Goal: Task Accomplishment & Management: Manage account settings

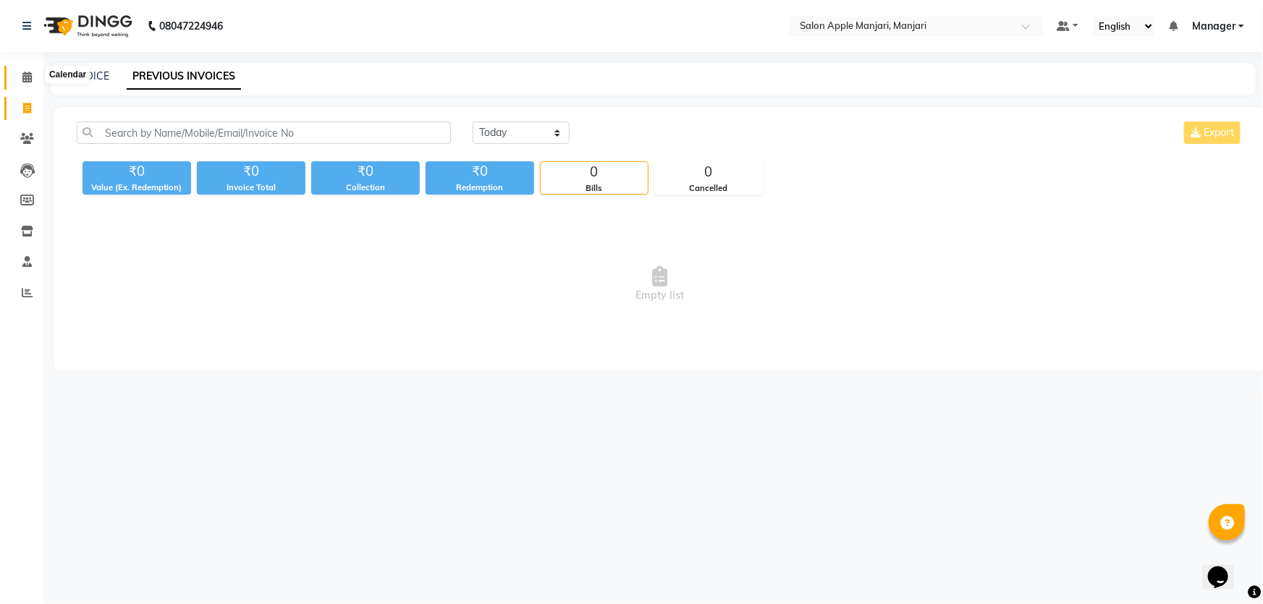
click at [28, 77] on icon at bounding box center [26, 77] width 9 height 11
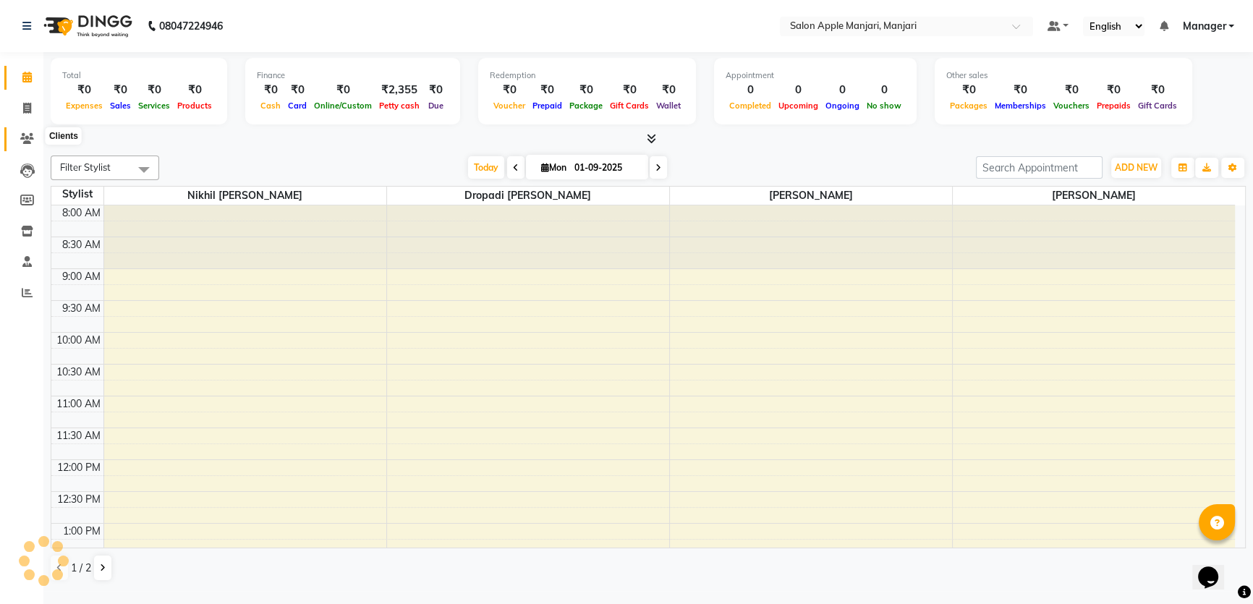
click at [33, 142] on icon at bounding box center [27, 138] width 14 height 11
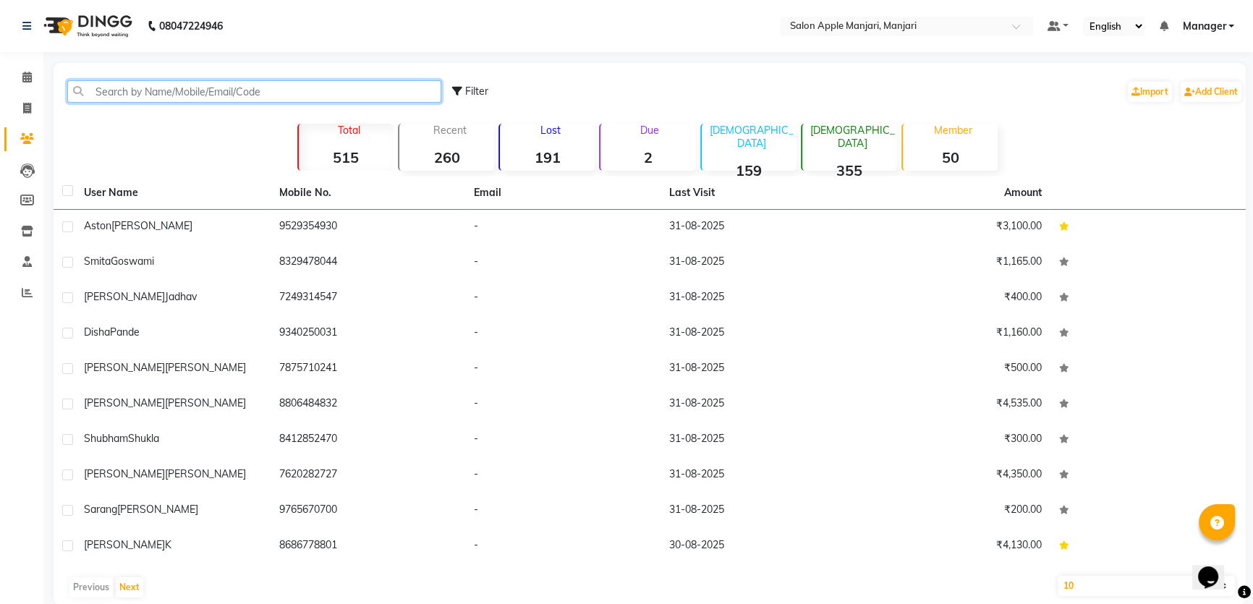
click at [239, 103] on input "text" at bounding box center [254, 91] width 374 height 22
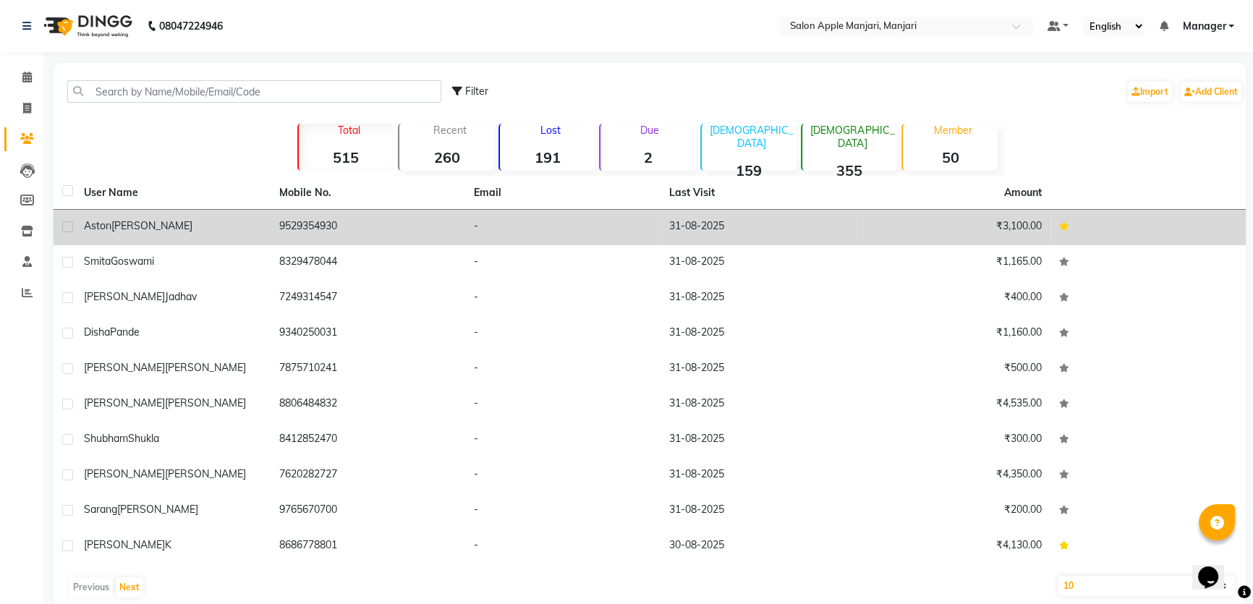
click at [1012, 240] on td "₹3,100.00" at bounding box center [953, 227] width 195 height 35
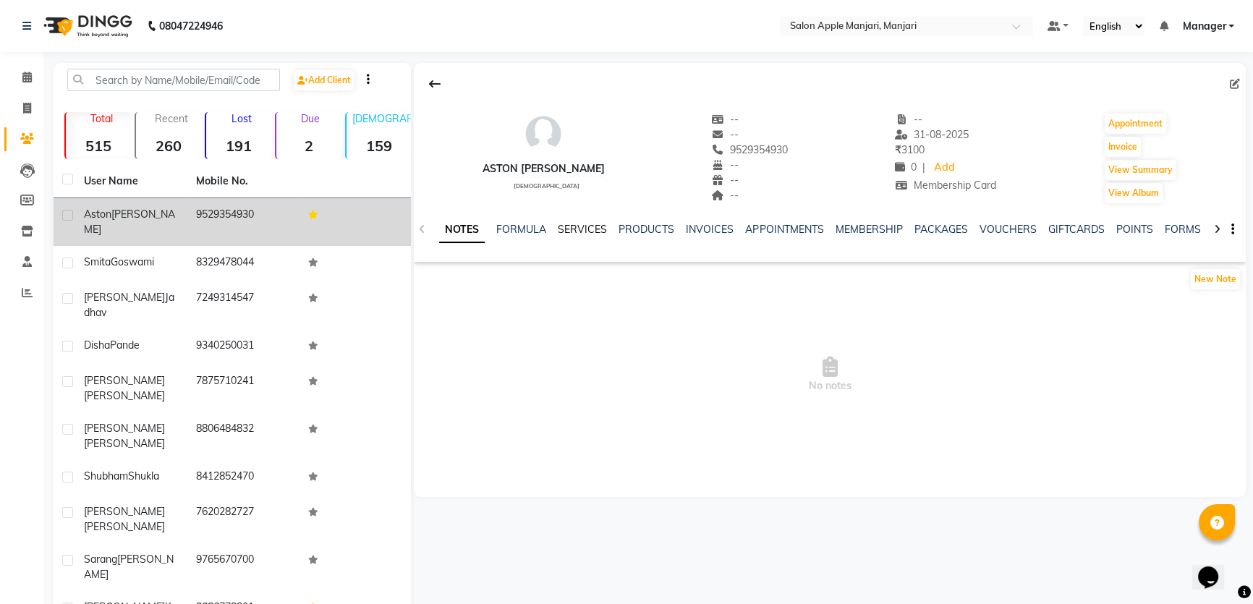
click at [607, 236] on link "SERVICES" at bounding box center [582, 229] width 49 height 13
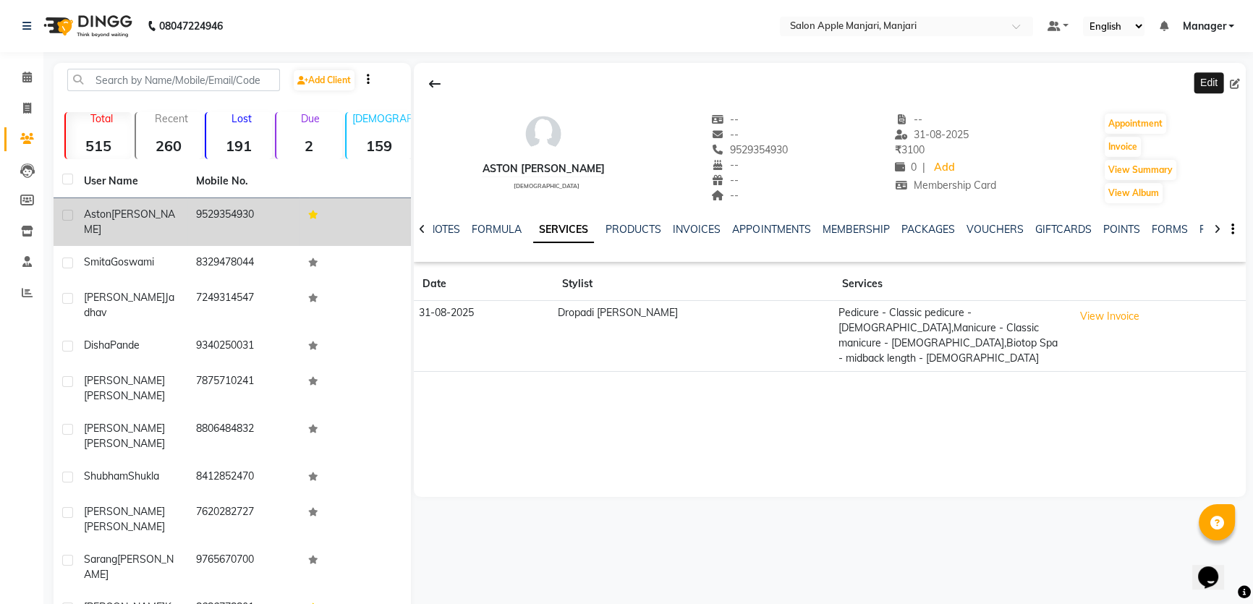
click at [1231, 89] on icon at bounding box center [1235, 84] width 10 height 10
select select "22"
select select "female"
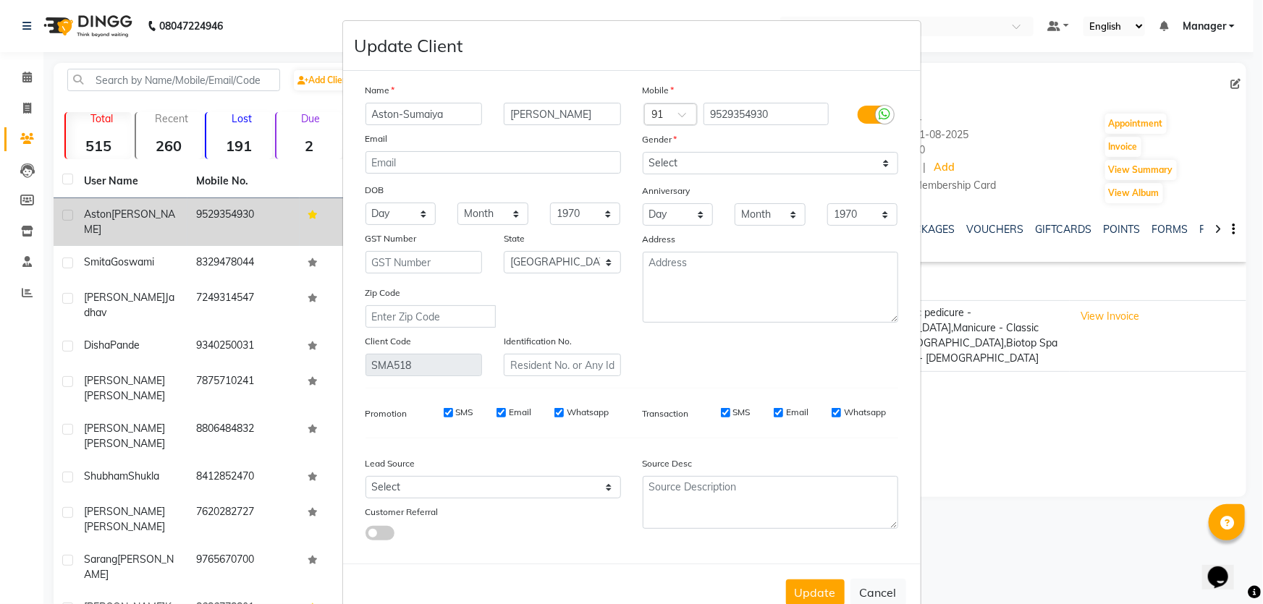
type input "Aston-Sumaiya"
click at [778, 312] on textarea at bounding box center [769, 287] width 255 height 71
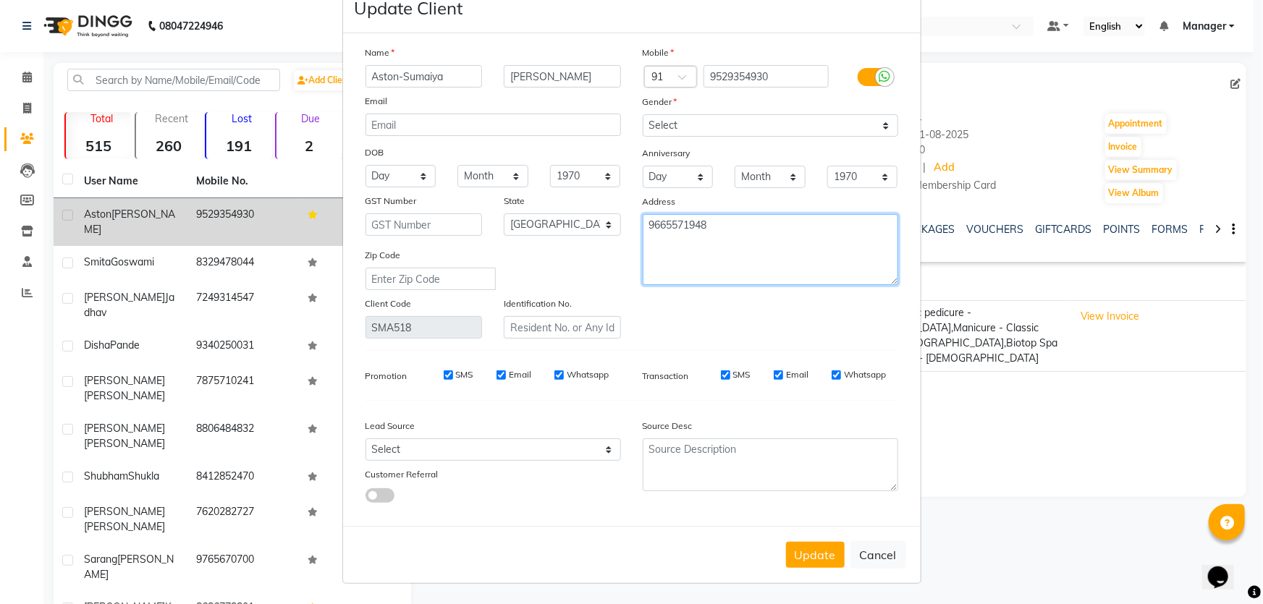
scroll to position [131, 0]
type textarea "9665571948"
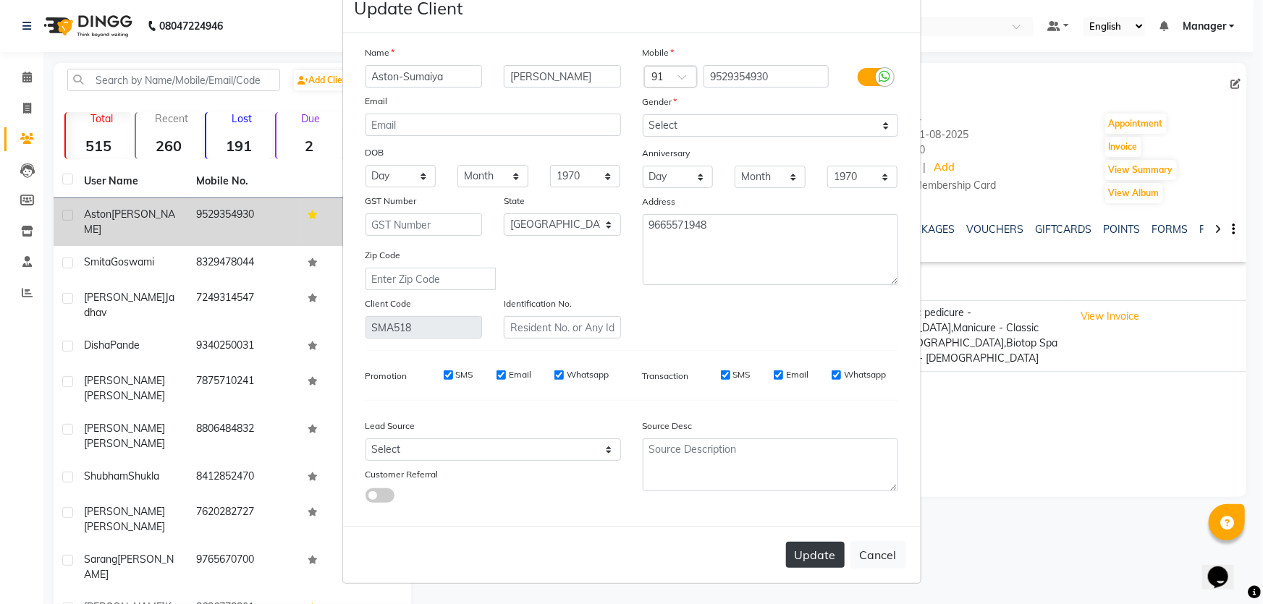
click at [791, 568] on button "Update" at bounding box center [815, 555] width 59 height 26
select select
select select "null"
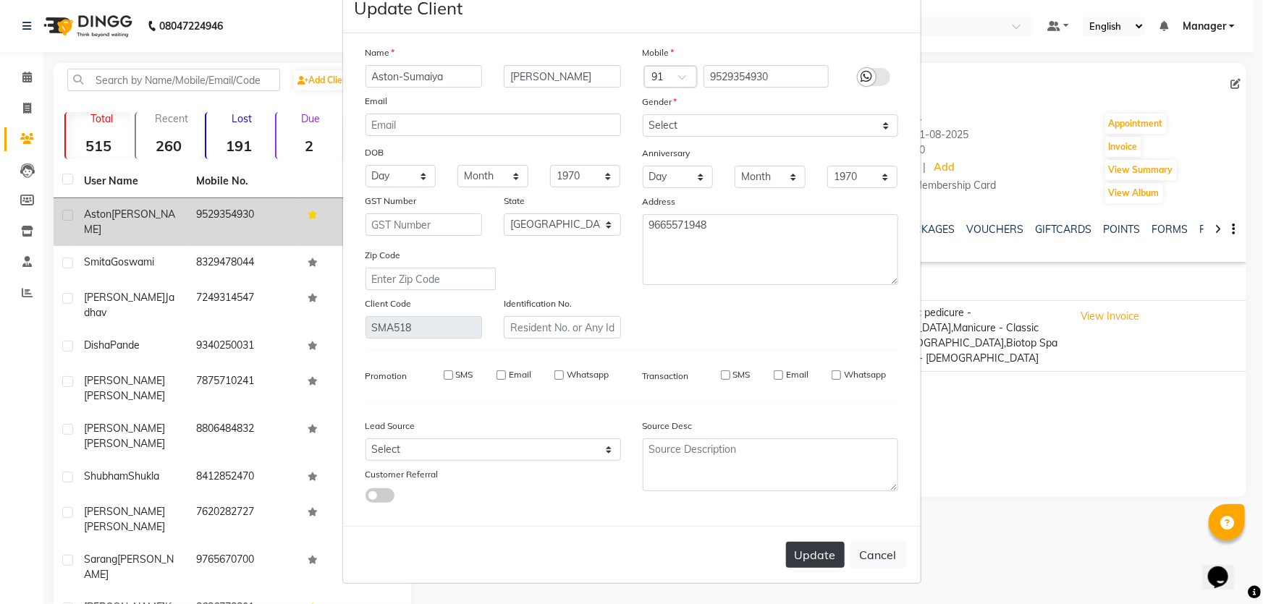
select select
checkbox input "false"
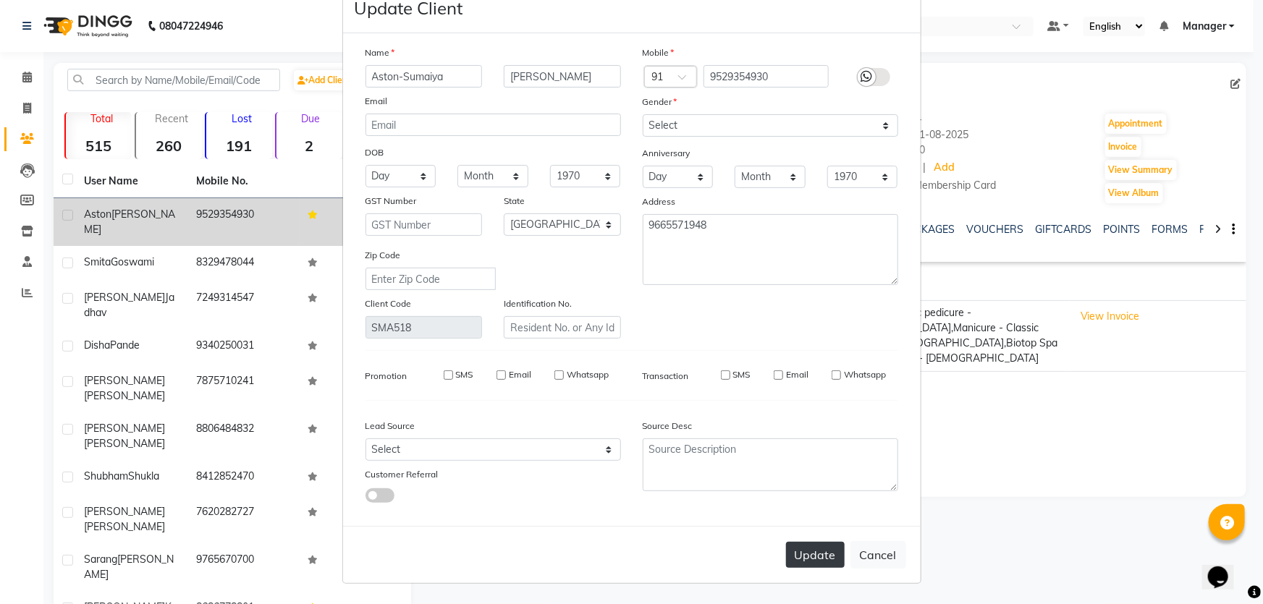
checkbox input "false"
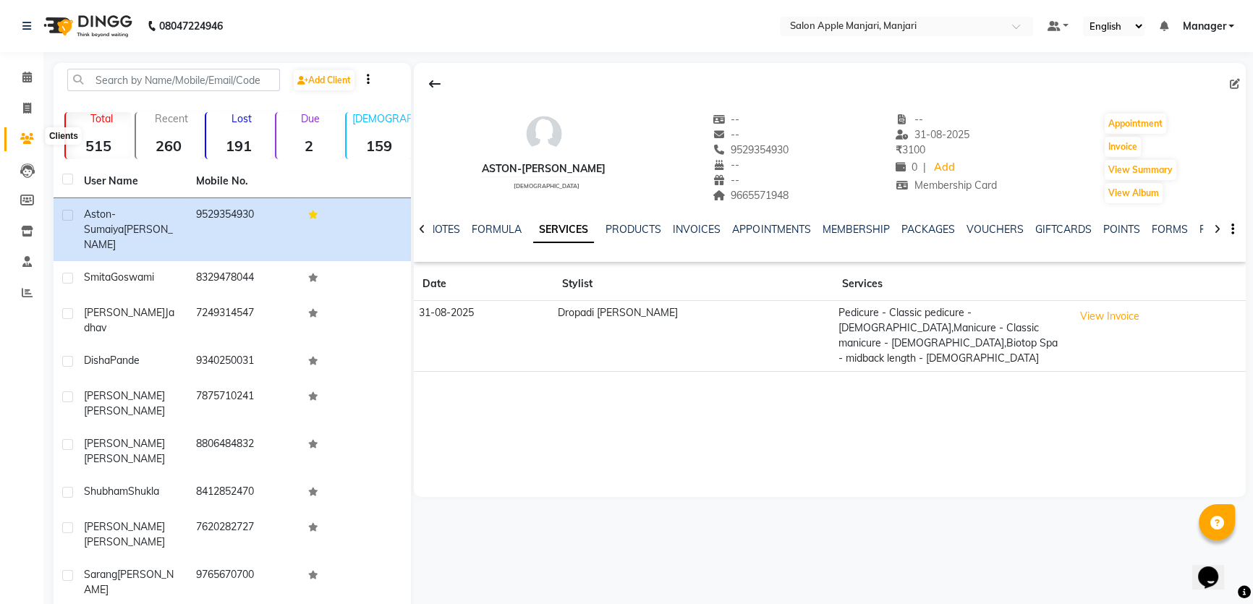
click at [24, 135] on icon at bounding box center [27, 138] width 14 height 11
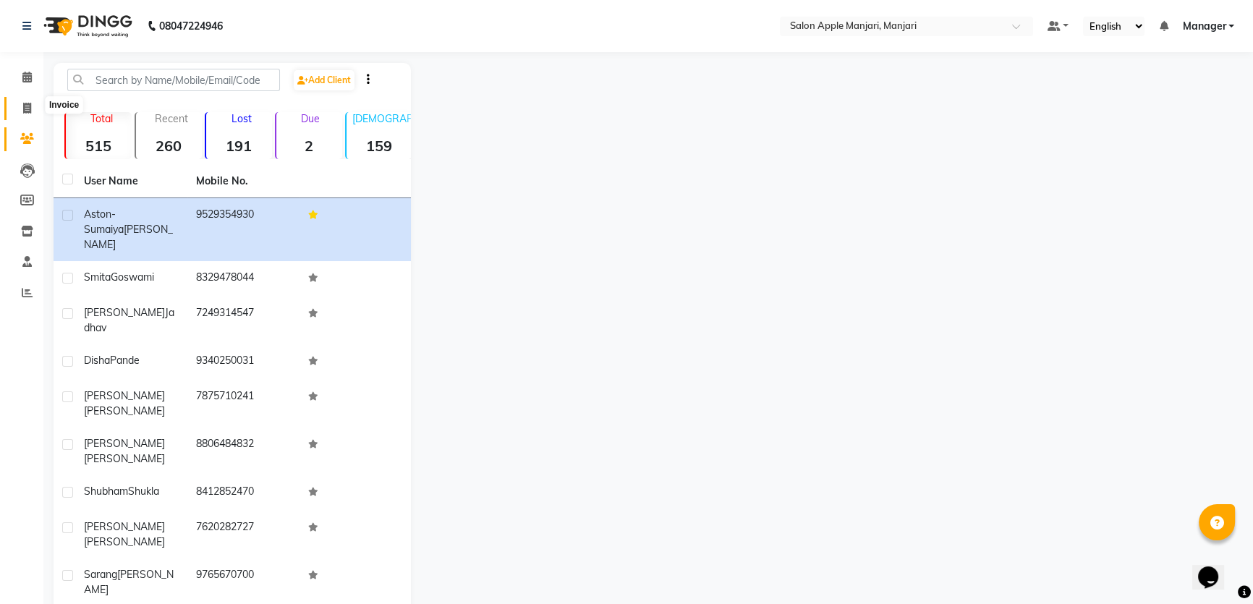
click at [27, 109] on icon at bounding box center [27, 108] width 8 height 11
select select "8088"
select select "service"
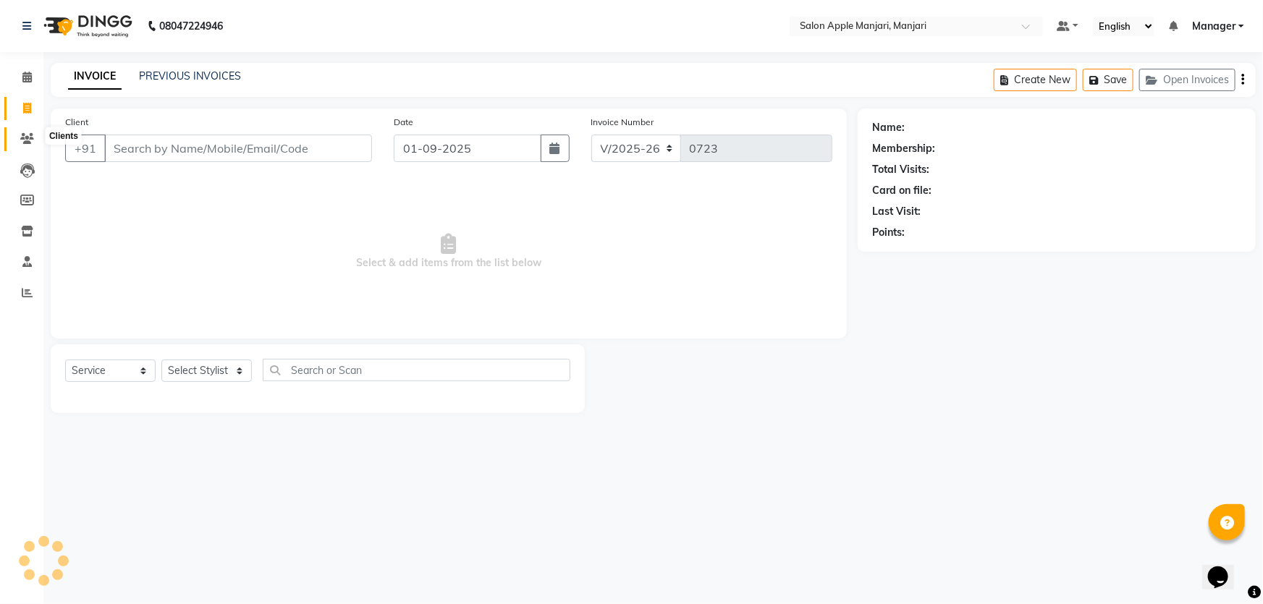
click at [35, 144] on span at bounding box center [26, 139] width 25 height 17
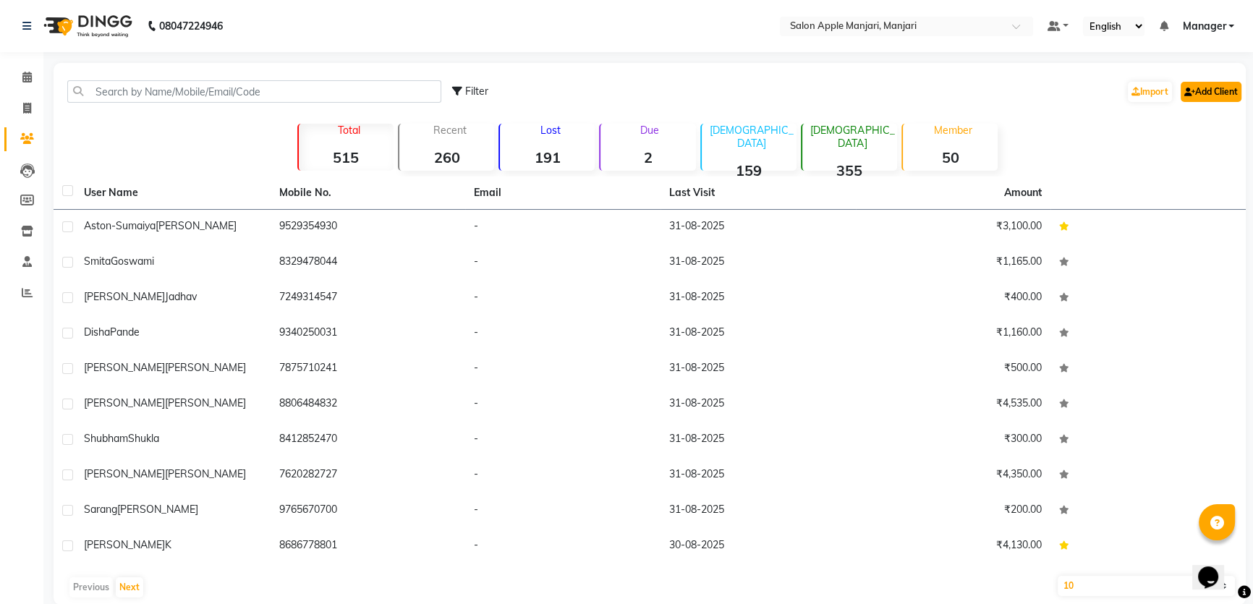
click at [1184, 96] on icon at bounding box center [1189, 92] width 11 height 9
select select "22"
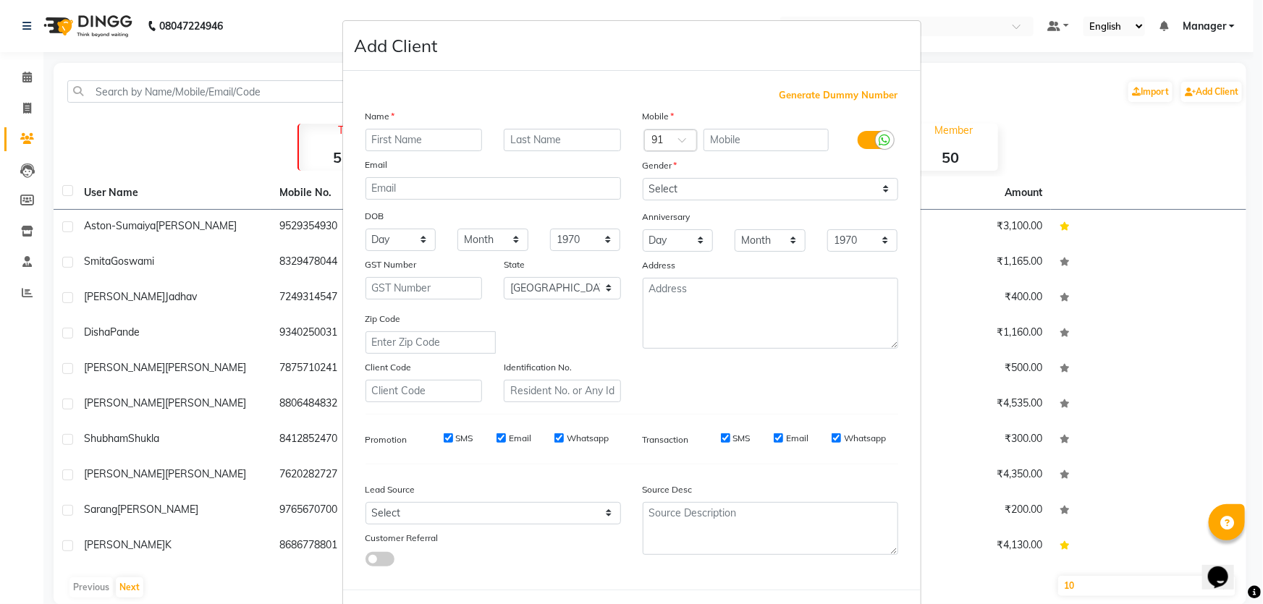
click at [470, 151] on input "text" at bounding box center [423, 140] width 117 height 22
type input "[DEMOGRAPHIC_DATA]"
type input "Kora"
click at [780, 151] on input "text" at bounding box center [765, 140] width 125 height 22
click at [746, 151] on input "8867326006" at bounding box center [765, 140] width 125 height 22
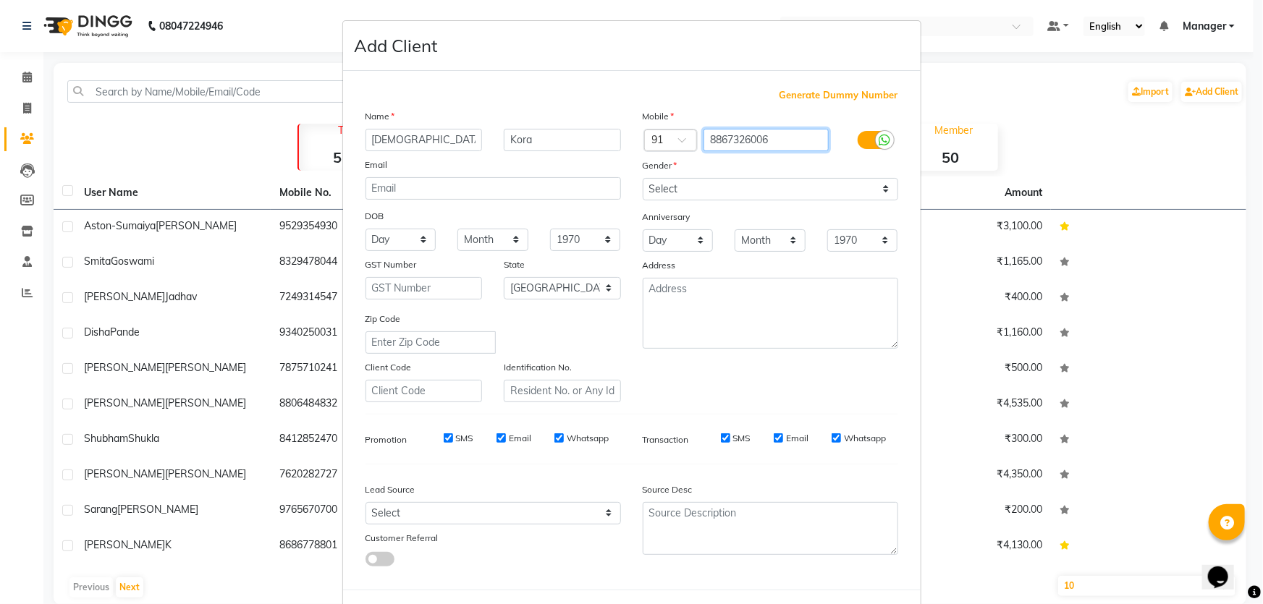
type input "8867326006"
click at [868, 200] on select "Select Male Female Other Prefer Not To Say" at bounding box center [769, 189] width 255 height 22
select select "male"
click at [642, 200] on select "Select Male Female Other Prefer Not To Say" at bounding box center [769, 189] width 255 height 22
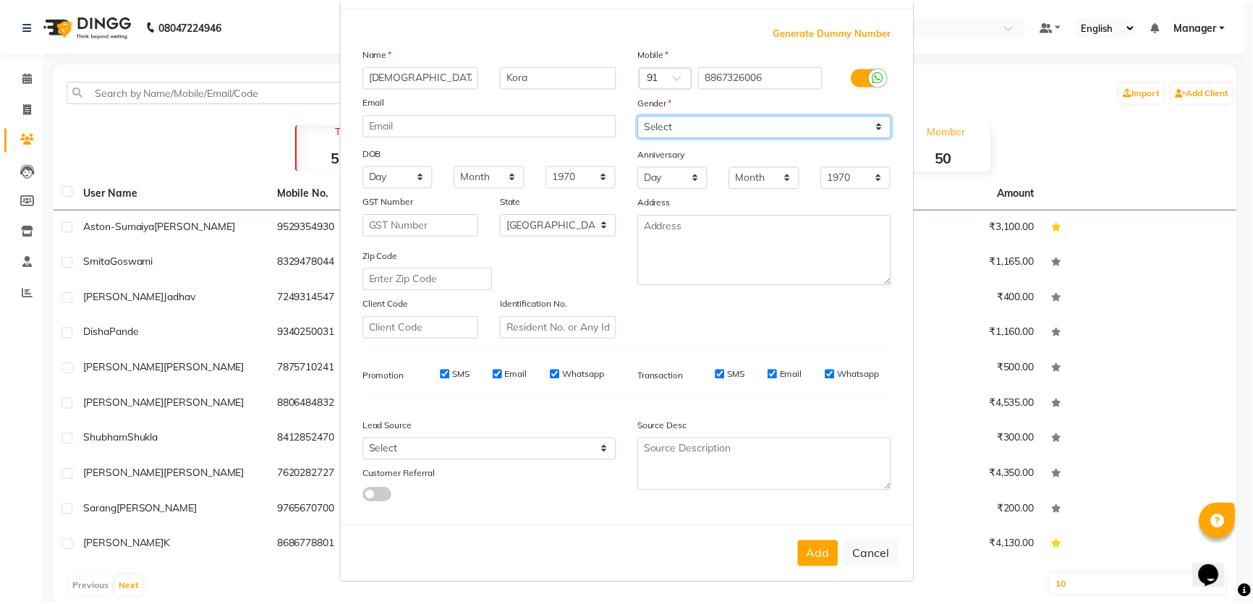
scroll to position [195, 0]
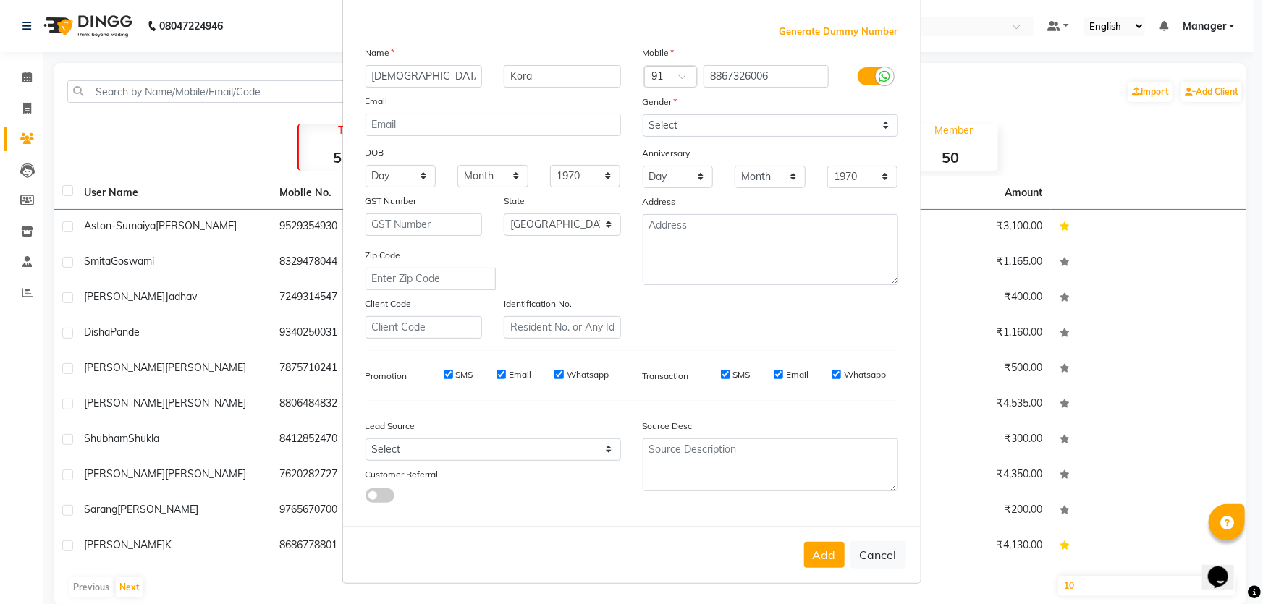
click at [804, 546] on button "Add" at bounding box center [824, 555] width 41 height 26
select select
select select "null"
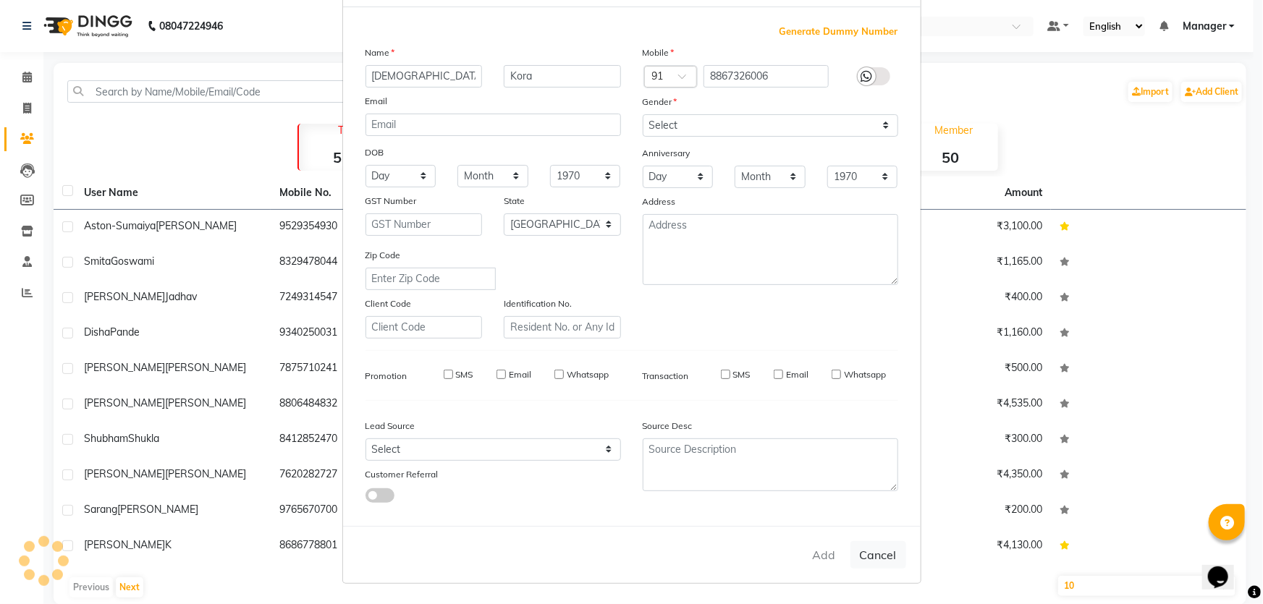
select select
checkbox input "false"
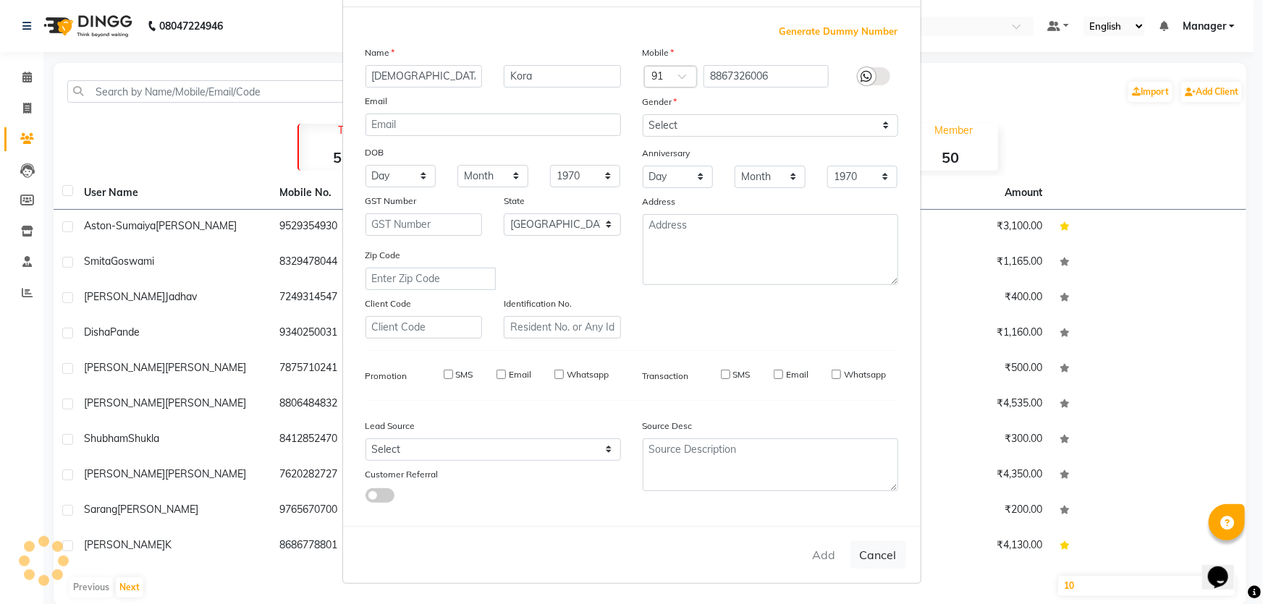
checkbox input "false"
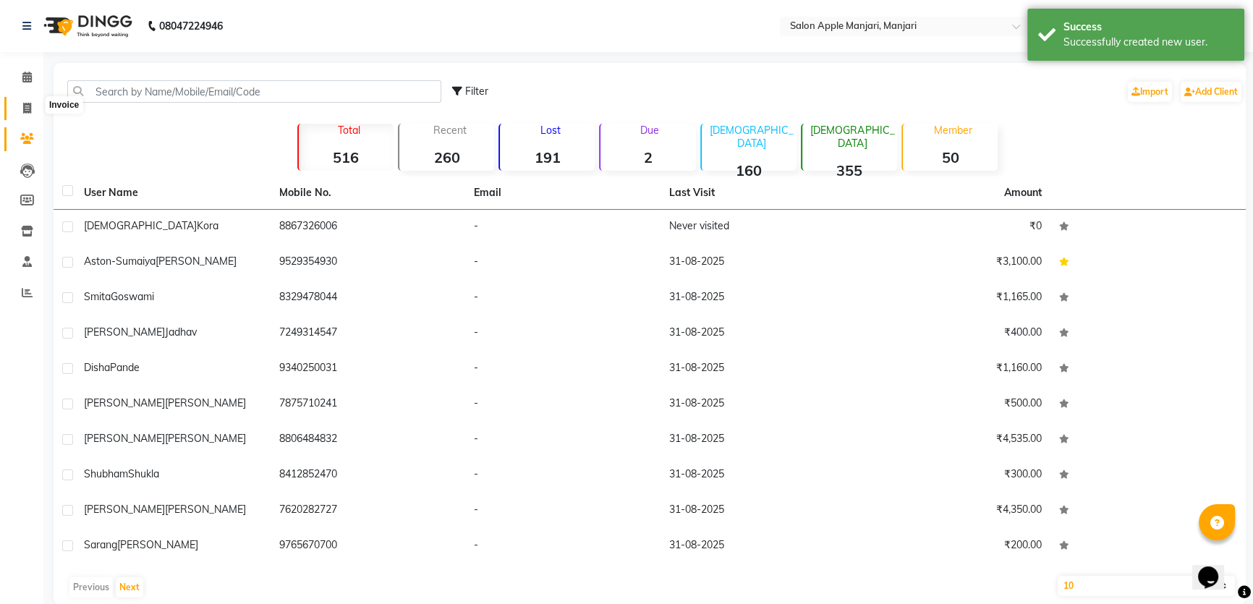
click at [25, 109] on icon at bounding box center [27, 108] width 8 height 11
select select "service"
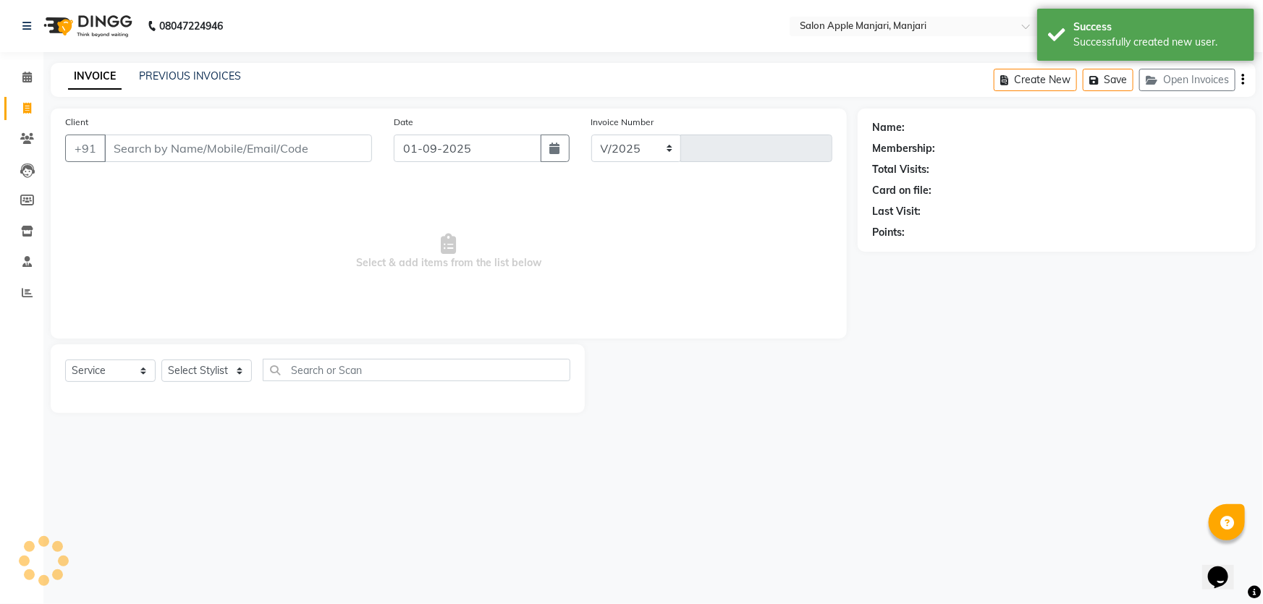
select select "8088"
type input "0723"
click at [169, 162] on input "Client" at bounding box center [238, 148] width 268 height 27
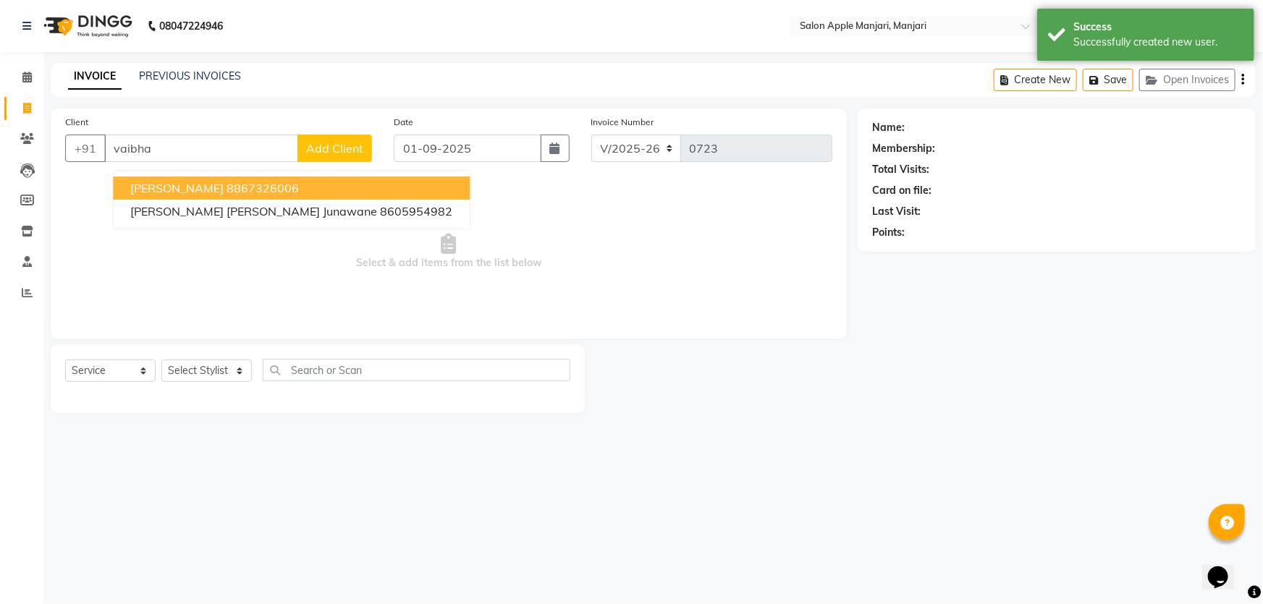
click at [218, 195] on span "Vaibhav Kora" at bounding box center [176, 188] width 93 height 14
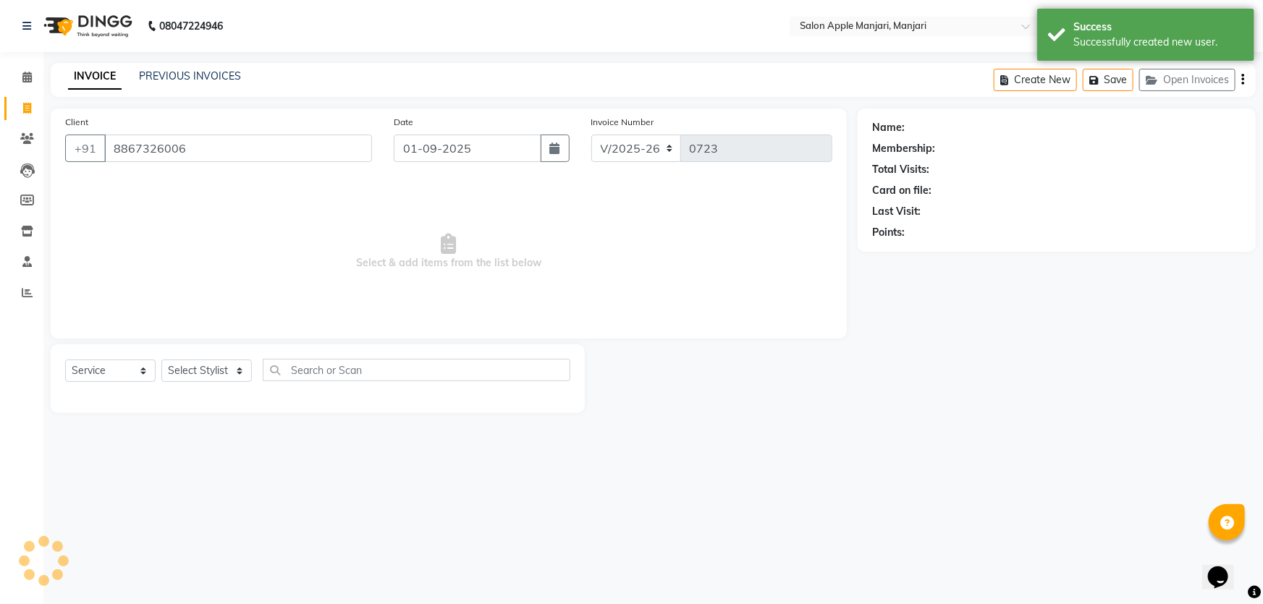
type input "8867326006"
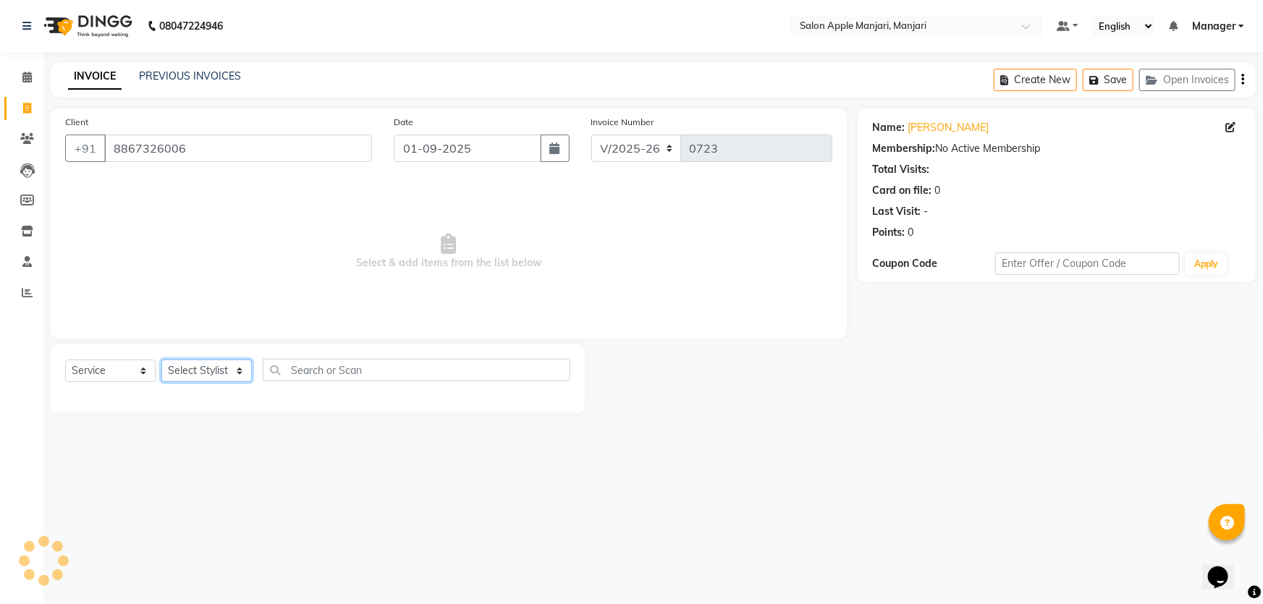
drag, startPoint x: 276, startPoint y: 409, endPoint x: 266, endPoint y: 415, distance: 11.4
click at [252, 382] on select "Select Stylist Chaya Thombare Dropadi Rushikesh Suryawanshi Manager Nikhil Diga…" at bounding box center [206, 371] width 90 height 22
select select "88882"
click at [166, 382] on select "Select Stylist Chaya Thombare Dropadi Rushikesh Suryawanshi Manager Nikhil Diga…" at bounding box center [206, 371] width 90 height 22
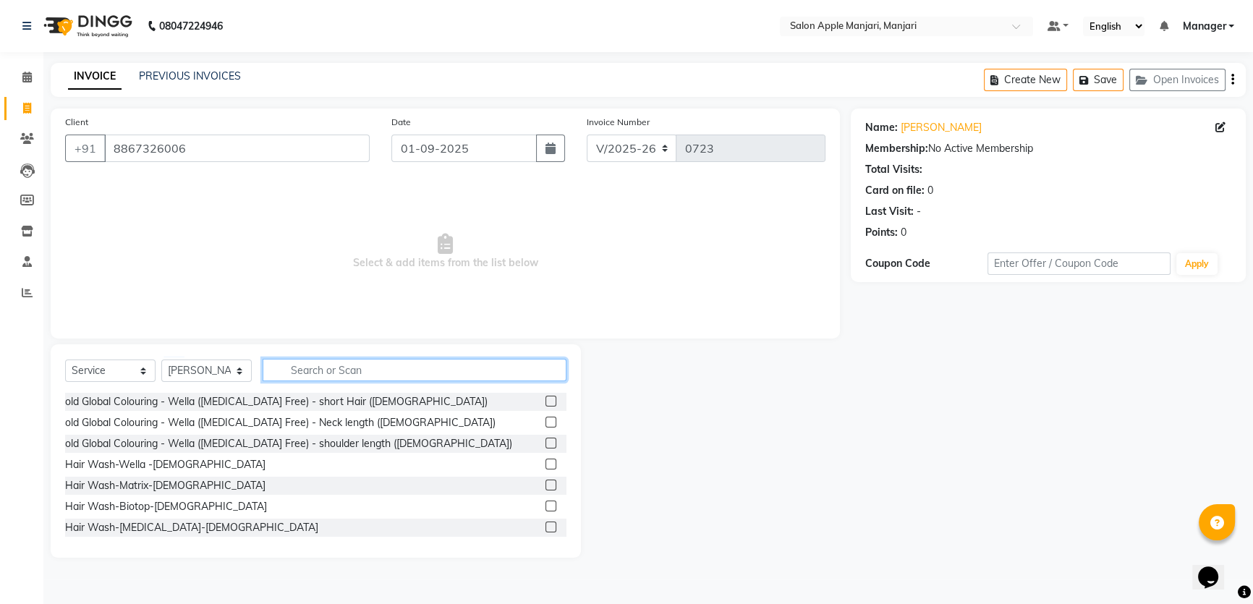
click at [401, 381] on input "text" at bounding box center [415, 370] width 304 height 22
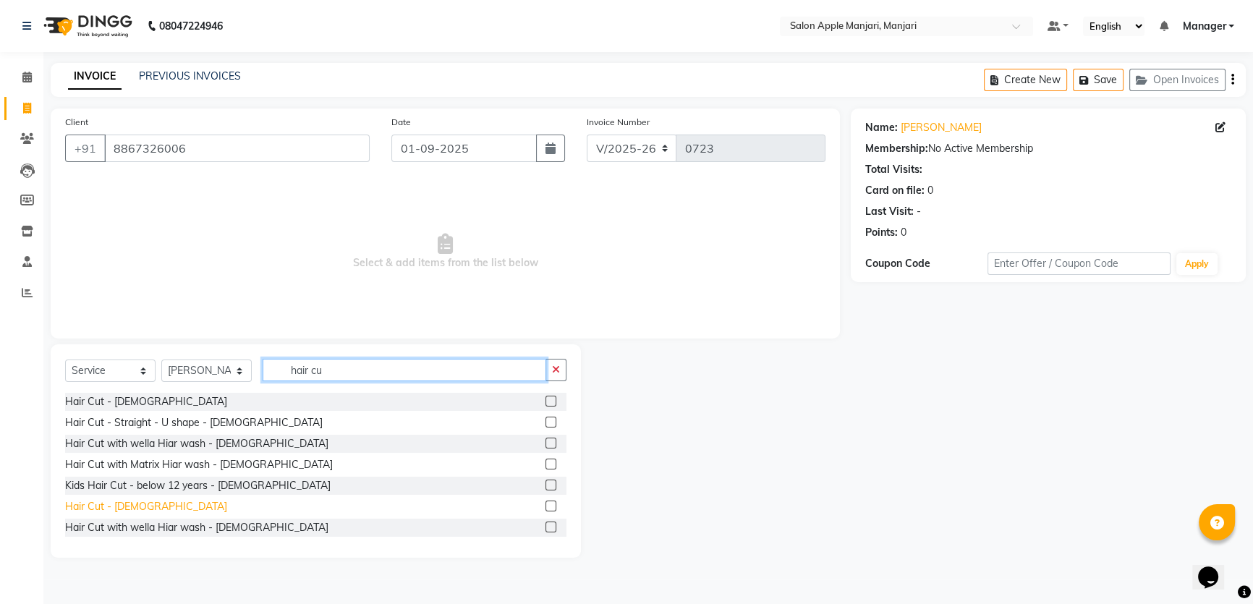
type input "hair cu"
click at [130, 514] on div "Hair Cut - [DEMOGRAPHIC_DATA]" at bounding box center [146, 506] width 162 height 15
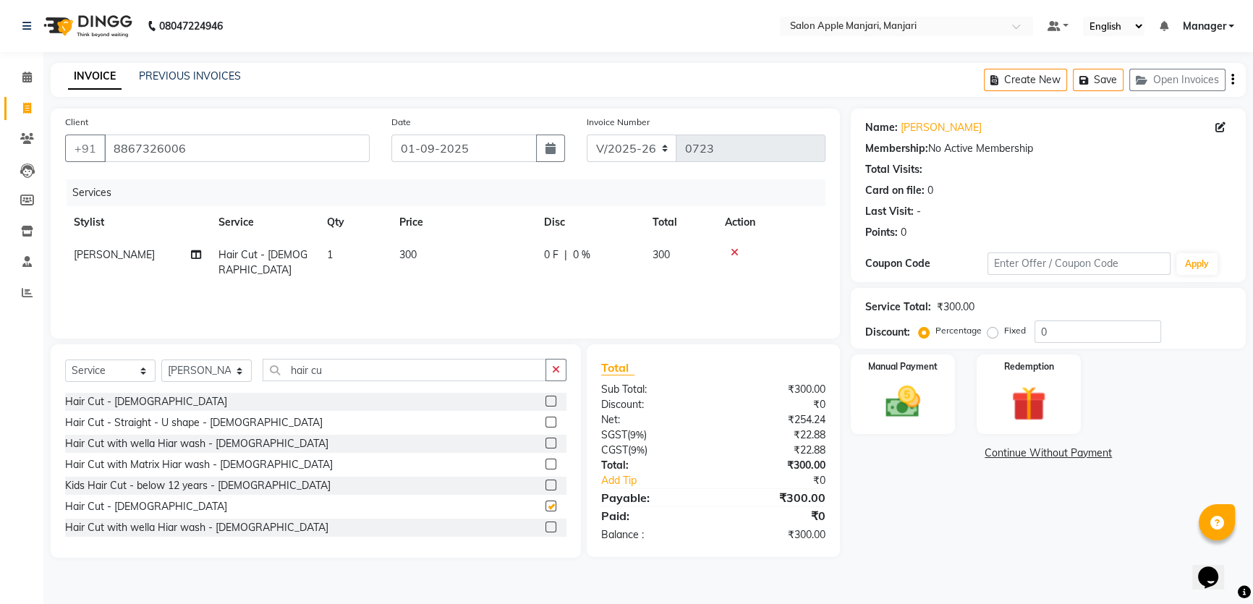
checkbox input "false"
drag, startPoint x: 420, startPoint y: 378, endPoint x: 202, endPoint y: 371, distance: 217.9
click at [203, 371] on div "Select Service Product Membership Package Voucher Prepaid Gift Card Select Styl…" at bounding box center [315, 376] width 501 height 34
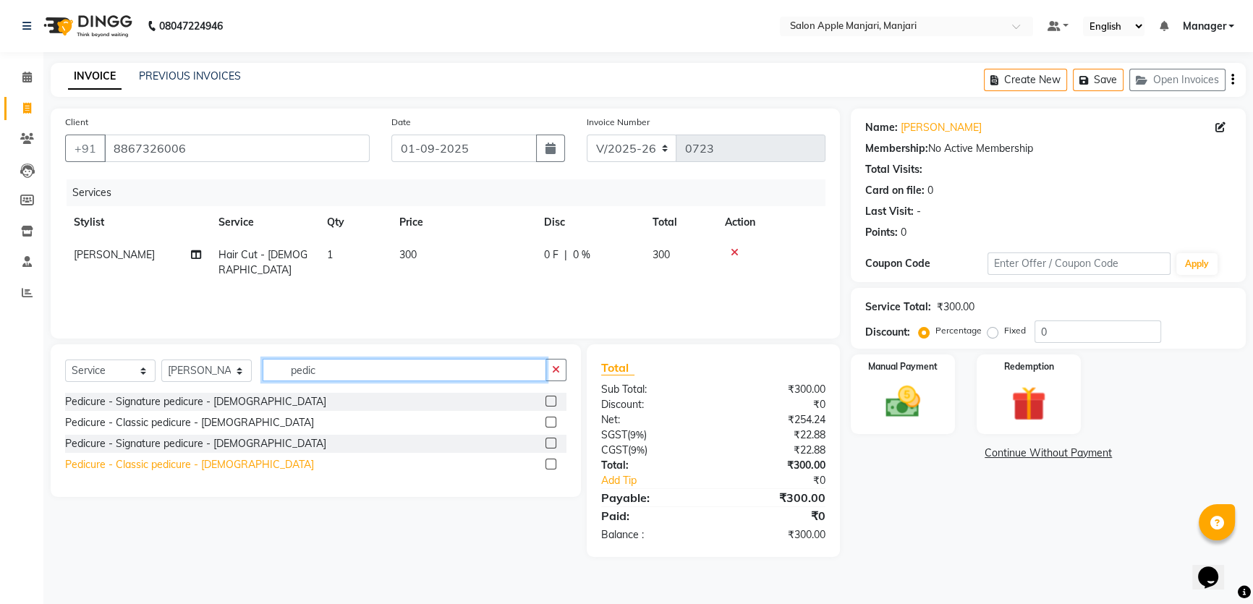
type input "pedic"
click at [217, 472] on div "Pedicure - Classic pedicure - [DEMOGRAPHIC_DATA]" at bounding box center [189, 464] width 249 height 15
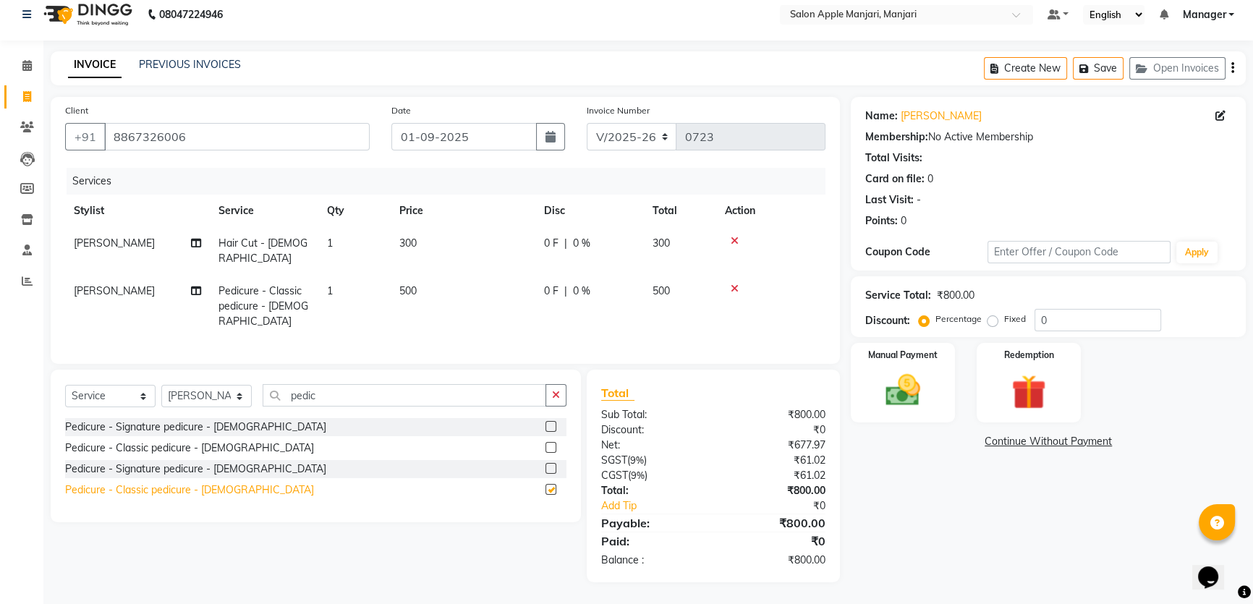
checkbox input "false"
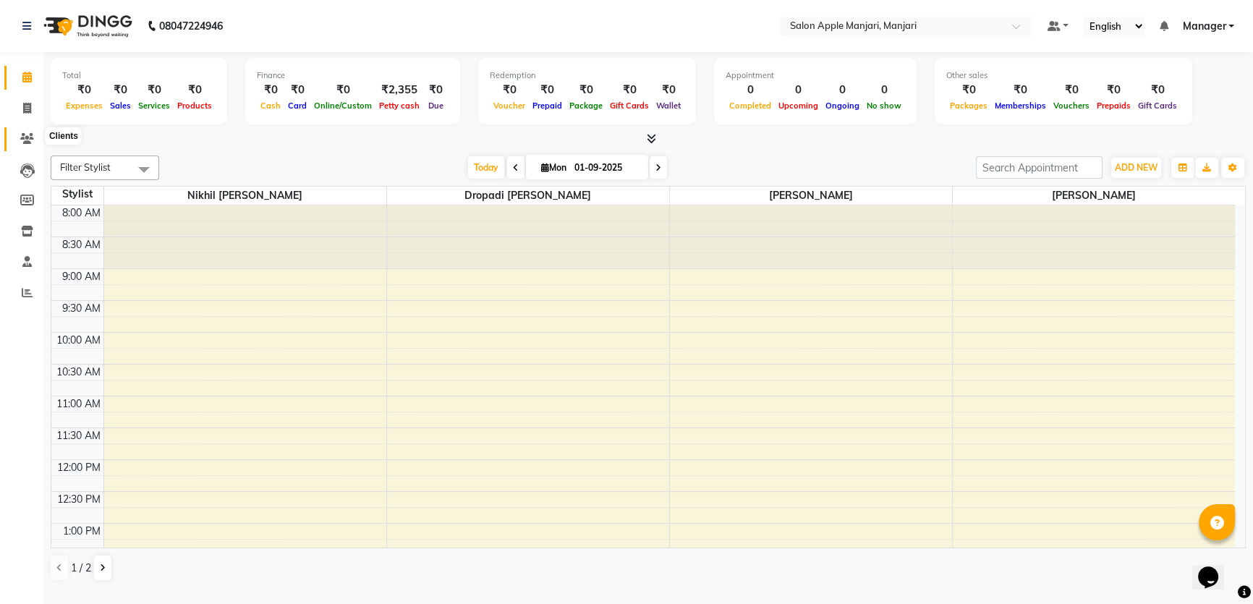
click at [26, 137] on icon at bounding box center [27, 138] width 14 height 11
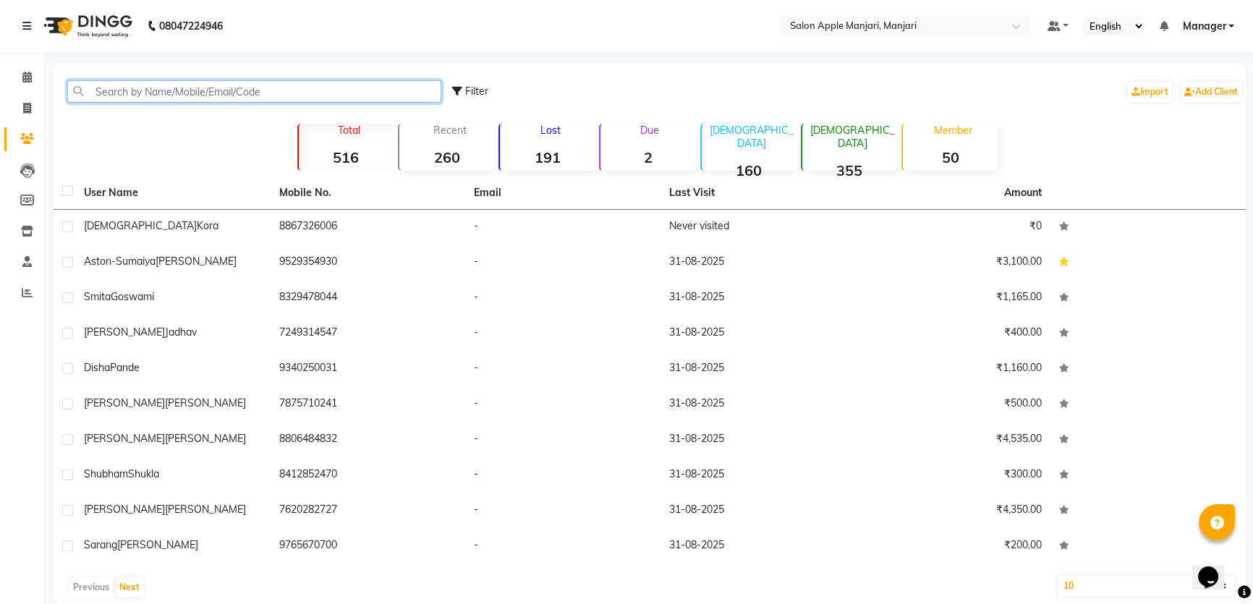
click at [156, 103] on input "text" at bounding box center [254, 91] width 374 height 22
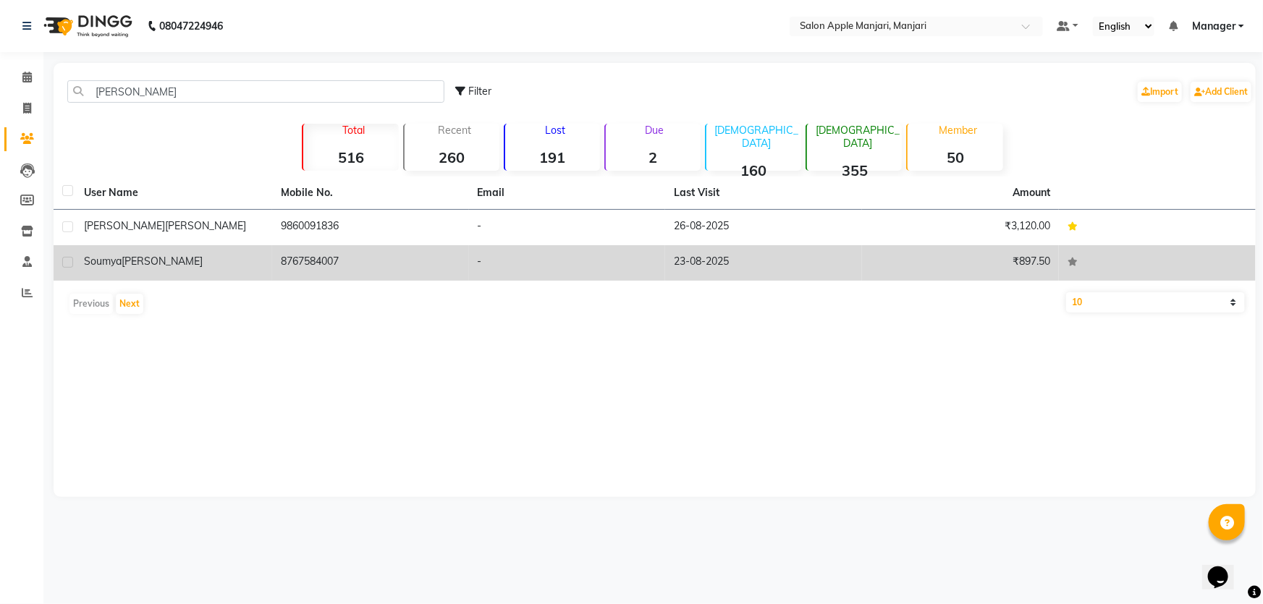
click at [315, 281] on td "8767584007" at bounding box center [370, 262] width 197 height 35
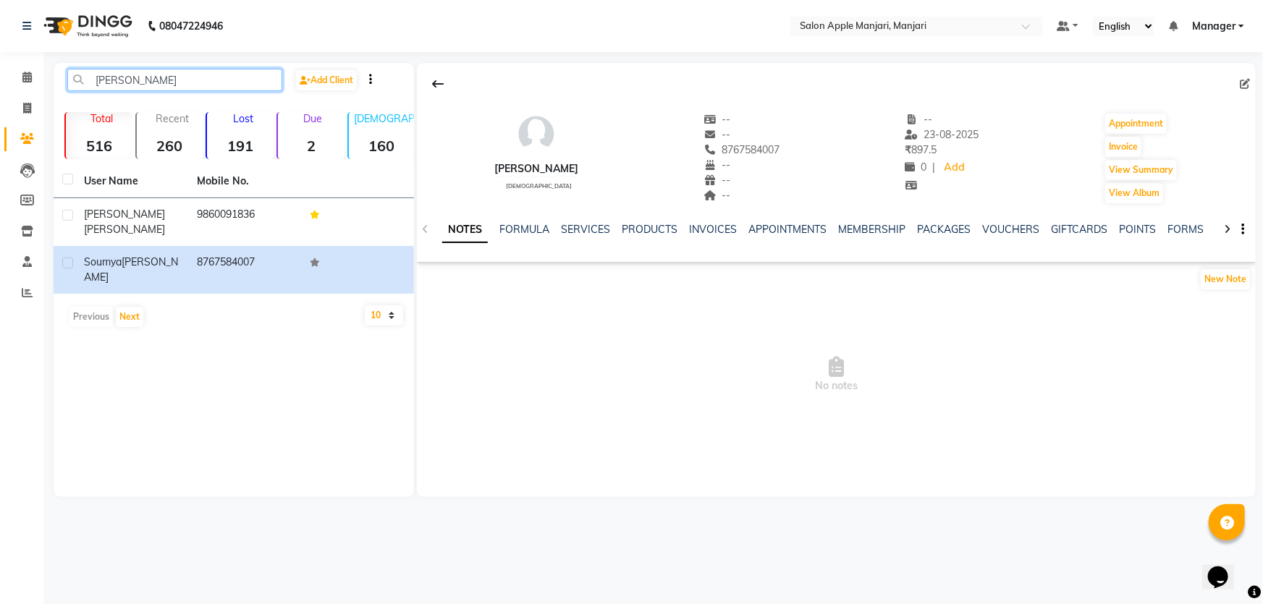
drag, startPoint x: 149, startPoint y: 90, endPoint x: 0, endPoint y: 8, distance: 170.3
click at [0, 17] on app-home "08047224946 Select Location × Salon Apple Manjari, Manjari Default Panel My Pan…" at bounding box center [631, 259] width 1263 height 519
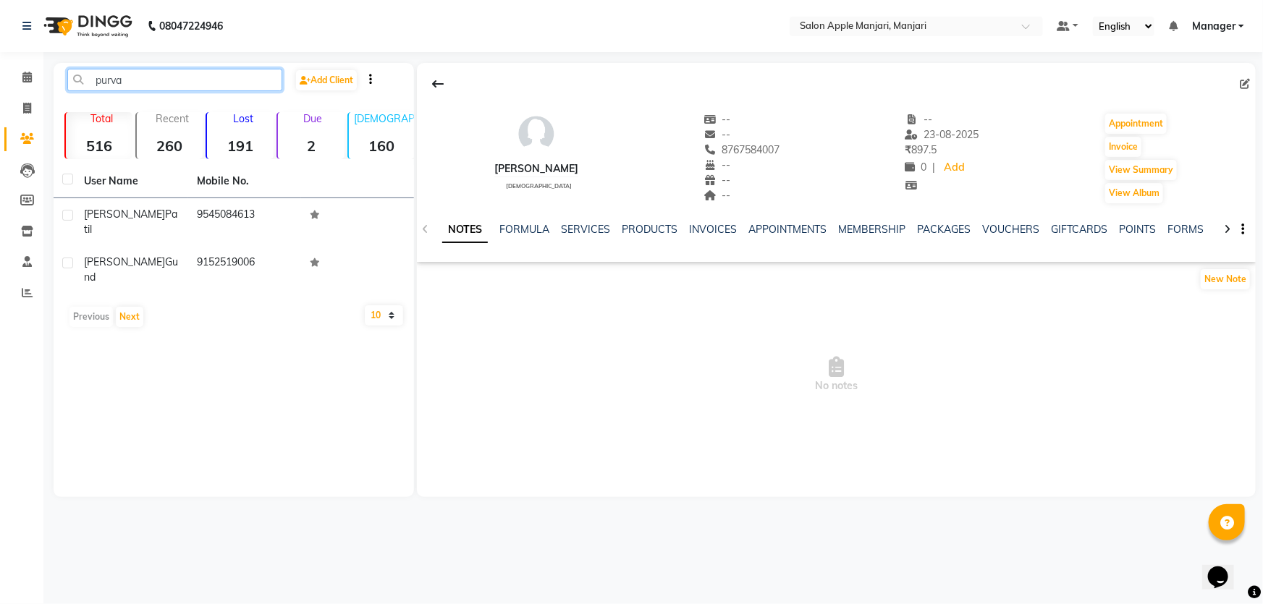
drag, startPoint x: 187, startPoint y: 93, endPoint x: 0, endPoint y: 82, distance: 187.0
click at [0, 83] on app-home "08047224946 Select Location × Salon Apple Manjari, Manjari Default Panel My Pan…" at bounding box center [631, 259] width 1263 height 519
type input "poorva"
drag, startPoint x: 180, startPoint y: 89, endPoint x: 46, endPoint y: 77, distance: 135.1
click at [46, 77] on main "poorva Add Client Total 516 Recent 260 Lost 191 Due 2 Male 160 Female 355 Membe…" at bounding box center [652, 291] width 1219 height 456
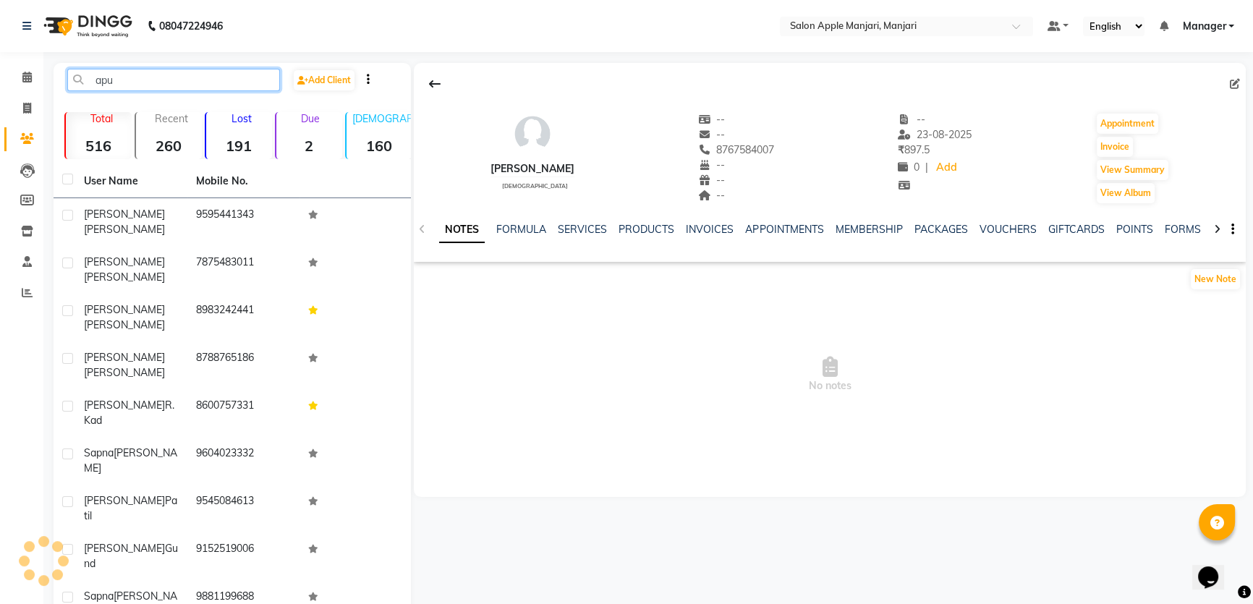
type input "apur"
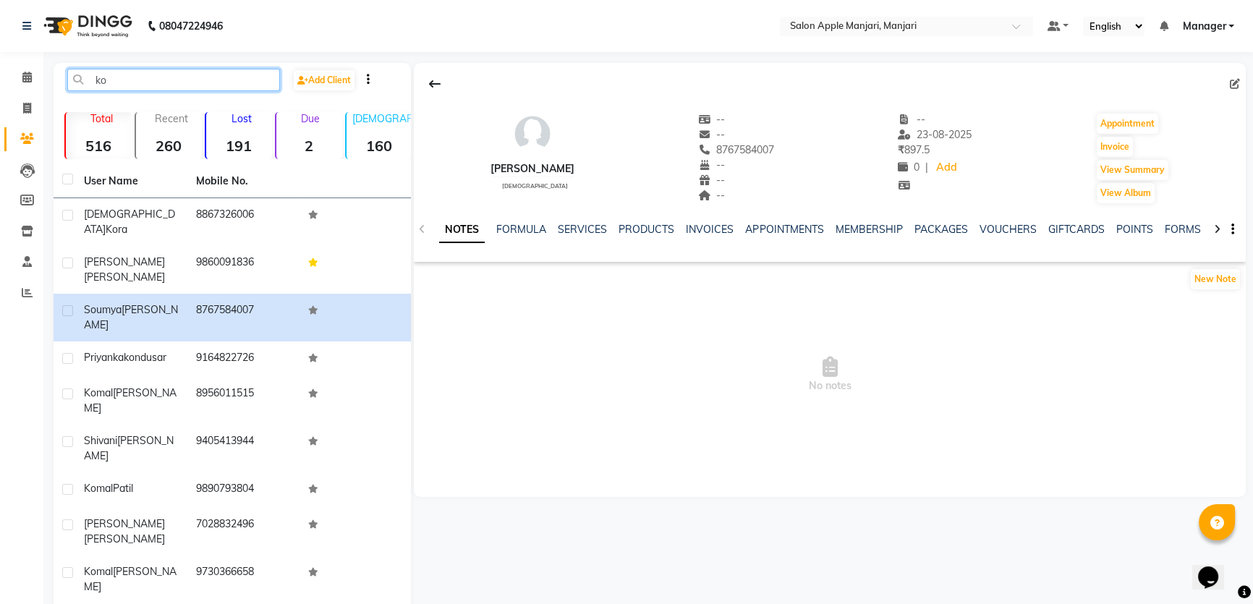
type input "k"
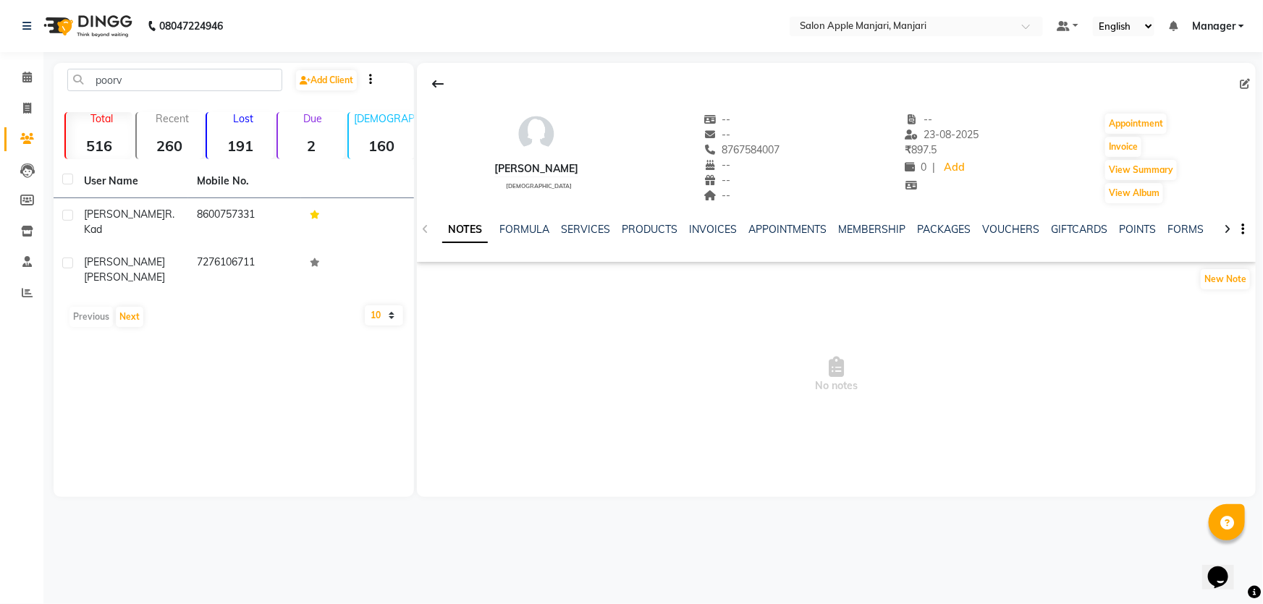
drag, startPoint x: 487, startPoint y: 436, endPoint x: 577, endPoint y: 418, distance: 92.1
click at [506, 430] on span "No notes" at bounding box center [836, 374] width 839 height 145
drag, startPoint x: 226, startPoint y: 84, endPoint x: 51, endPoint y: 82, distance: 175.1
click at [54, 82] on div "poorv Add Client Total 516 Recent 260 Lost 191 Due 2 Male 160 Female 355 Member…" at bounding box center [234, 280] width 360 height 434
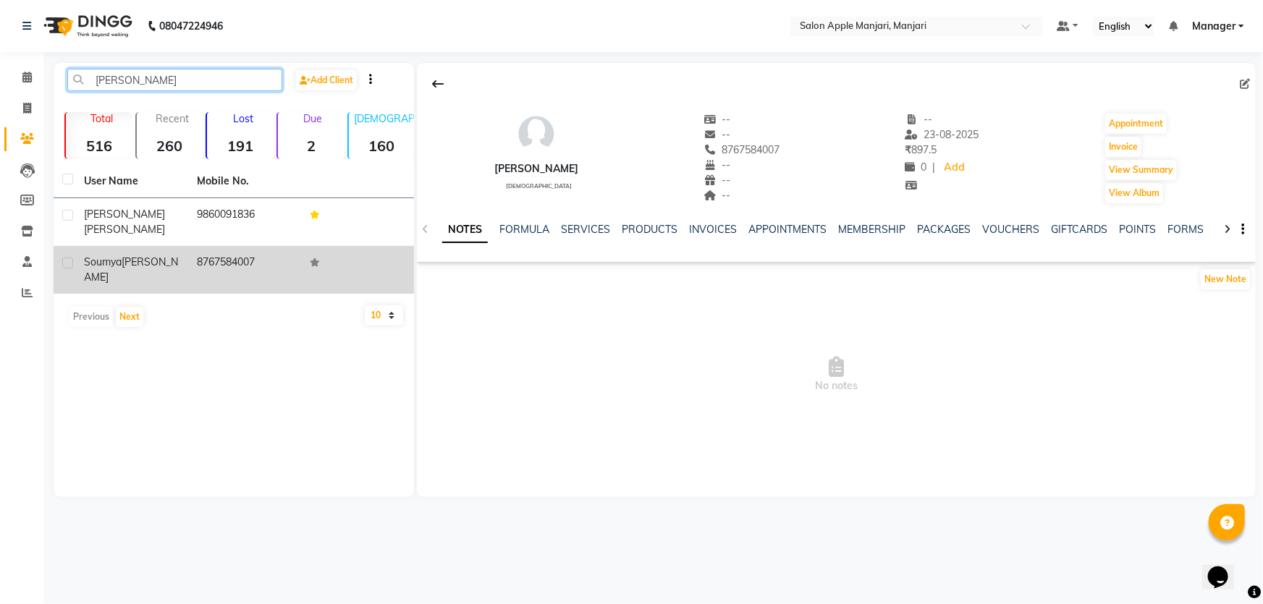
type input "kodre"
click at [260, 275] on td "8767584007" at bounding box center [244, 270] width 113 height 48
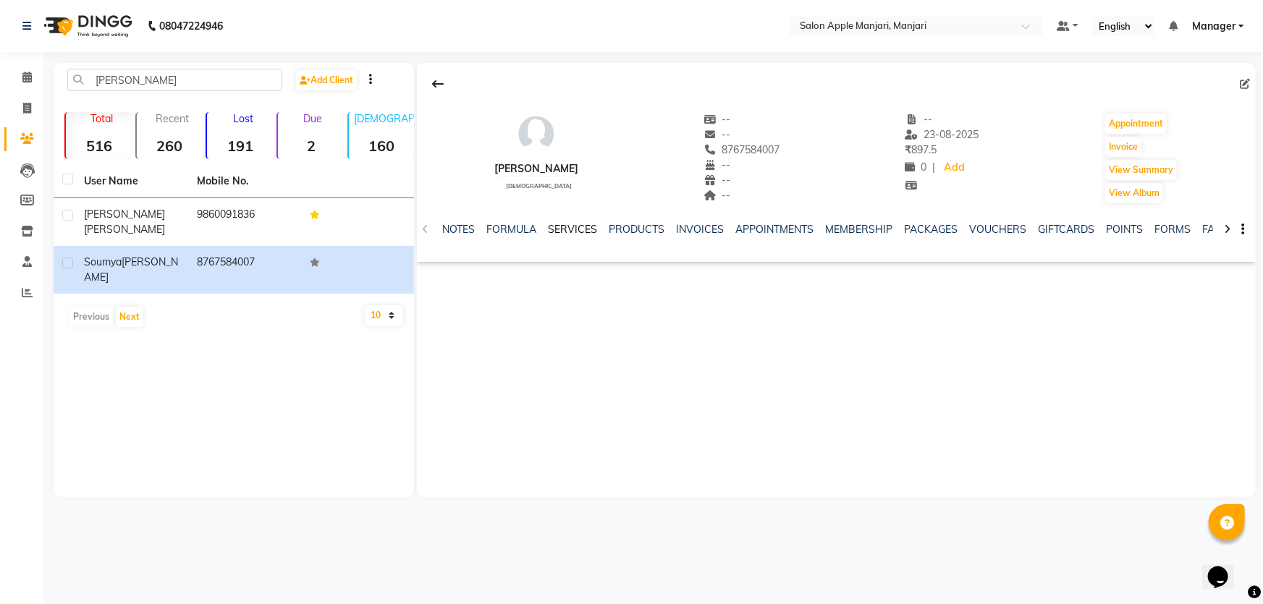
click at [594, 236] on link "SERVICES" at bounding box center [572, 229] width 49 height 13
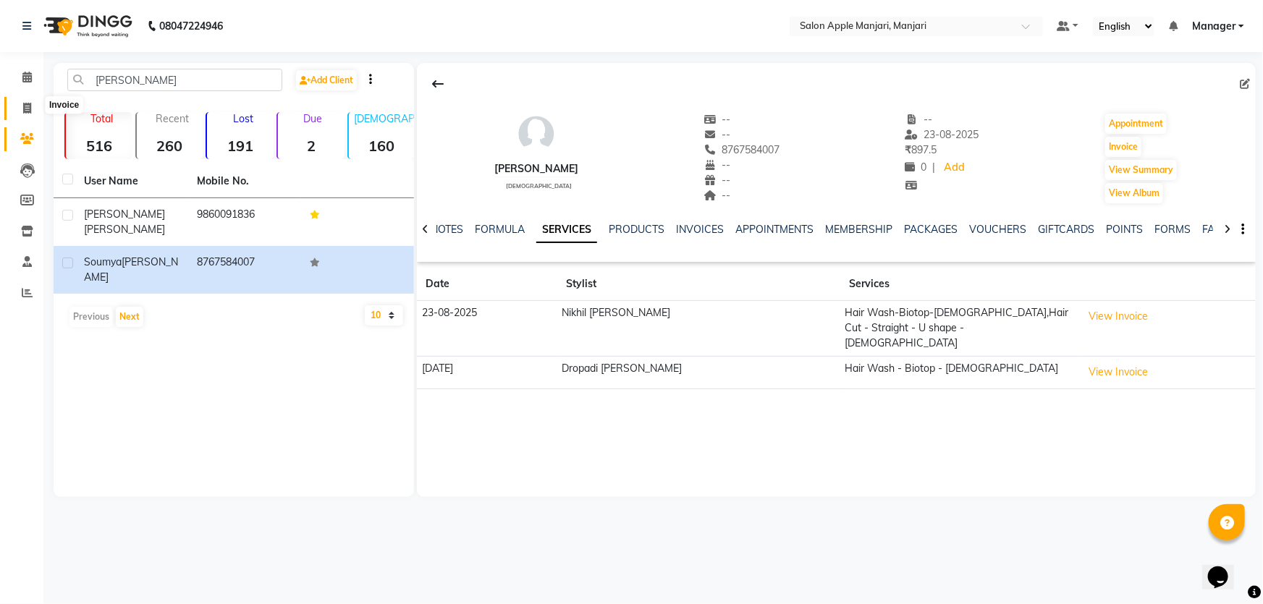
click at [19, 109] on span at bounding box center [26, 109] width 25 height 17
select select "8088"
select select "service"
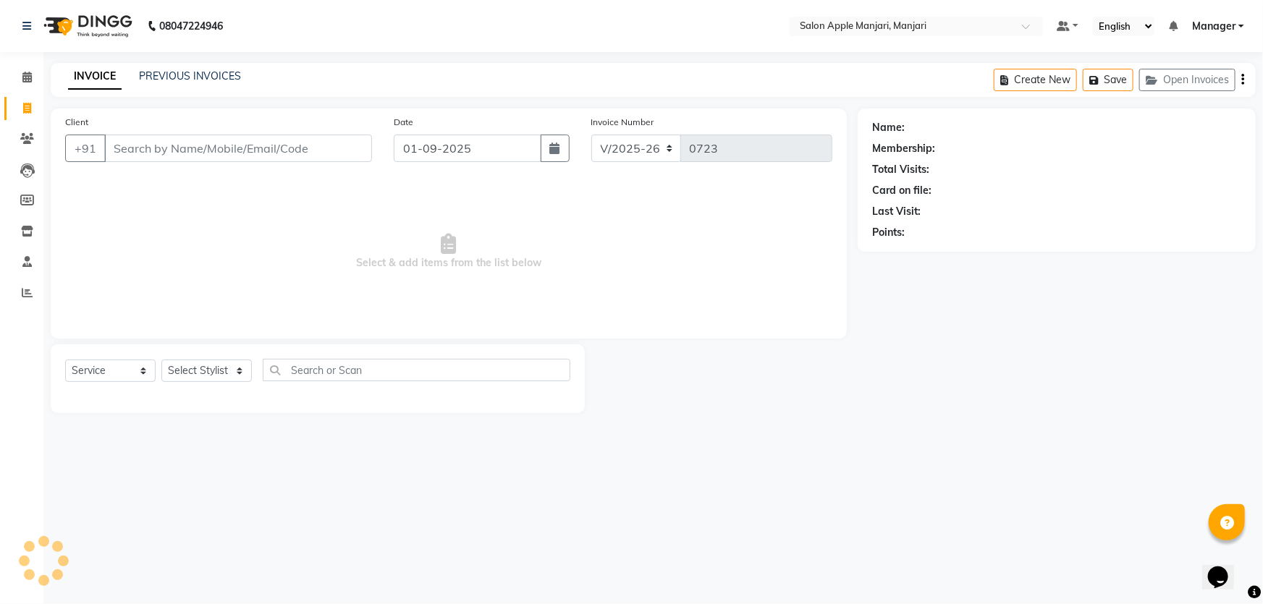
click at [181, 162] on input "Client" at bounding box center [238, 148] width 268 height 27
type input "va"
click at [1174, 389] on div "Name: Membership: Total Visits: Card on file: Last Visit: Points:" at bounding box center [1061, 261] width 409 height 305
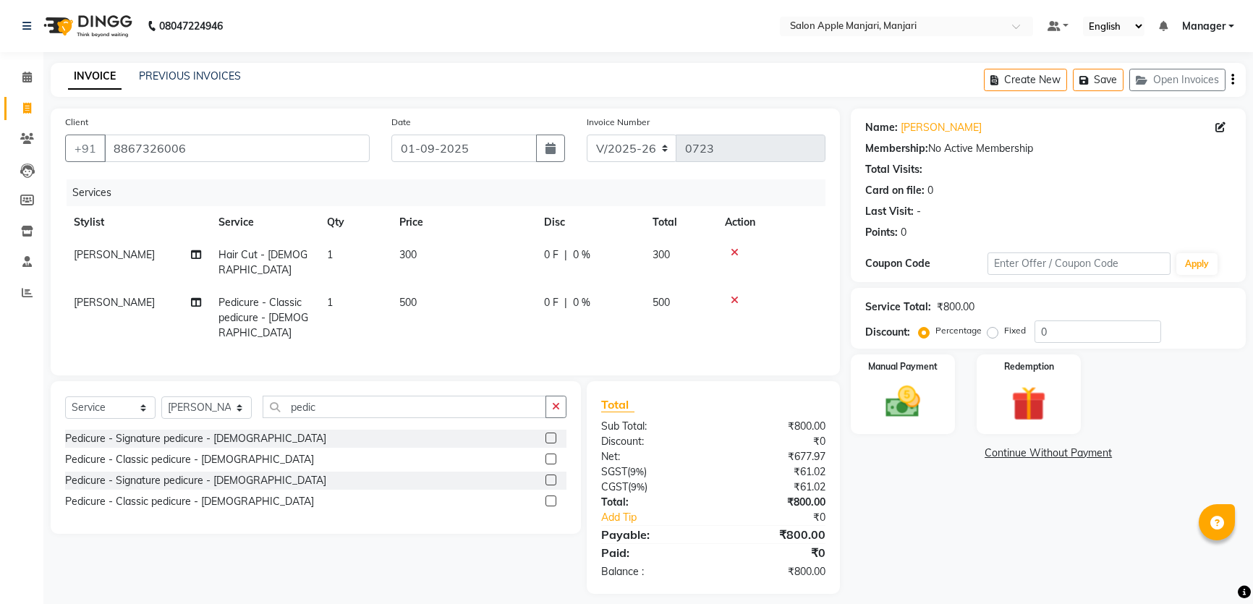
select select "8088"
select select "service"
select select "88882"
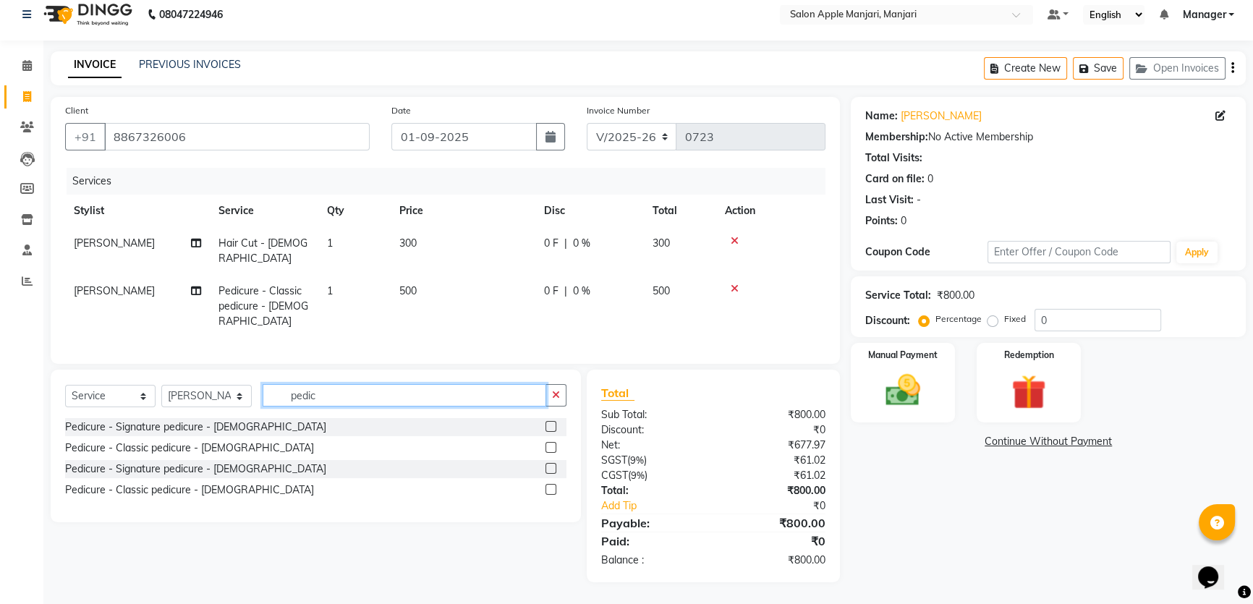
click at [389, 384] on input "pedic" at bounding box center [405, 395] width 284 height 22
click at [558, 386] on button "button" at bounding box center [556, 395] width 21 height 22
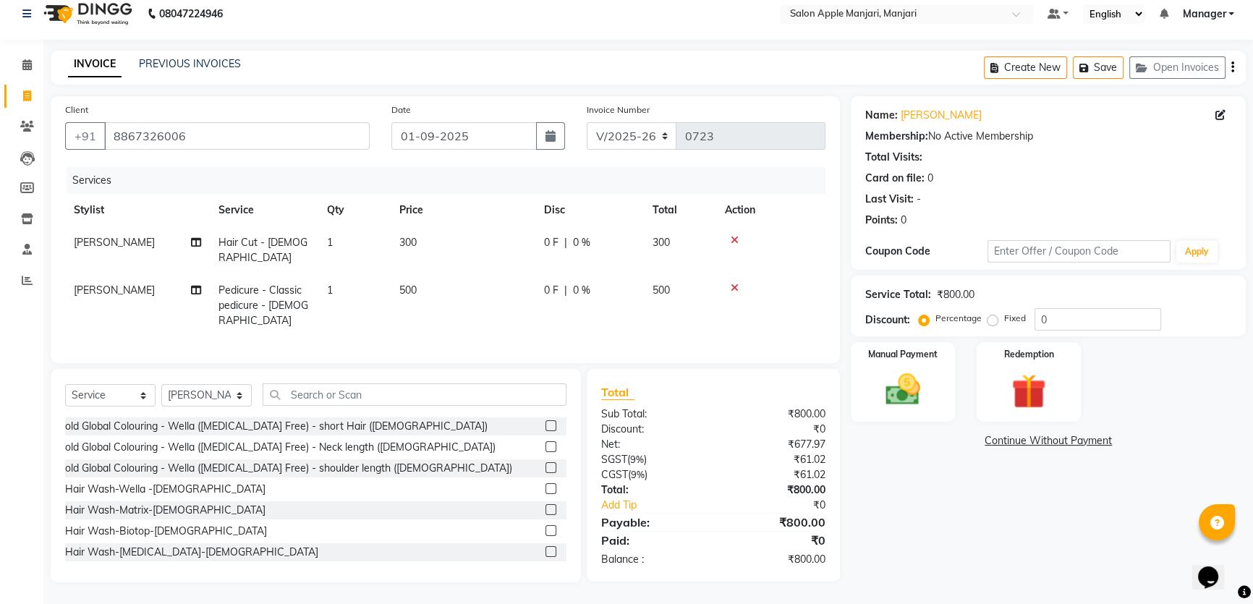
click at [739, 283] on icon at bounding box center [735, 288] width 8 height 10
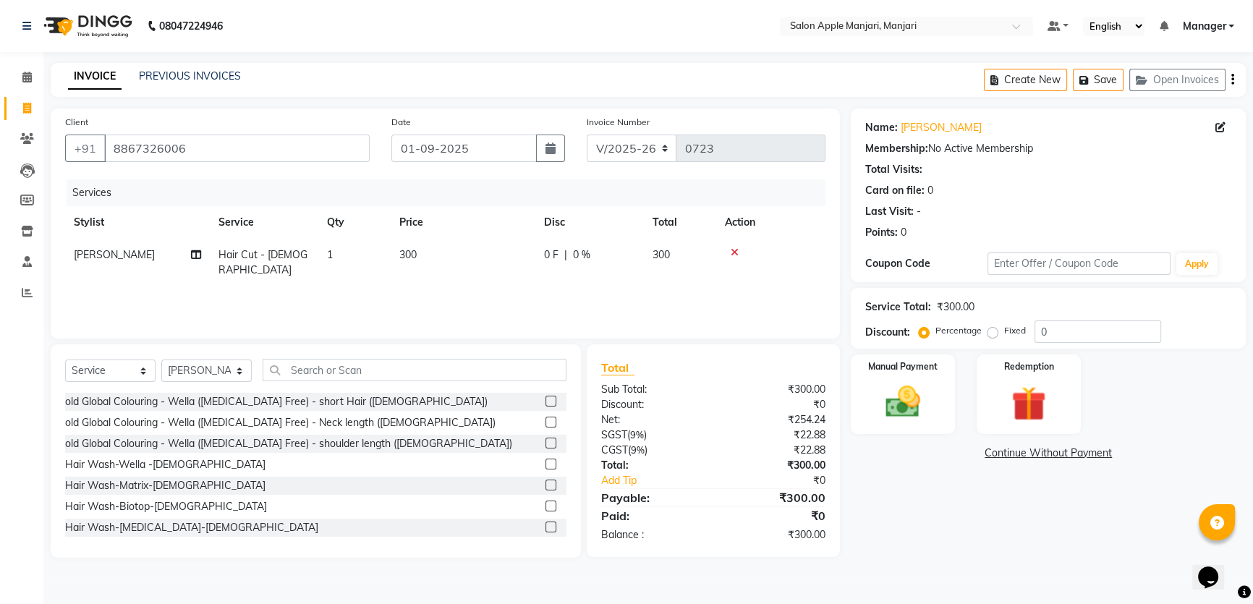
scroll to position [33, 0]
drag, startPoint x: 457, startPoint y: 381, endPoint x: 263, endPoint y: 348, distance: 195.9
click at [267, 350] on div "Select Service Product Membership Package Voucher Prepaid Gift Card Select Styl…" at bounding box center [316, 450] width 530 height 213
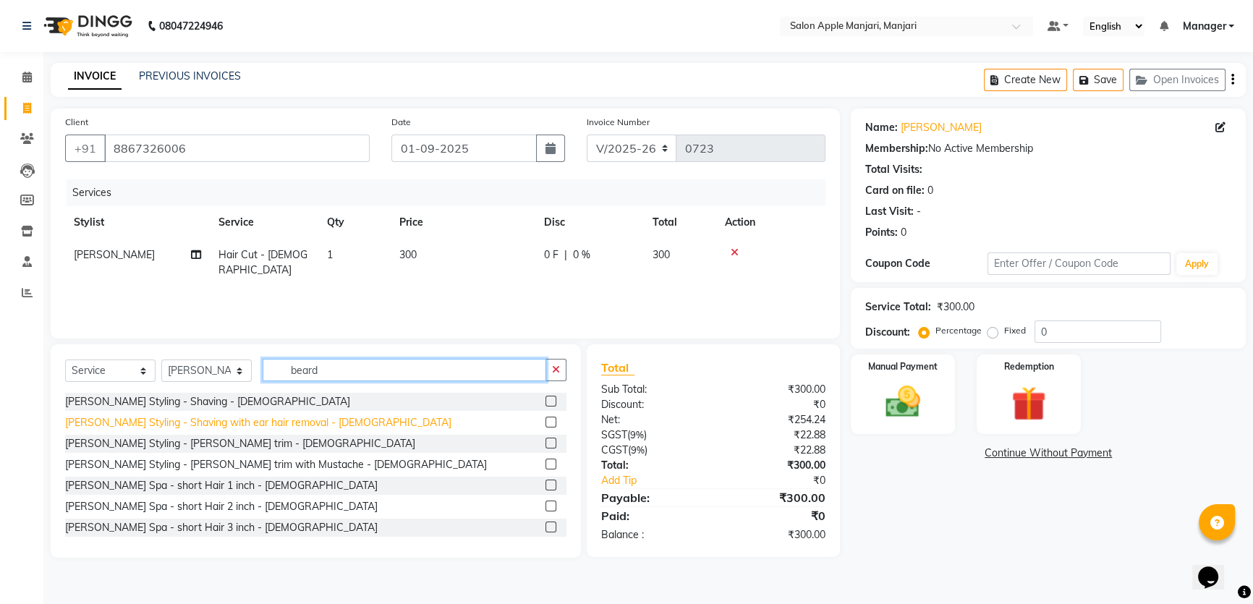
type input "beard"
click at [256, 430] on div "[PERSON_NAME] Styling - Shaving with ear hair removal - [DEMOGRAPHIC_DATA]" at bounding box center [258, 422] width 386 height 15
checkbox input "false"
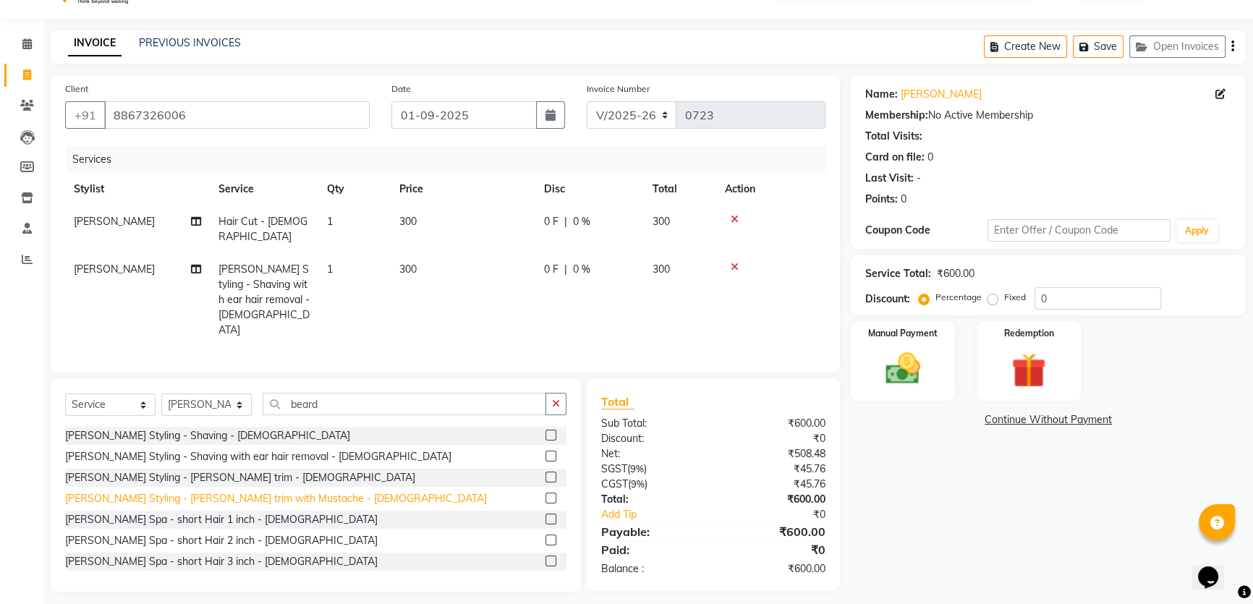
click at [269, 506] on div "[PERSON_NAME] Styling - [PERSON_NAME] trim with Mustache - [DEMOGRAPHIC_DATA]" at bounding box center [276, 498] width 422 height 15
checkbox input "false"
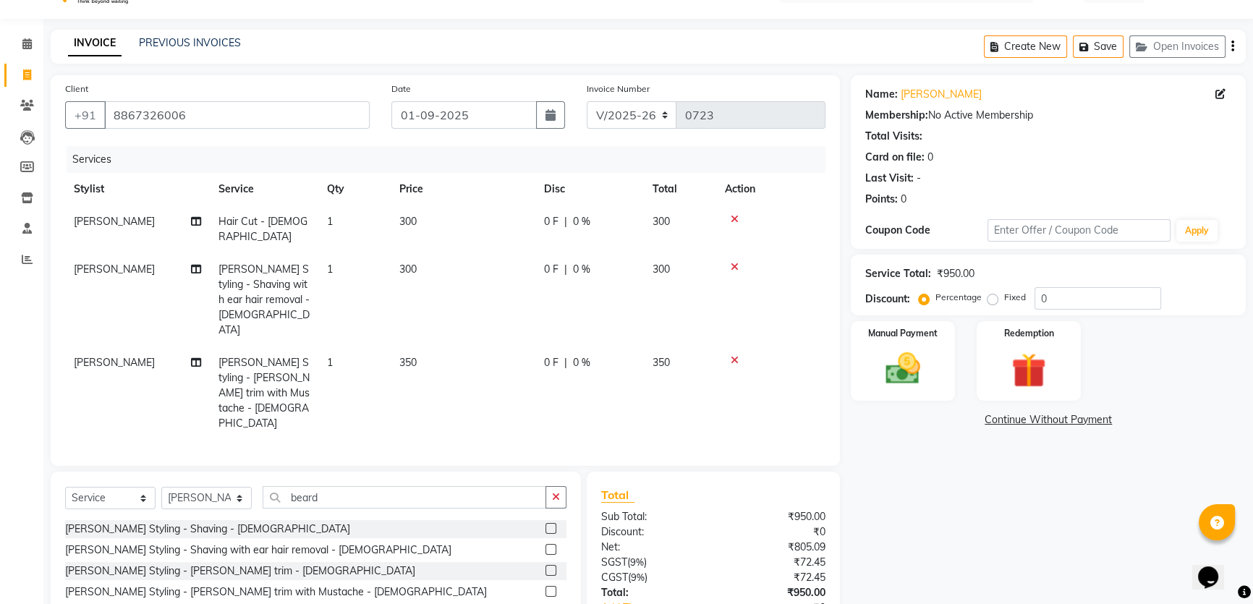
click at [739, 272] on icon at bounding box center [735, 267] width 8 height 10
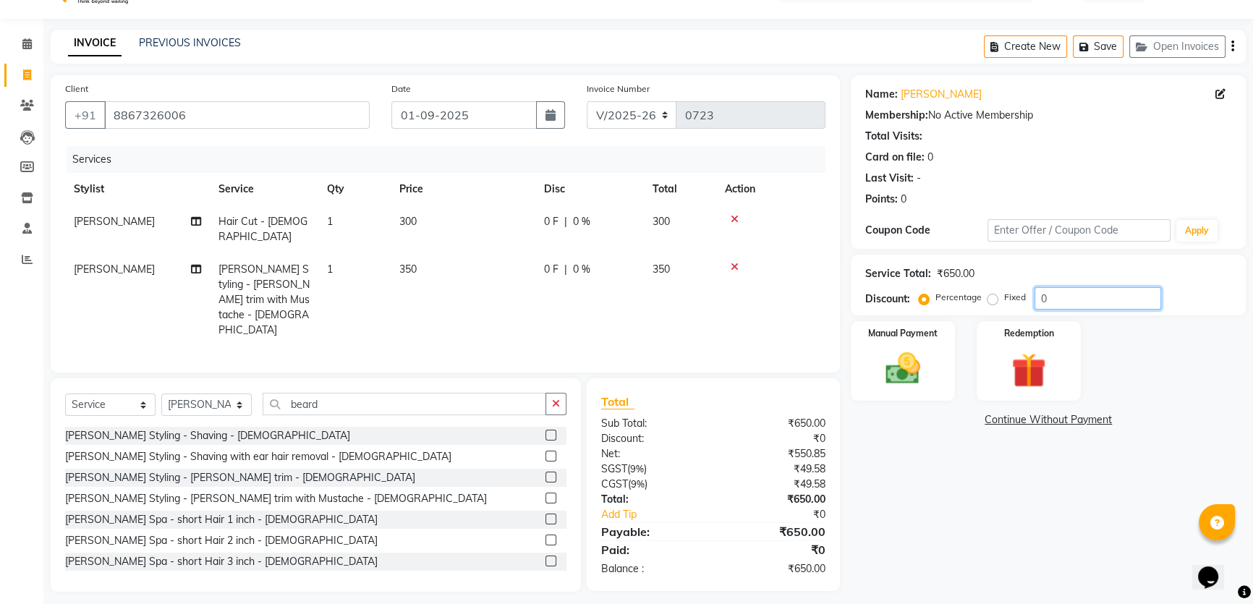
drag, startPoint x: 1032, startPoint y: 341, endPoint x: 998, endPoint y: 354, distance: 35.7
click at [1013, 310] on div "Percentage Fixed 0" at bounding box center [1041, 298] width 239 height 22
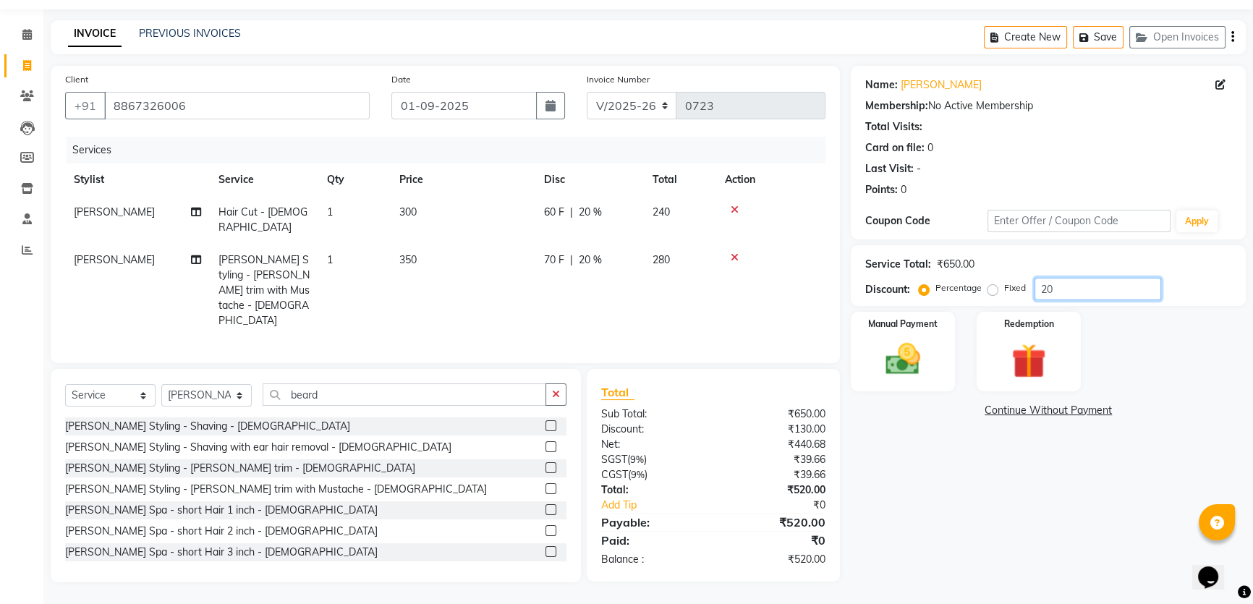
scroll to position [84, 0]
type input "2"
drag, startPoint x: 555, startPoint y: 211, endPoint x: 546, endPoint y: 214, distance: 9.4
click at [546, 214] on td "0 F | 0 %" at bounding box center [589, 220] width 109 height 48
select select "88882"
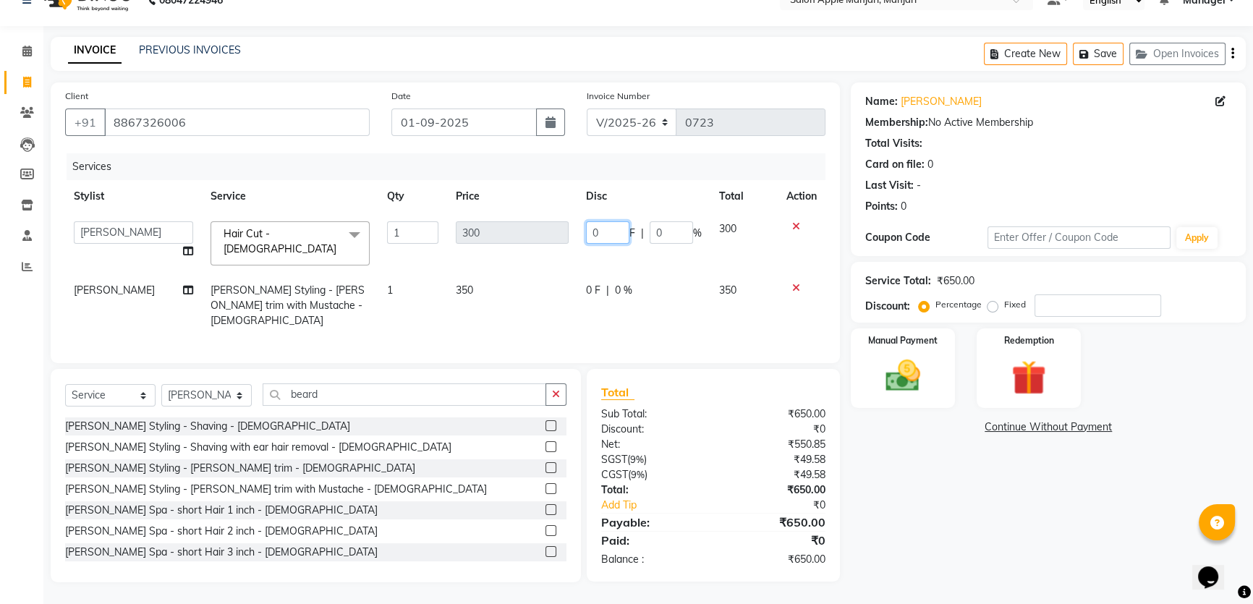
drag, startPoint x: 606, startPoint y: 208, endPoint x: 572, endPoint y: 220, distance: 36.6
click at [577, 220] on td "0 F | 0 %" at bounding box center [643, 243] width 133 height 61
type input "150"
click at [562, 253] on tbody "[PERSON_NAME] [PERSON_NAME] [PERSON_NAME] Manager Nikhil [PERSON_NAME] [PERSON_…" at bounding box center [445, 275] width 760 height 124
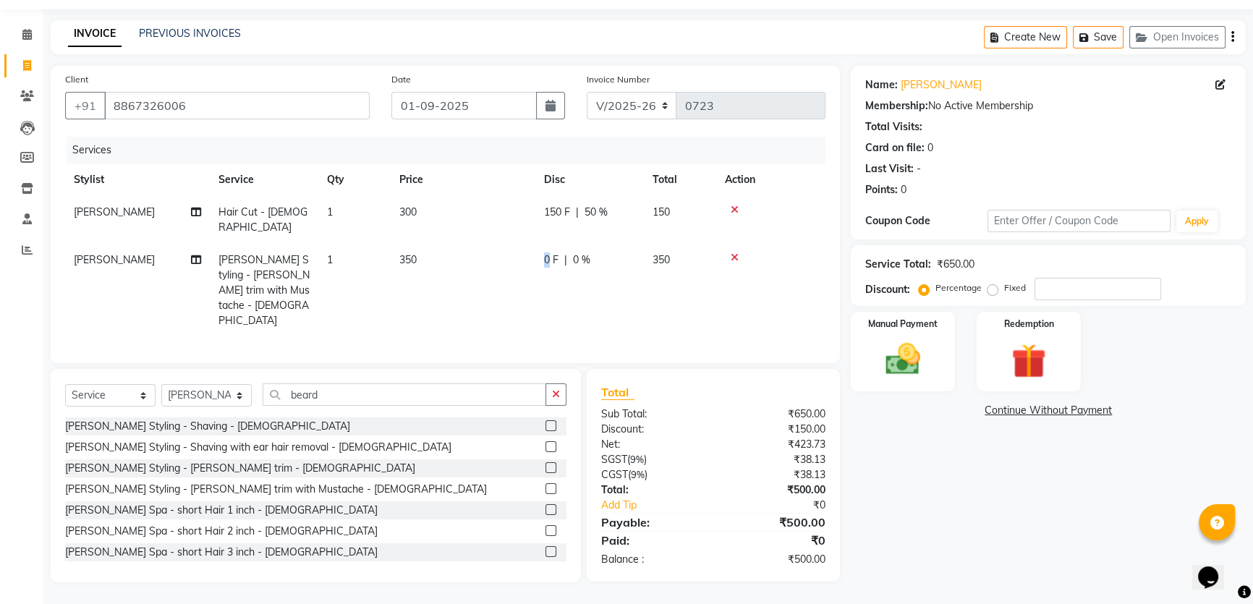
drag, startPoint x: 556, startPoint y: 246, endPoint x: 546, endPoint y: 249, distance: 10.5
click at [546, 249] on td "0 F | 0 %" at bounding box center [589, 290] width 109 height 93
select select "88882"
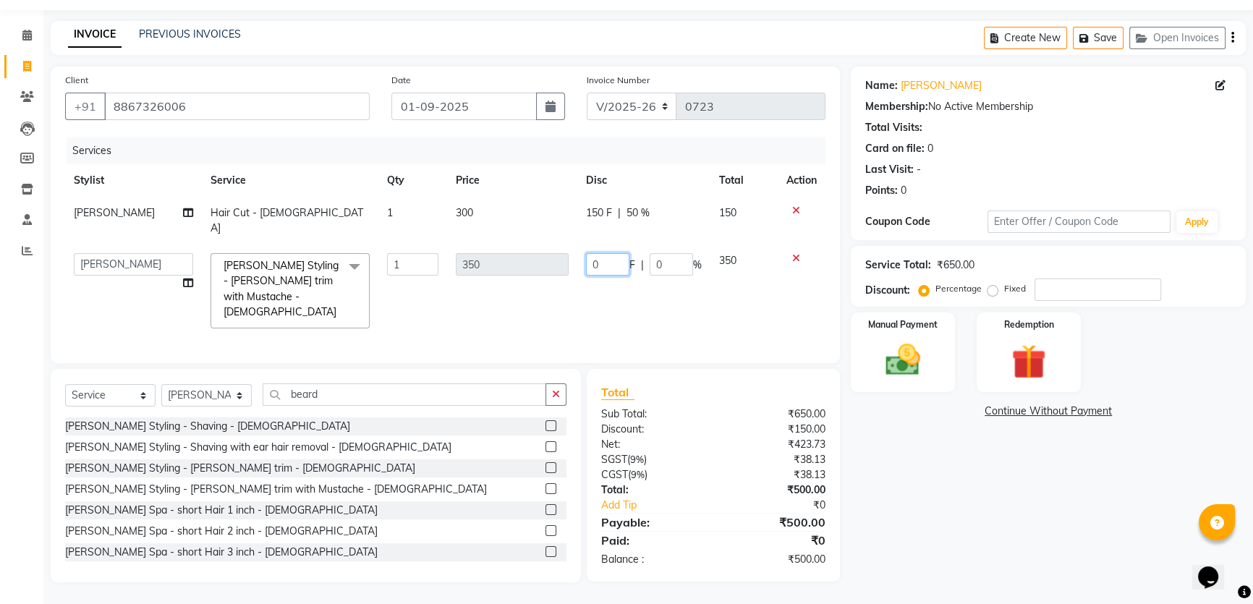
drag, startPoint x: 596, startPoint y: 248, endPoint x: 576, endPoint y: 259, distance: 23.0
click at [586, 259] on input "0" at bounding box center [607, 264] width 43 height 22
type input "200"
click at [729, 297] on div "Services Stylist Service Qty Price Disc Total Action [PERSON_NAME] Hair Cut - […" at bounding box center [445, 242] width 760 height 211
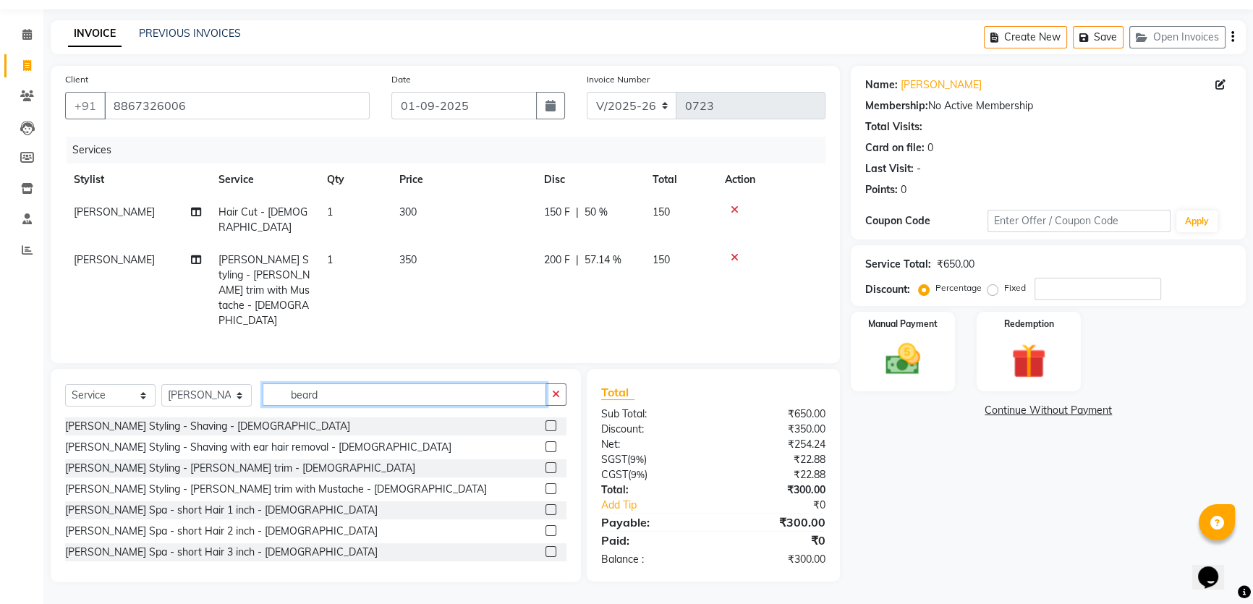
drag, startPoint x: 414, startPoint y: 381, endPoint x: 261, endPoint y: 368, distance: 153.3
click at [261, 383] on div "Select Service Product Membership Package Voucher Prepaid Gift Card Select Styl…" at bounding box center [315, 400] width 501 height 34
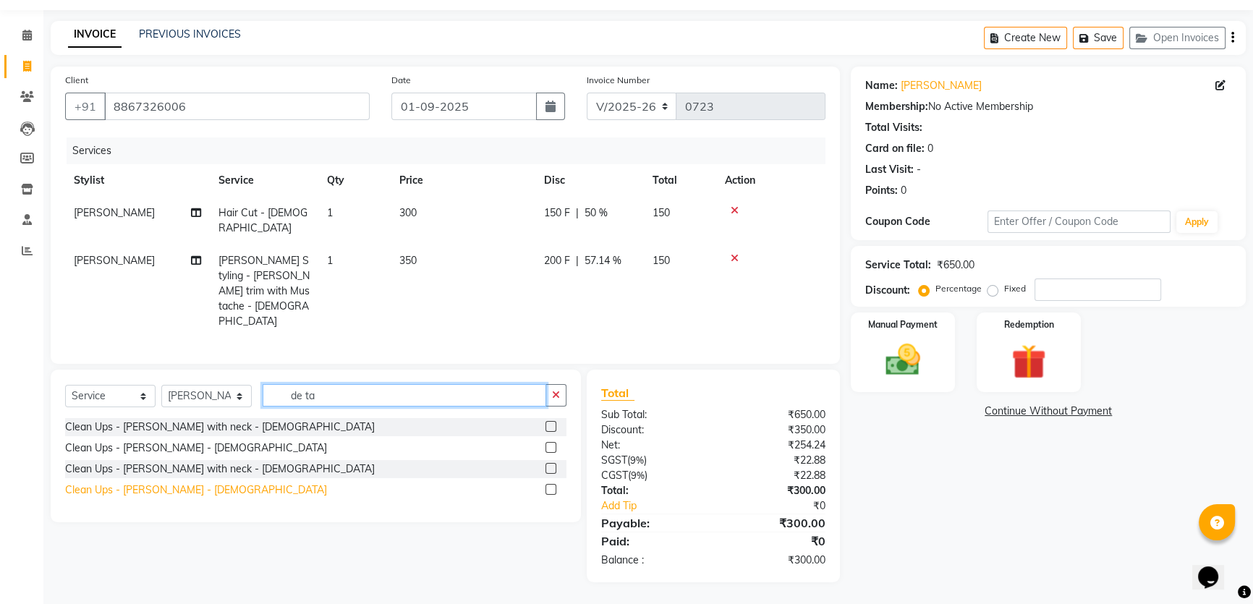
type input "de ta"
click at [172, 483] on div "Clean Ups - De-tan - Male" at bounding box center [196, 490] width 262 height 15
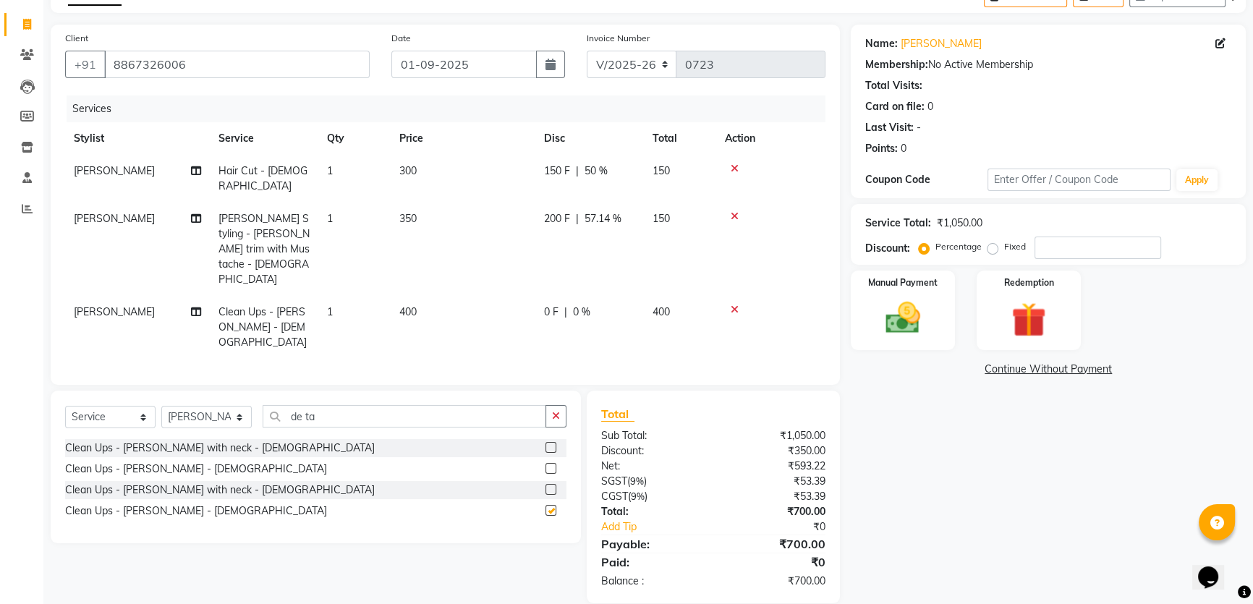
checkbox input "false"
drag, startPoint x: 556, startPoint y: 311, endPoint x: 537, endPoint y: 315, distance: 19.2
click at [537, 315] on tr "Talib Shaik Clean Ups - De-tan - Male 1 400 0 F | 0 % 400" at bounding box center [445, 327] width 760 height 63
click at [574, 331] on td "0 F | 0 %" at bounding box center [589, 327] width 109 height 63
select select "88882"
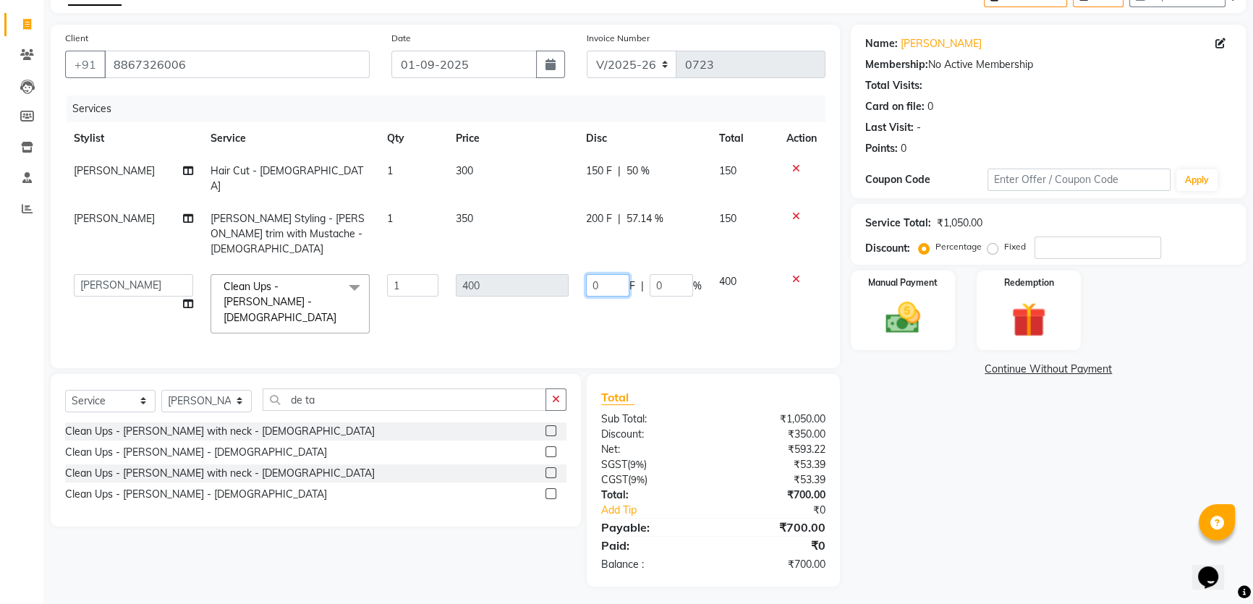
drag, startPoint x: 591, startPoint y: 302, endPoint x: 576, endPoint y: 312, distance: 17.9
click at [586, 297] on input "0" at bounding box center [607, 285] width 43 height 22
type input "200"
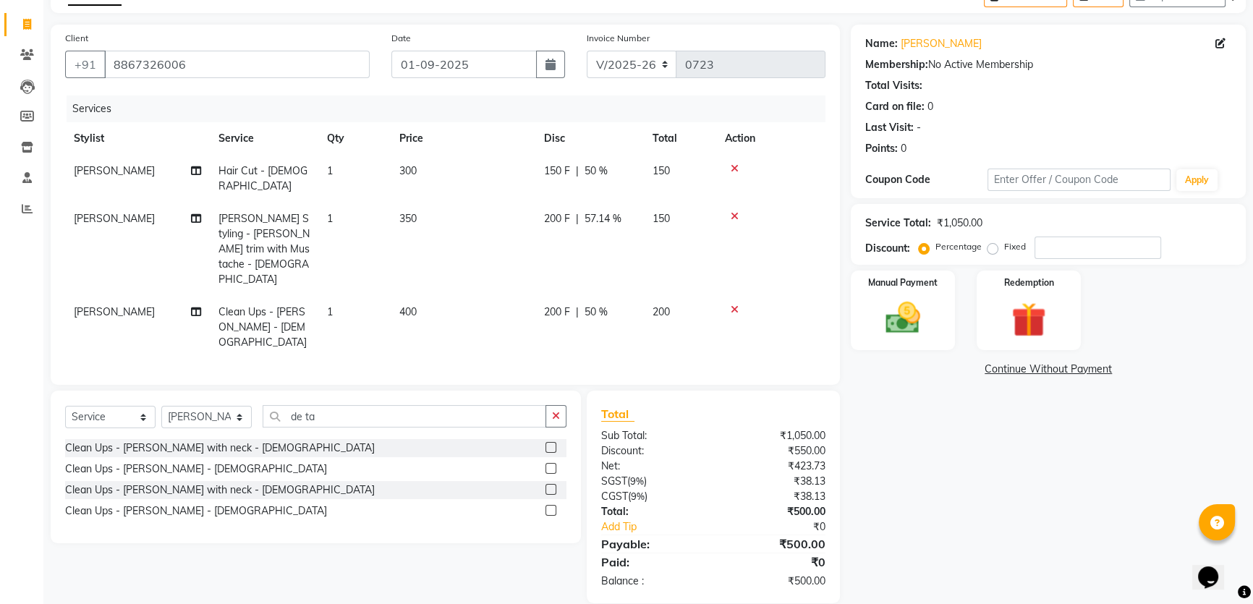
click at [996, 506] on div "Name: Vaibhav Kora Membership: No Active Membership Total Visits: Card on file:…" at bounding box center [1054, 314] width 406 height 579
drag, startPoint x: 390, startPoint y: 431, endPoint x: 289, endPoint y: 431, distance: 100.6
click at [289, 431] on div "Select Service Product Membership Package Voucher Prepaid Gift Card Select Styl…" at bounding box center [315, 422] width 501 height 34
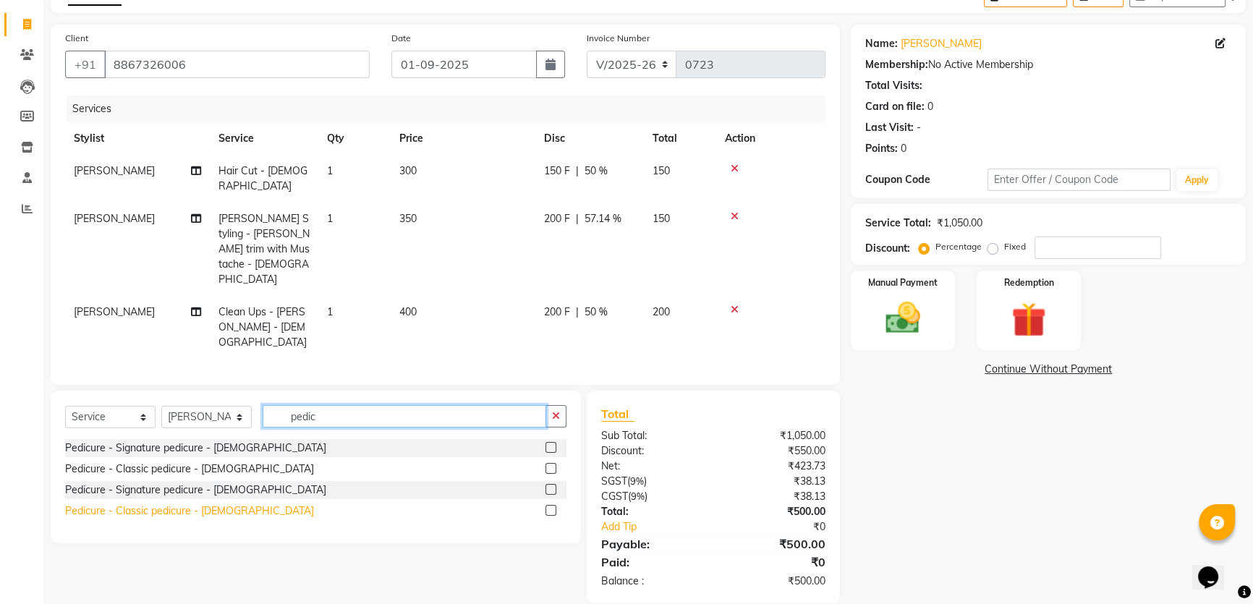
type input "pedic"
click at [164, 519] on div "Pedicure - Classic pedicure - [DEMOGRAPHIC_DATA]" at bounding box center [189, 511] width 249 height 15
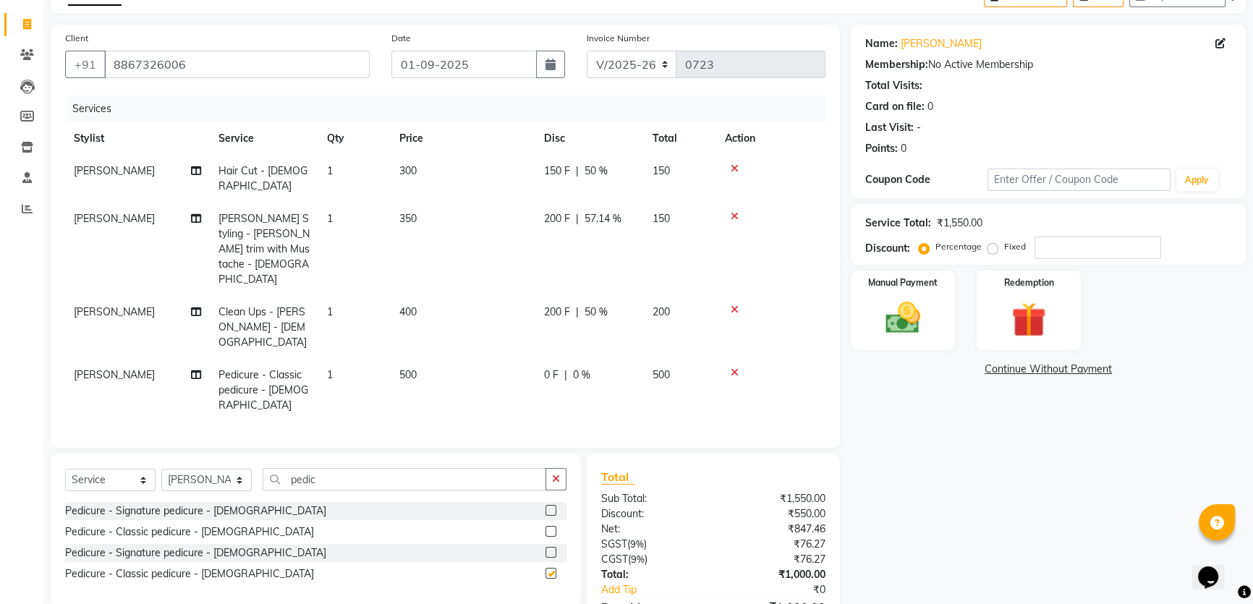
checkbox input "false"
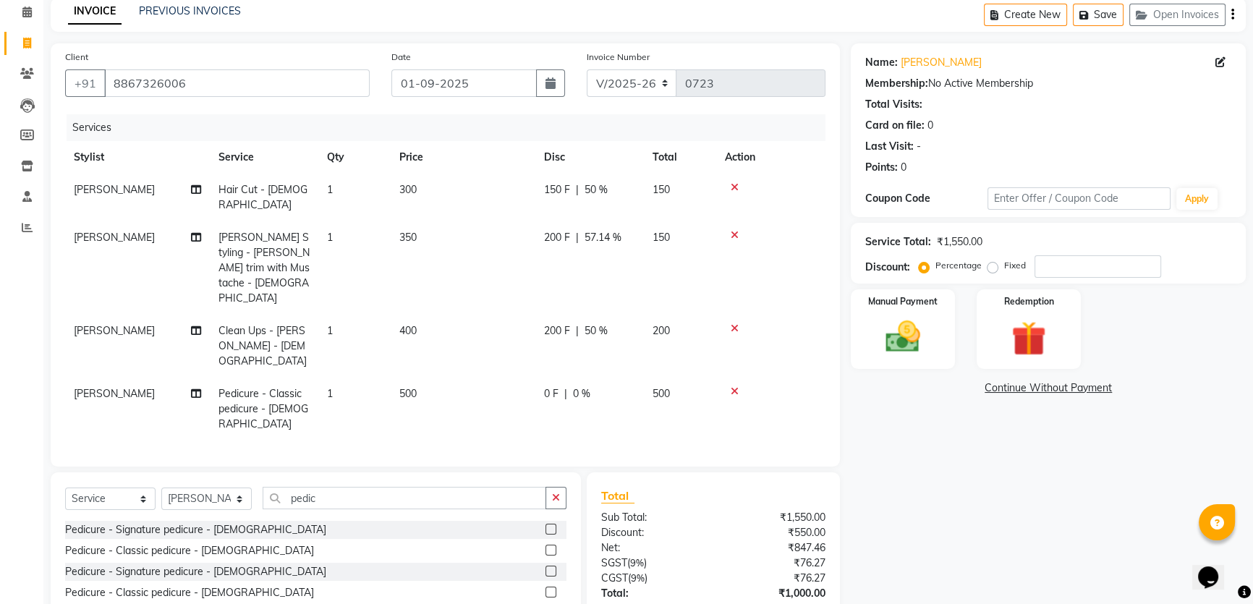
scroll to position [188, 0]
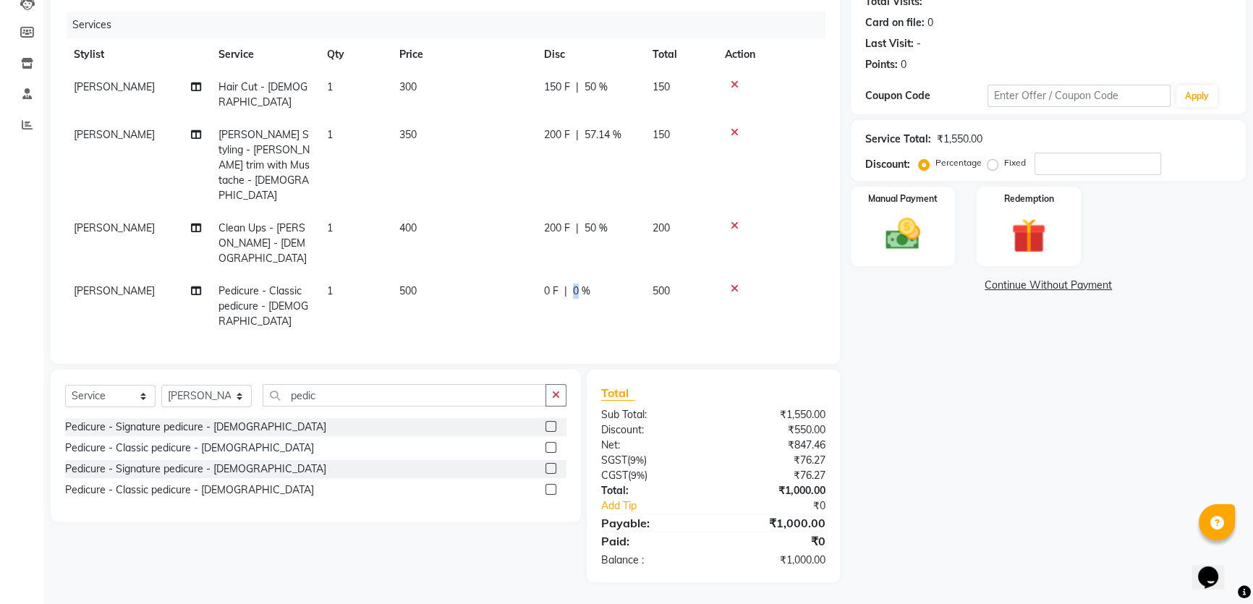
drag, startPoint x: 587, startPoint y: 260, endPoint x: 581, endPoint y: 267, distance: 8.7
click at [581, 284] on span "0 %" at bounding box center [581, 291] width 17 height 15
select select "88882"
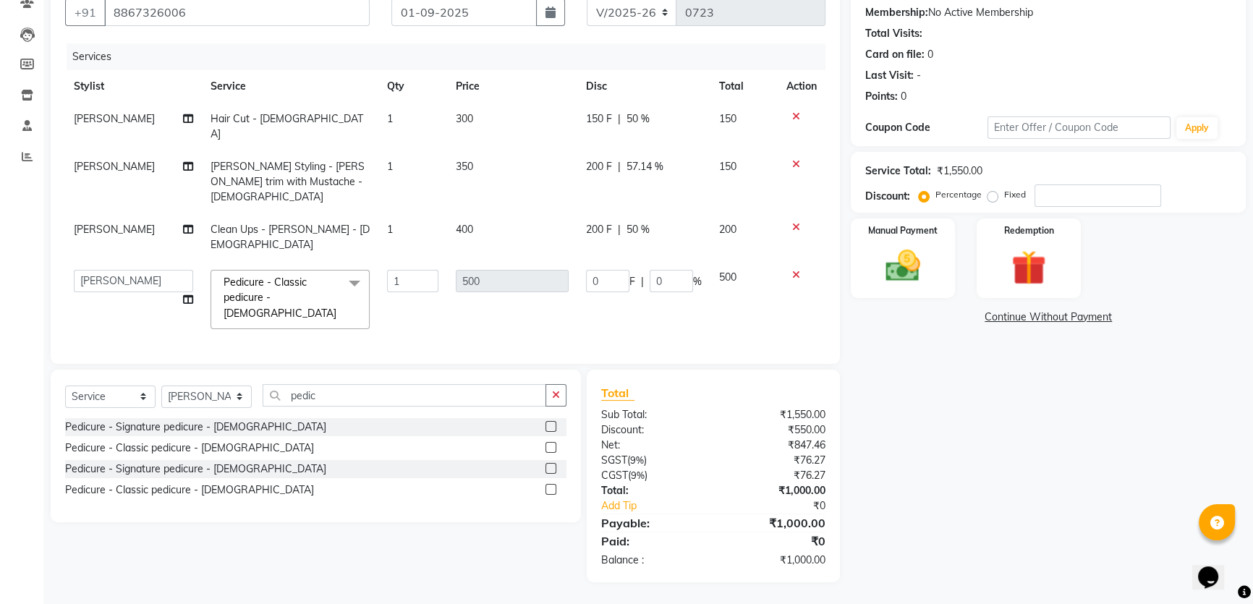
scroll to position [171, 0]
drag, startPoint x: 661, startPoint y: 250, endPoint x: 636, endPoint y: 260, distance: 26.6
click at [636, 270] on div "0 F | 0 %" at bounding box center [644, 281] width 116 height 22
type input "20"
click at [1006, 486] on div "Name: Vaibhav Kora Membership: No Active Membership Total Visits: Card on file:…" at bounding box center [1054, 278] width 406 height 610
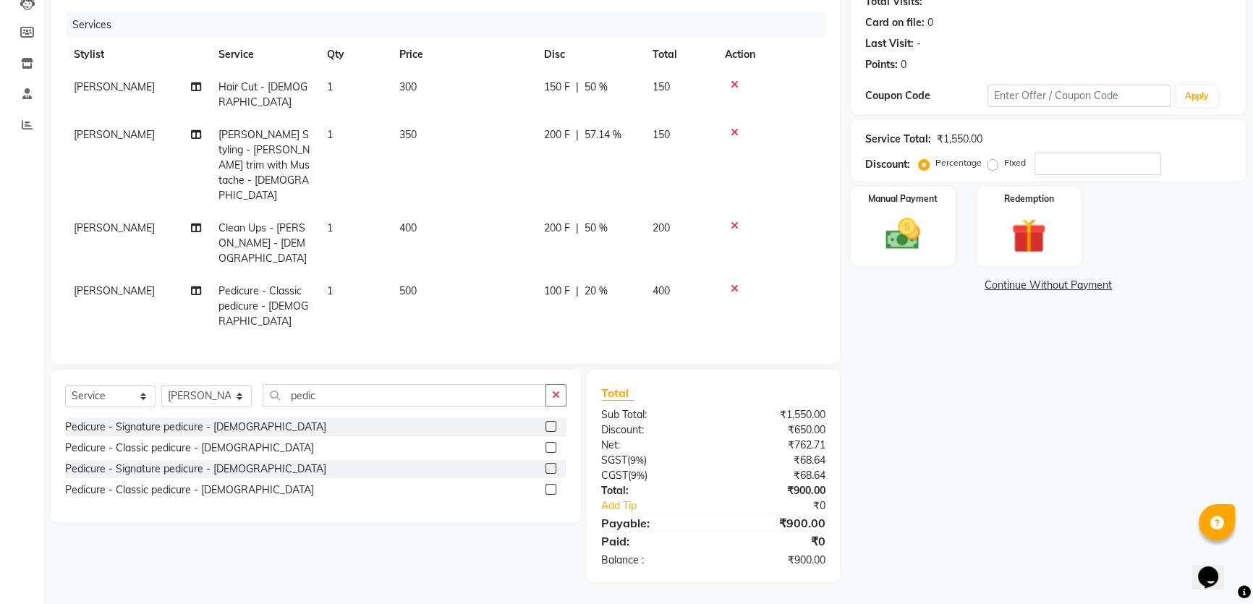
scroll to position [188, 0]
click at [898, 255] on img at bounding box center [903, 233] width 59 height 41
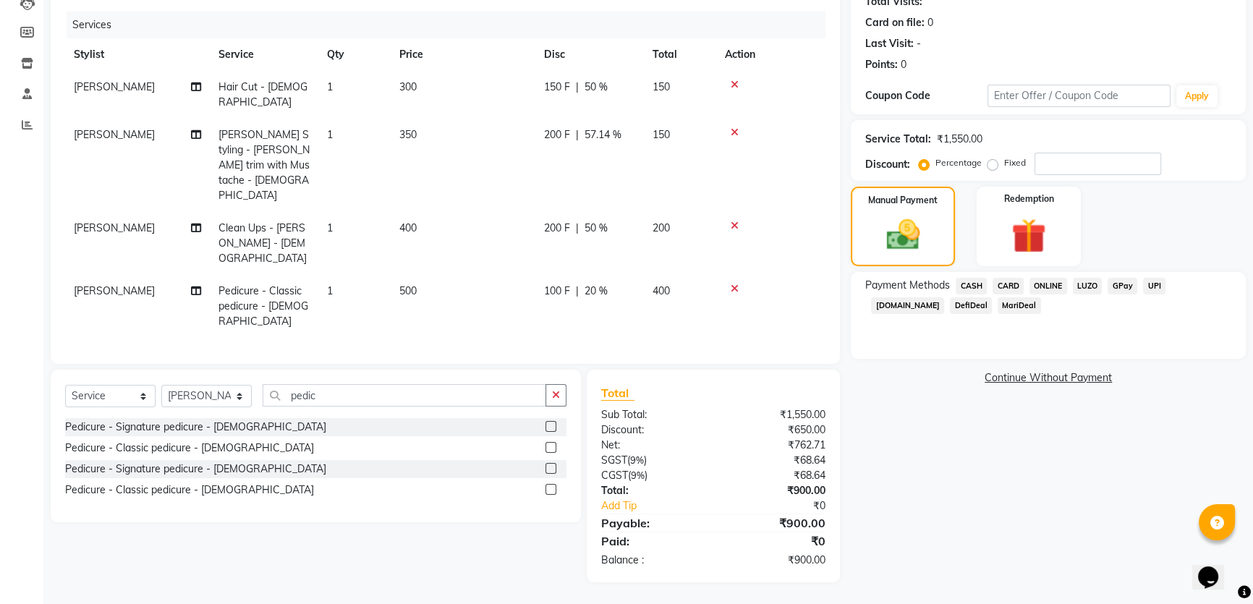
click at [1058, 294] on span "ONLINE" at bounding box center [1049, 286] width 38 height 17
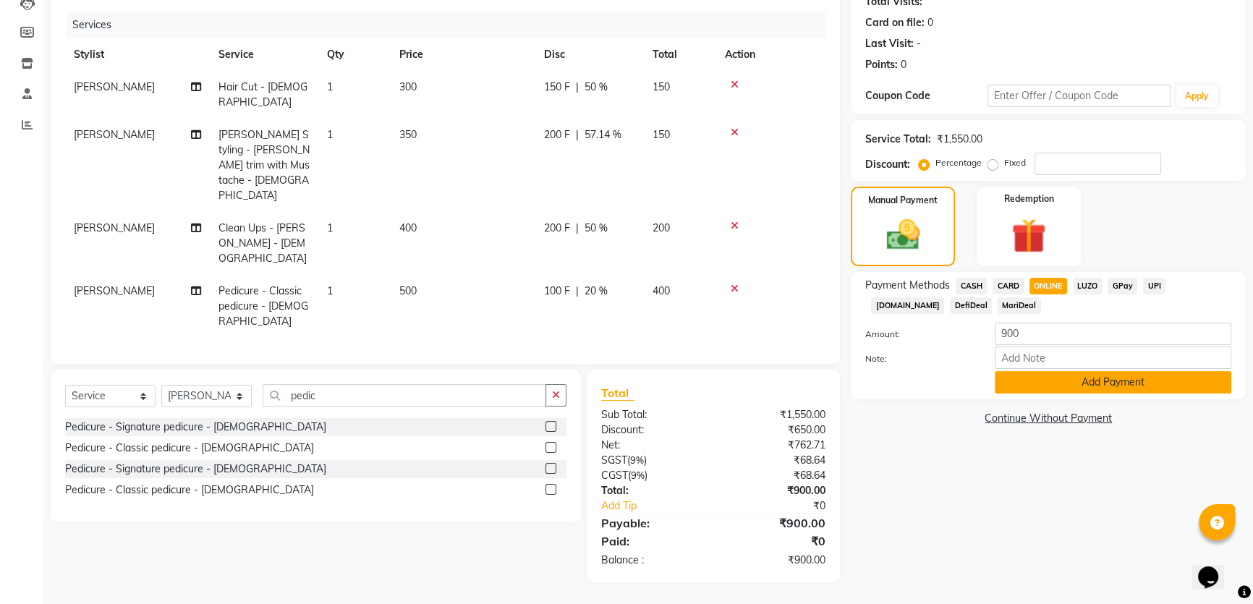
click at [1070, 394] on button "Add Payment" at bounding box center [1113, 382] width 237 height 22
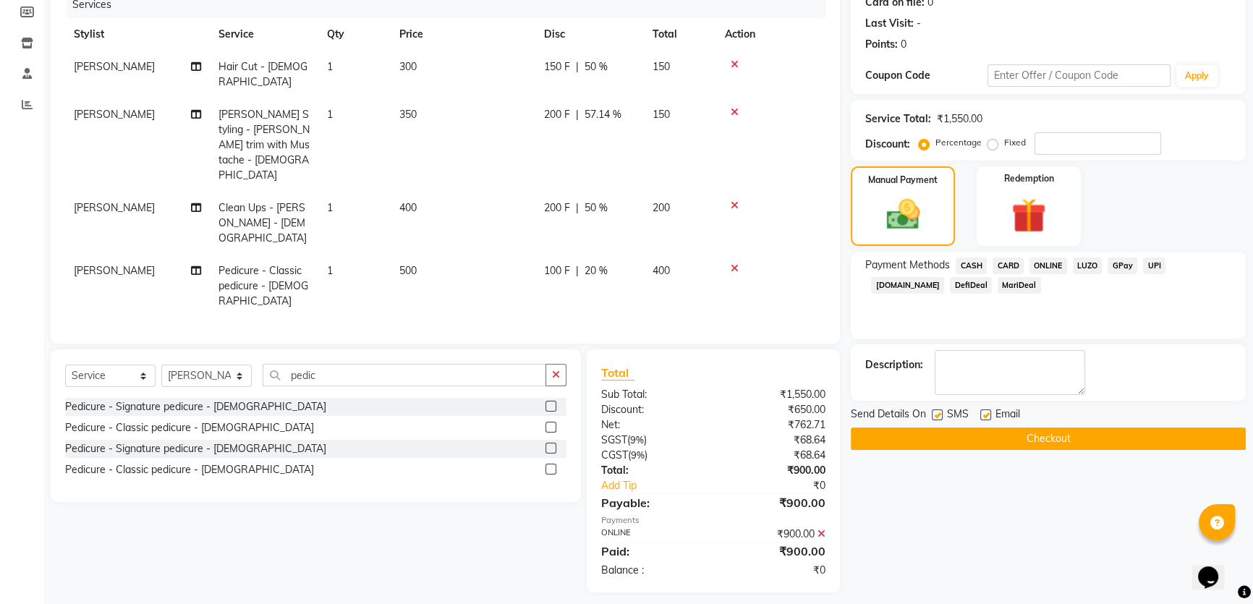
click at [1047, 450] on button "Checkout" at bounding box center [1048, 439] width 395 height 22
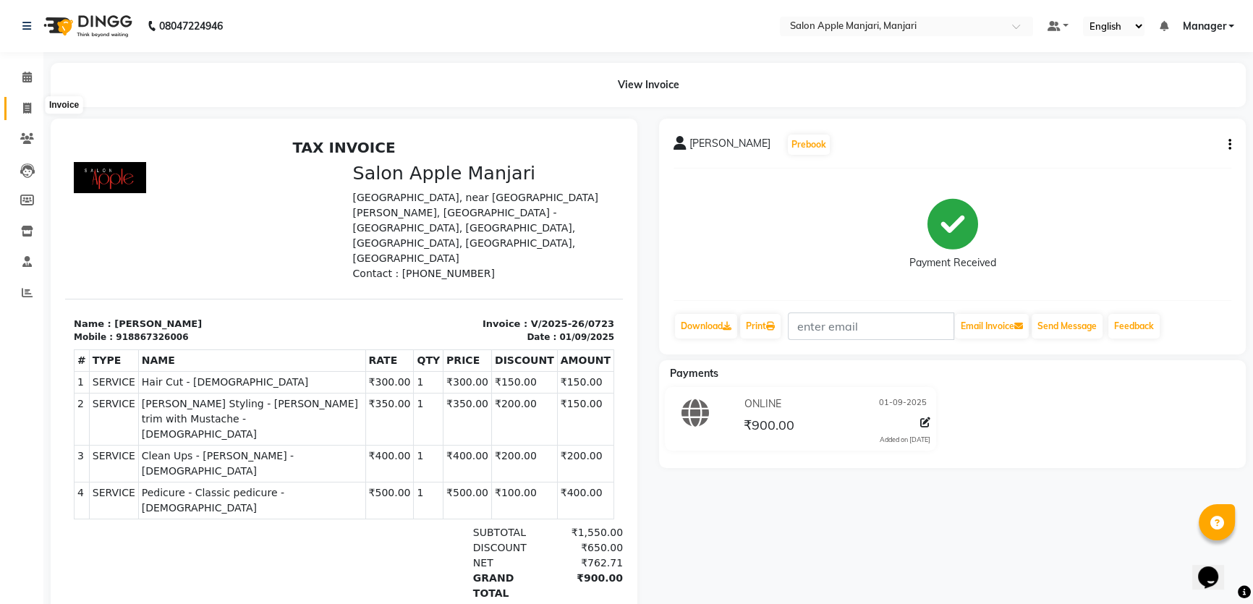
click at [25, 101] on span at bounding box center [26, 109] width 25 height 17
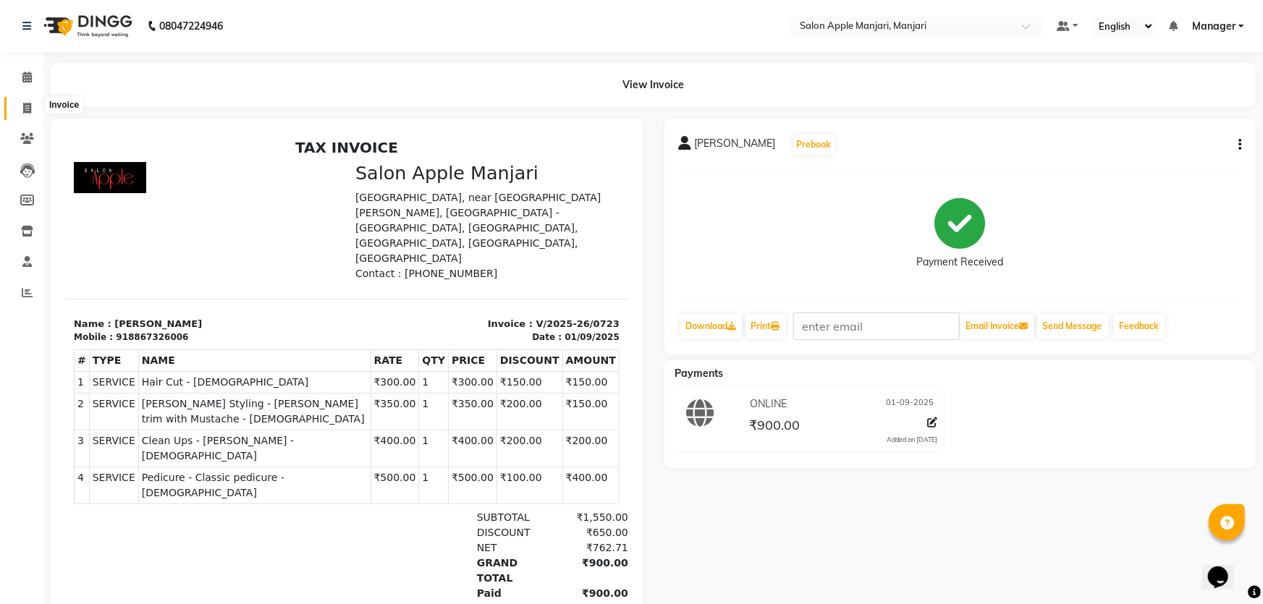
select select "service"
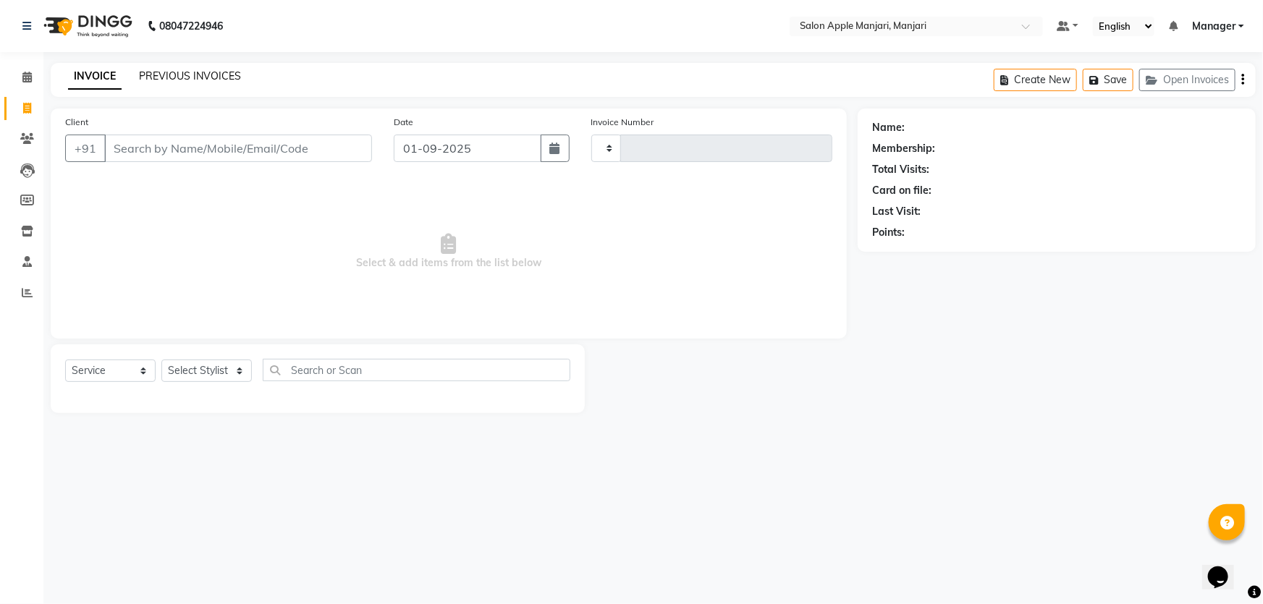
click at [216, 82] on link "PREVIOUS INVOICES" at bounding box center [190, 75] width 102 height 13
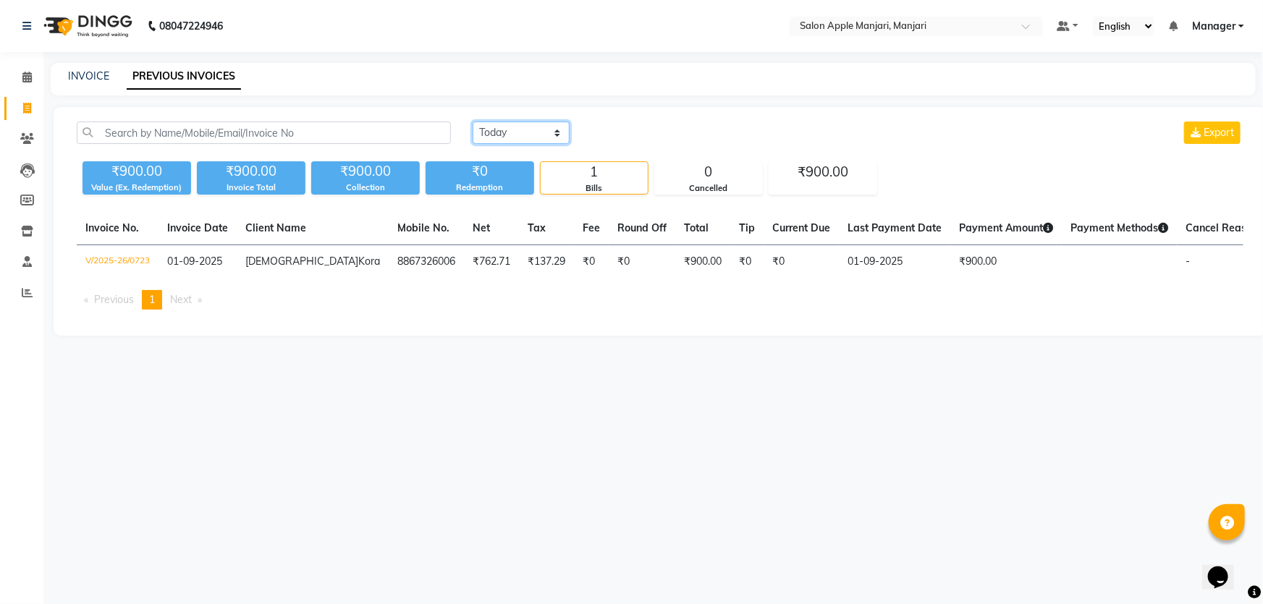
click at [520, 144] on select "Today Yesterday Custom Range" at bounding box center [520, 133] width 97 height 22
click at [524, 227] on div "Today Yesterday Custom Range Export ₹900.00 Value (Ex. Redemption) ₹900.00 Invo…" at bounding box center [660, 221] width 1213 height 229
click at [517, 144] on select "Today Yesterday Custom Range" at bounding box center [520, 133] width 97 height 22
select select "range"
click at [475, 135] on select "Today Yesterday Custom Range" at bounding box center [520, 133] width 97 height 22
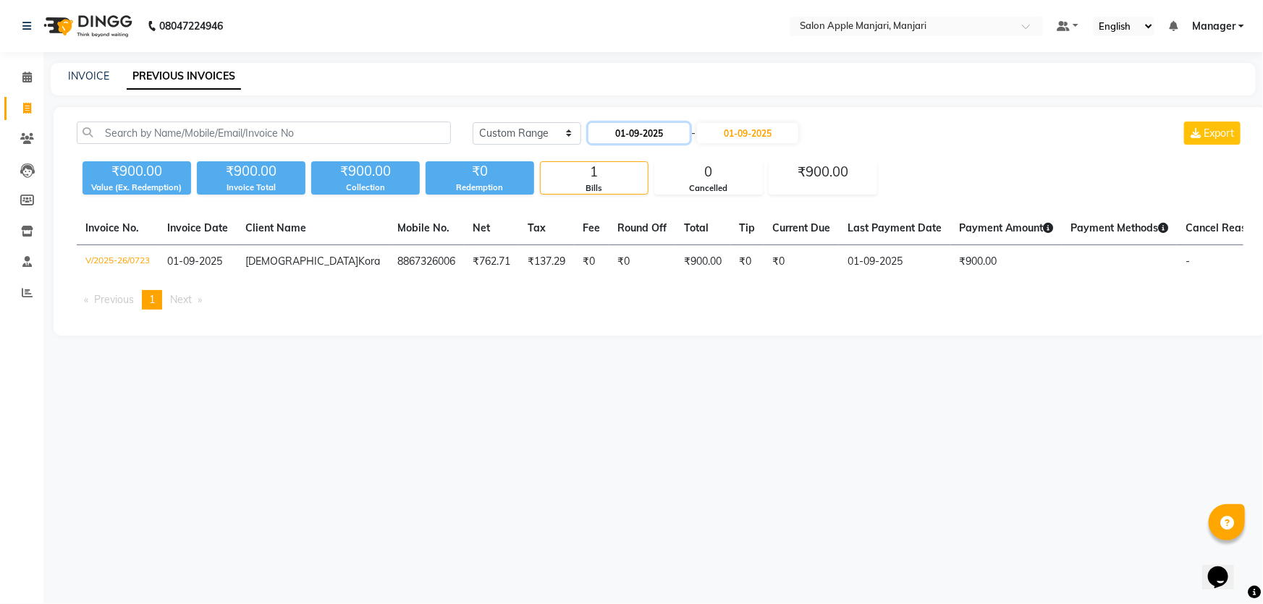
click at [617, 143] on input "01-09-2025" at bounding box center [638, 133] width 101 height 20
select select "9"
select select "2025"
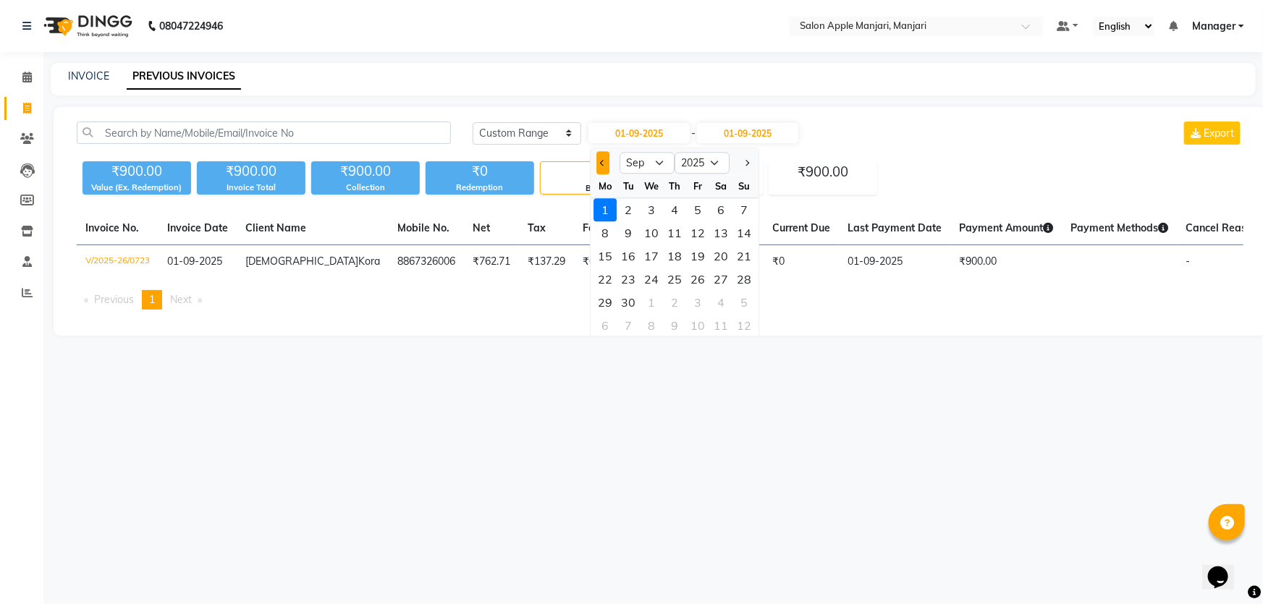
click at [609, 174] on button "Previous month" at bounding box center [603, 162] width 12 height 23
select select "8"
click at [710, 221] on div "1" at bounding box center [698, 209] width 23 height 23
type input "01-08-2025"
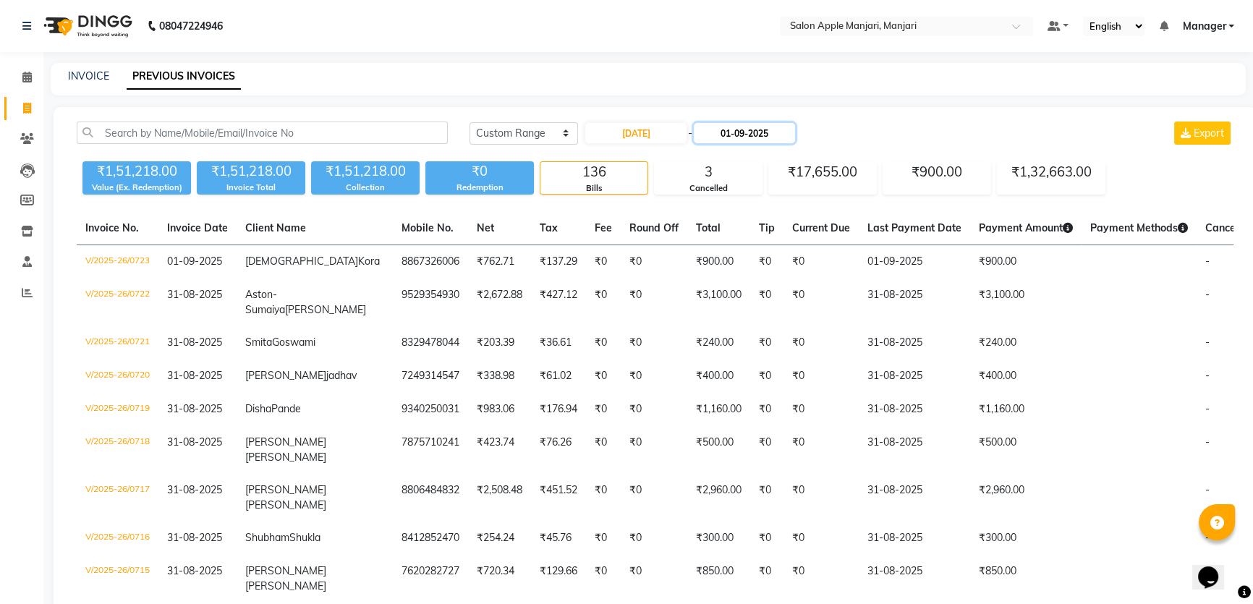
click at [785, 143] on input "01-09-2025" at bounding box center [744, 133] width 101 height 20
select select "9"
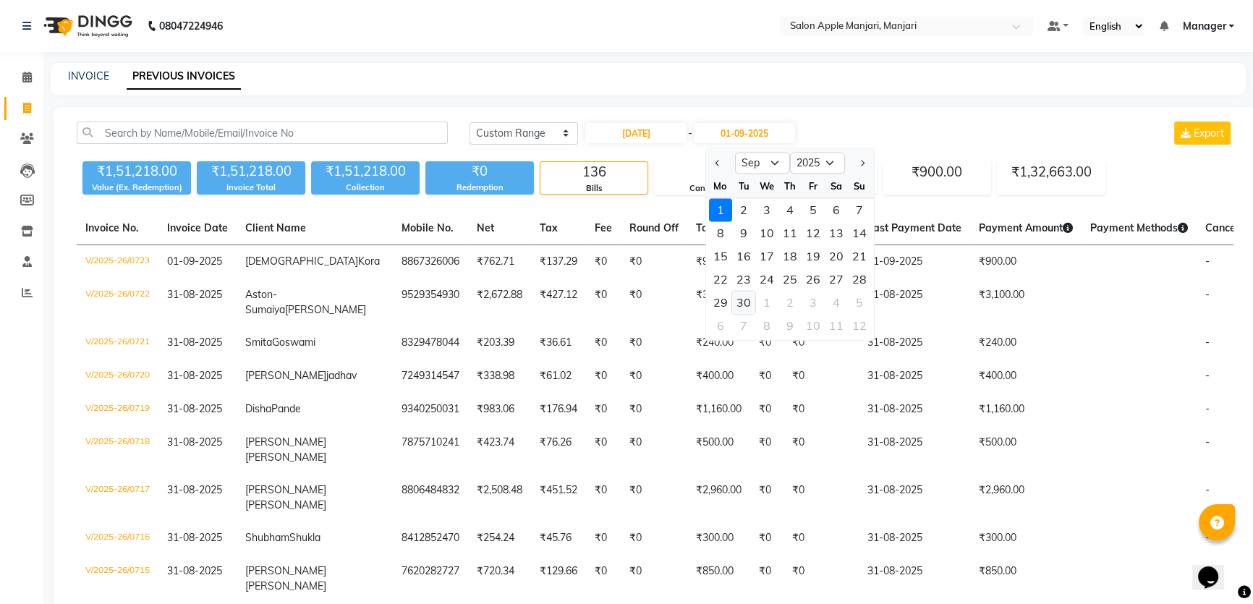
click at [755, 314] on div "30" at bounding box center [743, 302] width 23 height 23
type input "30-09-2025"
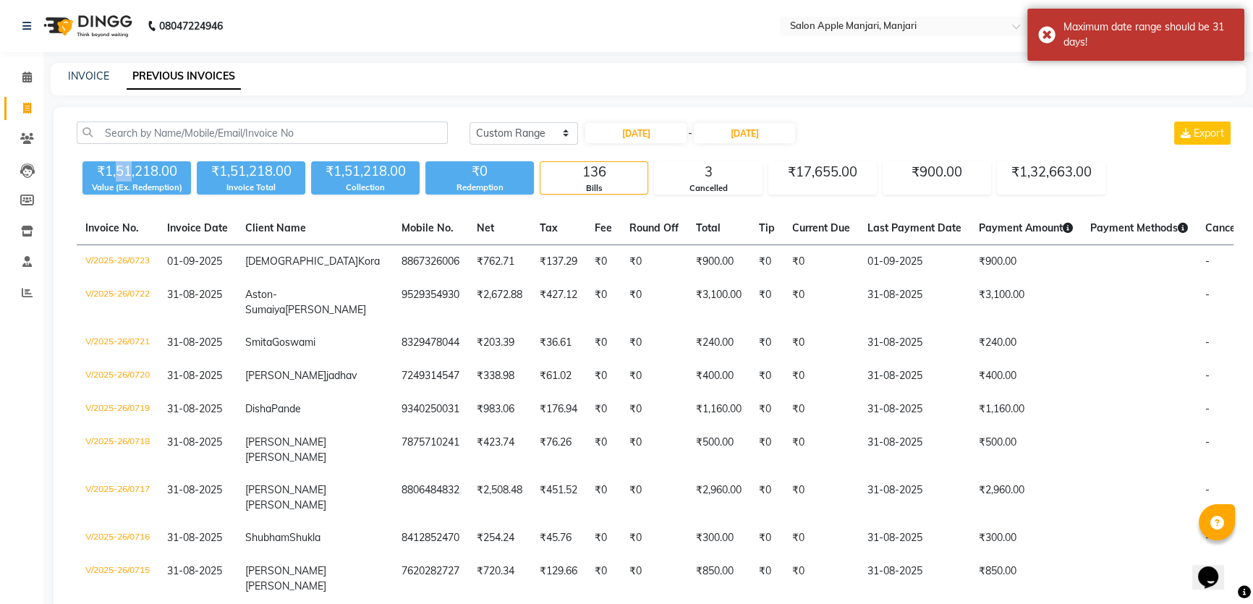
drag, startPoint x: 119, startPoint y: 200, endPoint x: 135, endPoint y: 205, distance: 16.9
click at [135, 182] on div "₹1,51,218.00" at bounding box center [136, 171] width 109 height 20
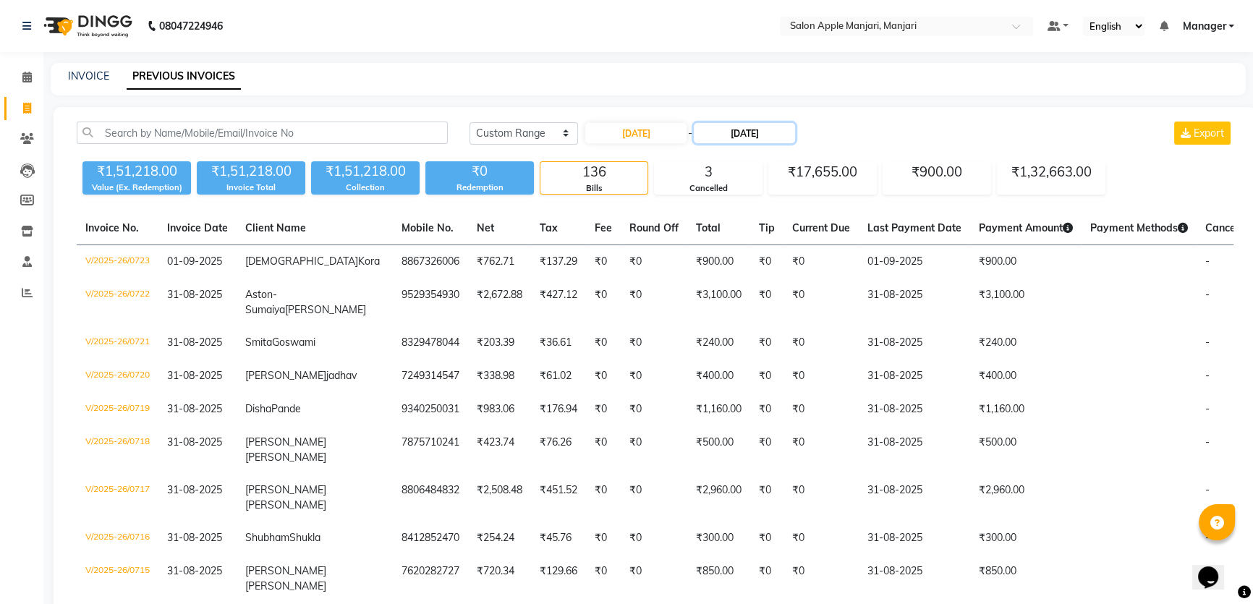
click at [739, 143] on input "30-09-2025" at bounding box center [744, 133] width 101 height 20
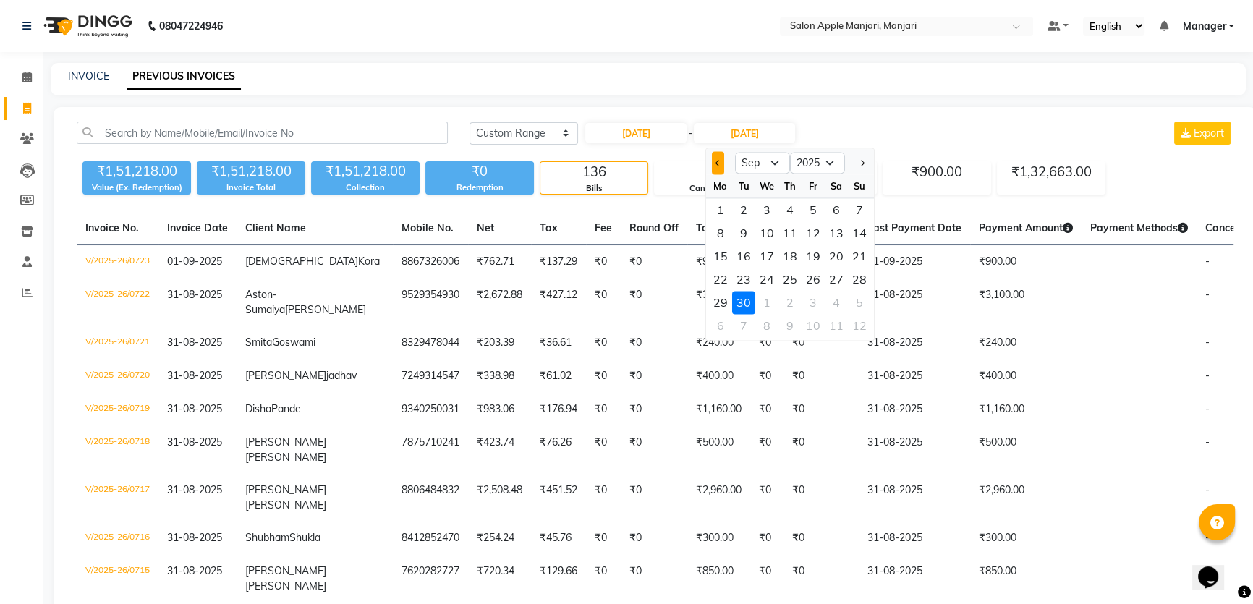
click at [718, 174] on button "Previous month" at bounding box center [718, 162] width 12 height 23
select select "8"
click at [825, 221] on div "1" at bounding box center [813, 209] width 23 height 23
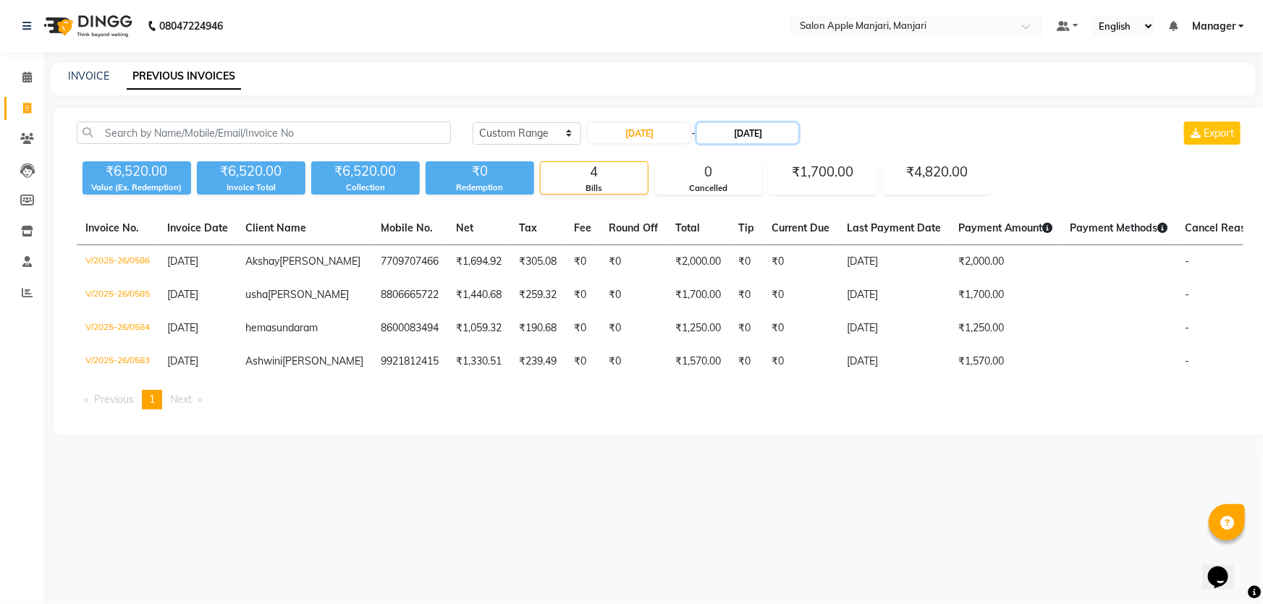
click at [755, 143] on input "01-08-2025" at bounding box center [747, 133] width 101 height 20
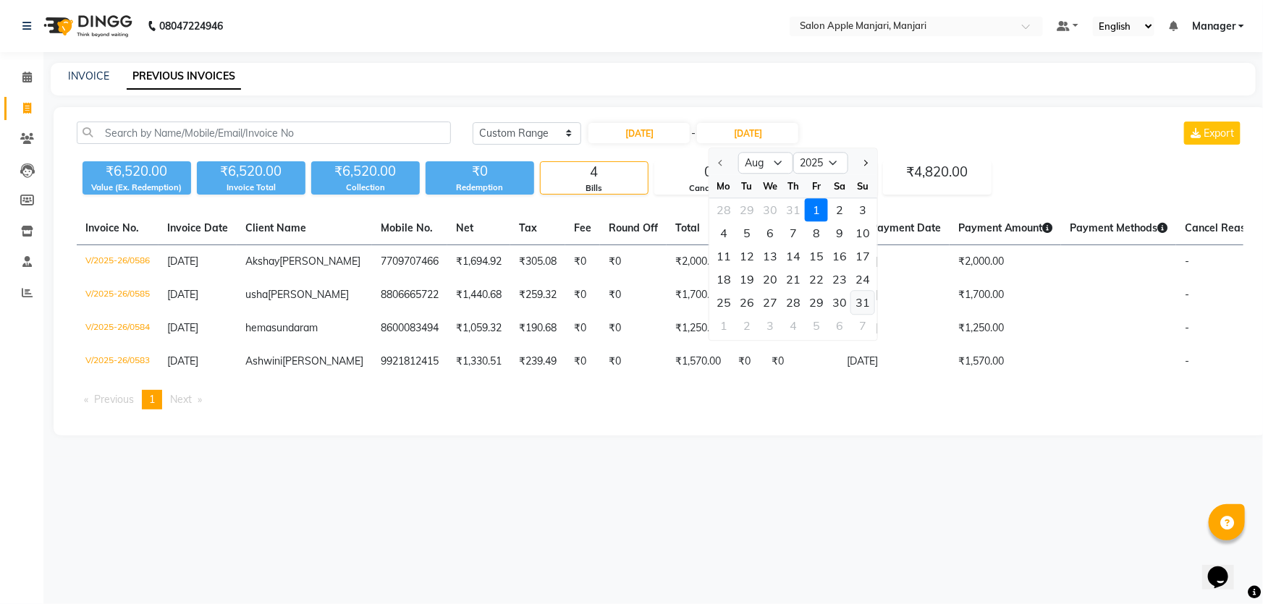
click at [874, 314] on div "31" at bounding box center [862, 302] width 23 height 23
type input "31-08-2025"
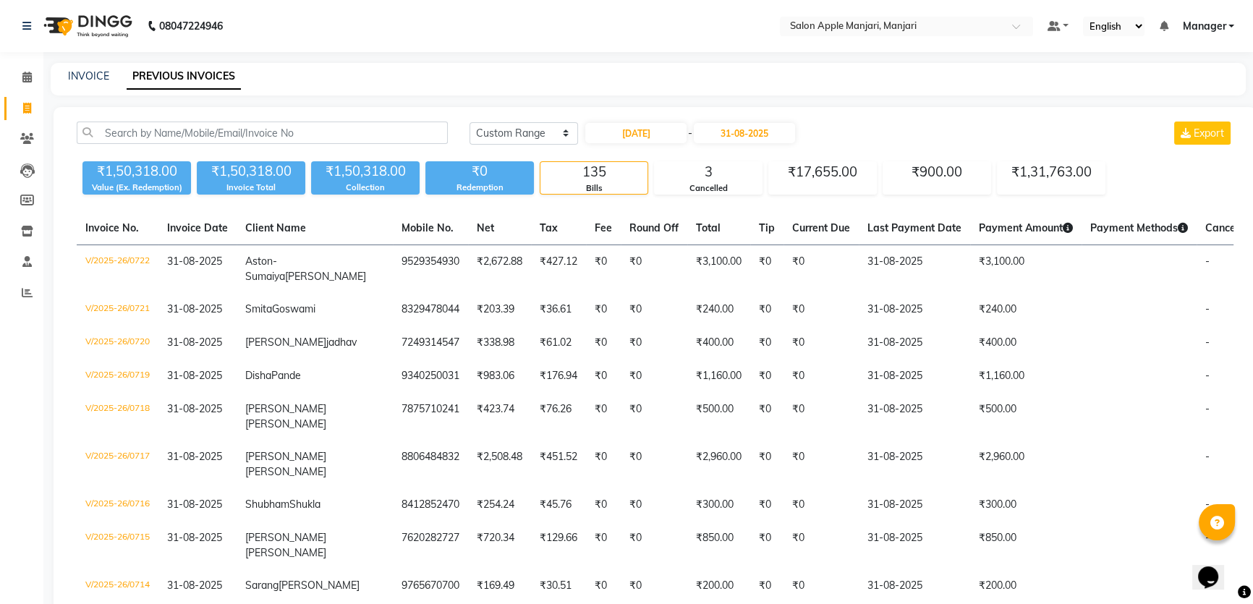
click at [271, 182] on div "₹1,50,318.00" at bounding box center [251, 171] width 109 height 20
drag, startPoint x: 382, startPoint y: 190, endPoint x: 396, endPoint y: 196, distance: 15.9
click at [396, 182] on div "₹1,50,318.00" at bounding box center [365, 171] width 109 height 20
click at [626, 143] on input "01-08-2025" at bounding box center [635, 133] width 101 height 20
select select "8"
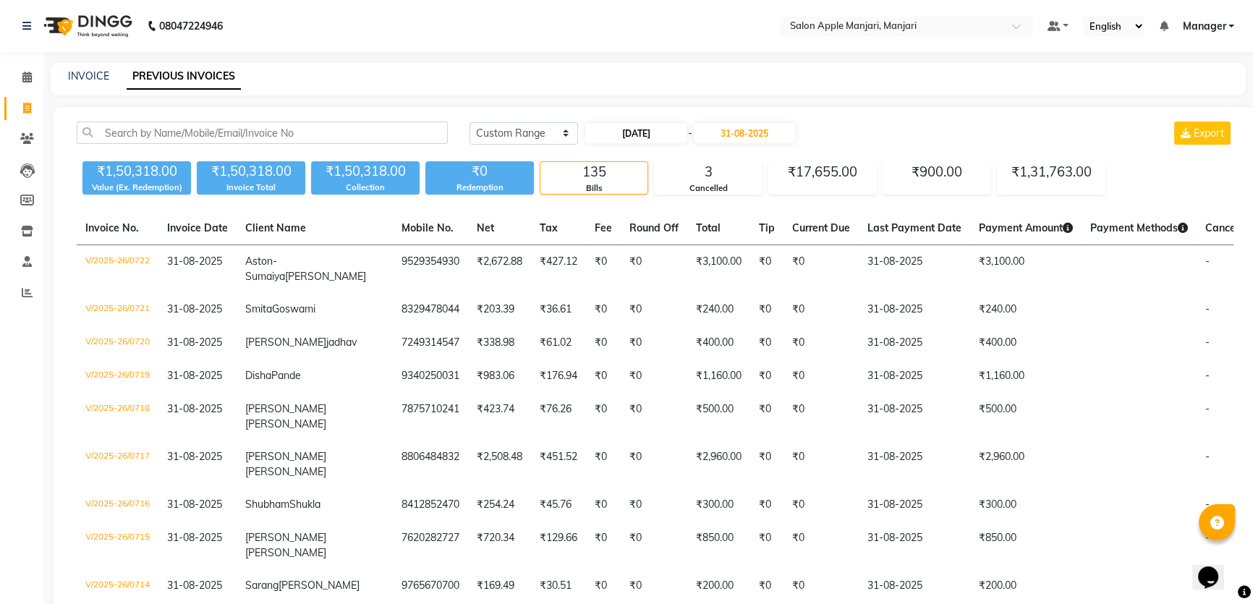
select select "2025"
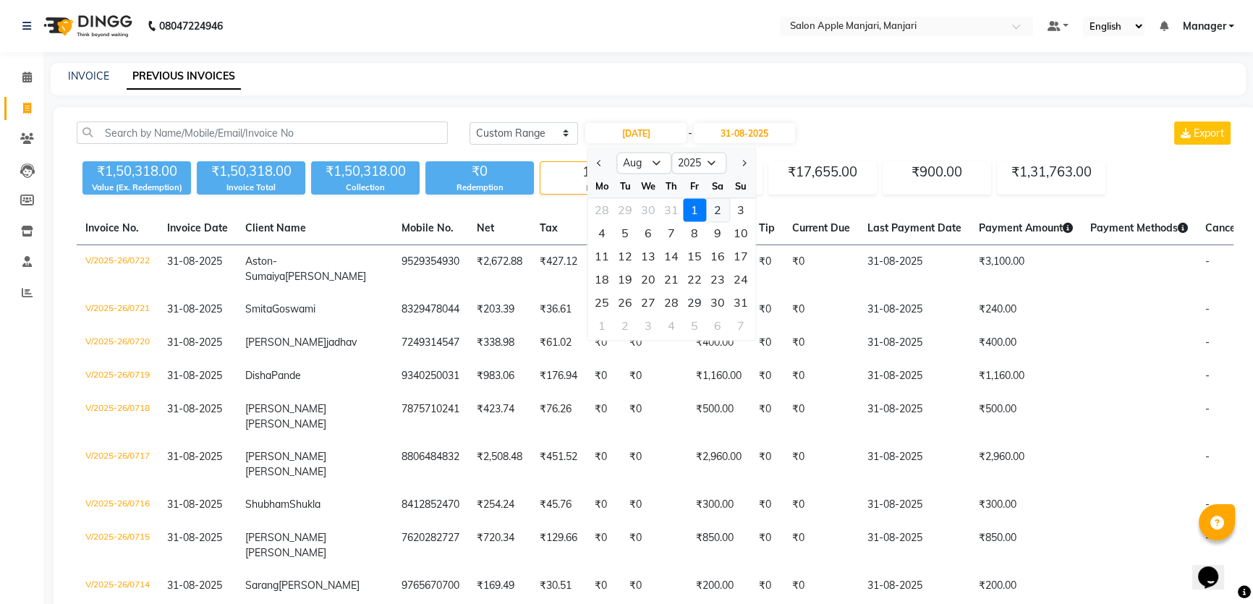
click at [729, 221] on div "2" at bounding box center [717, 209] width 23 height 23
type input "02-08-2025"
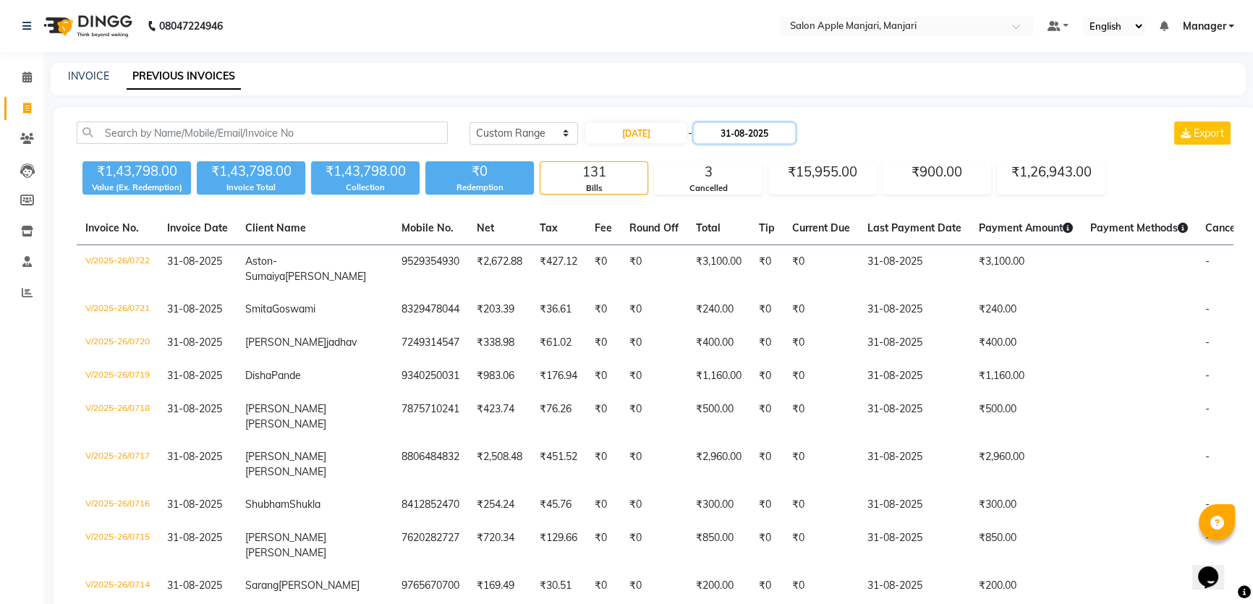
click at [758, 143] on input "31-08-2025" at bounding box center [744, 133] width 101 height 20
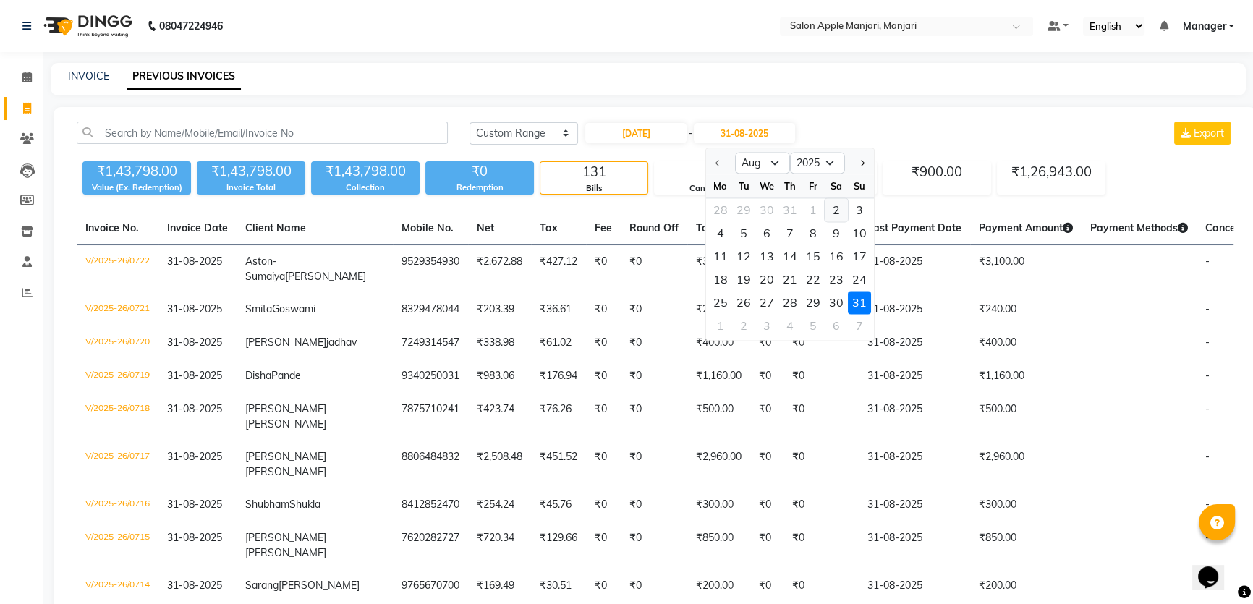
click at [848, 221] on div "2" at bounding box center [836, 209] width 23 height 23
type input "02-08-2025"
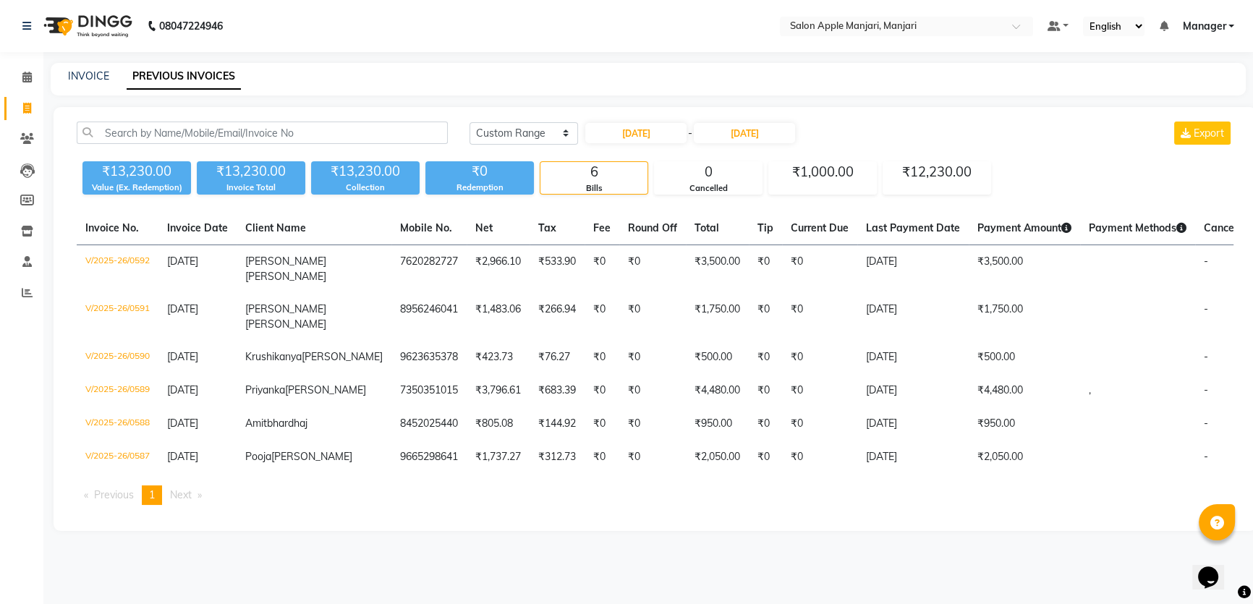
click at [378, 182] on div "₹13,230.00" at bounding box center [365, 171] width 109 height 20
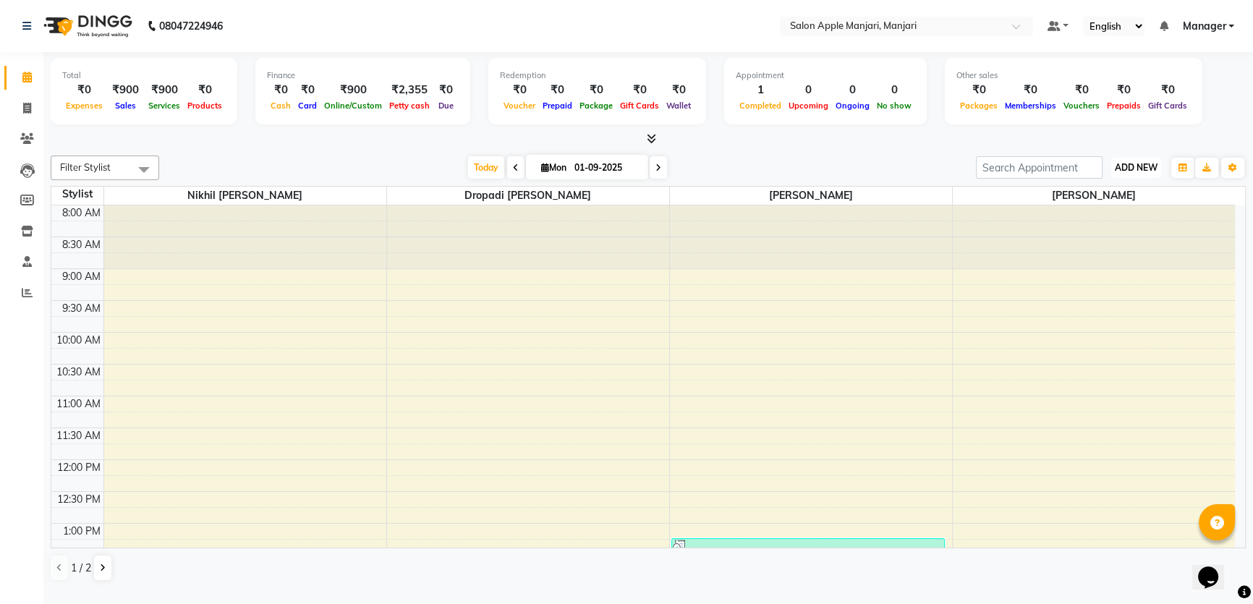
click at [1122, 173] on span "ADD NEW" at bounding box center [1136, 167] width 43 height 11
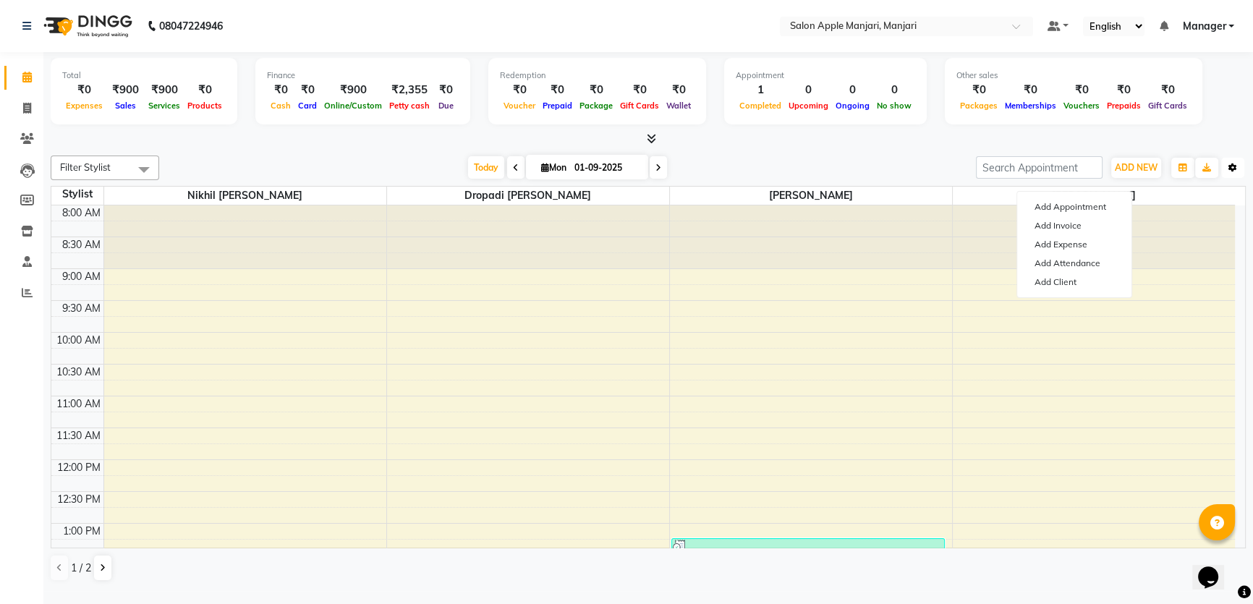
click at [1230, 172] on icon "button" at bounding box center [1233, 168] width 9 height 9
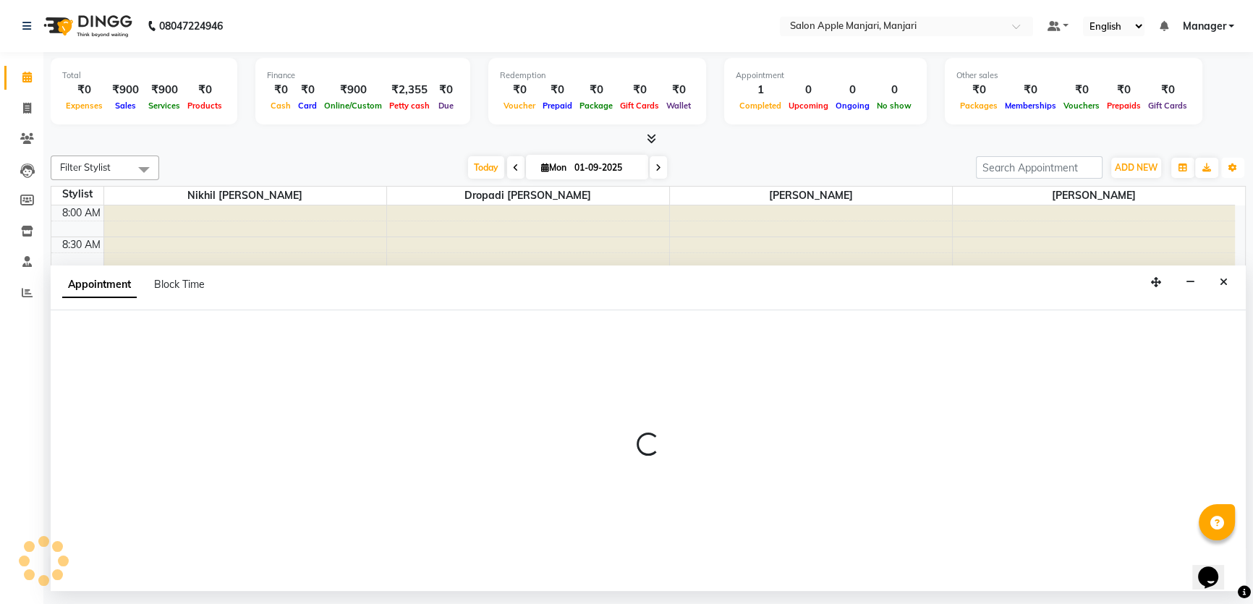
scroll to position [7, 0]
click at [1137, 170] on span "ADD NEW" at bounding box center [1136, 167] width 43 height 11
select select "75414"
select select "tentative"
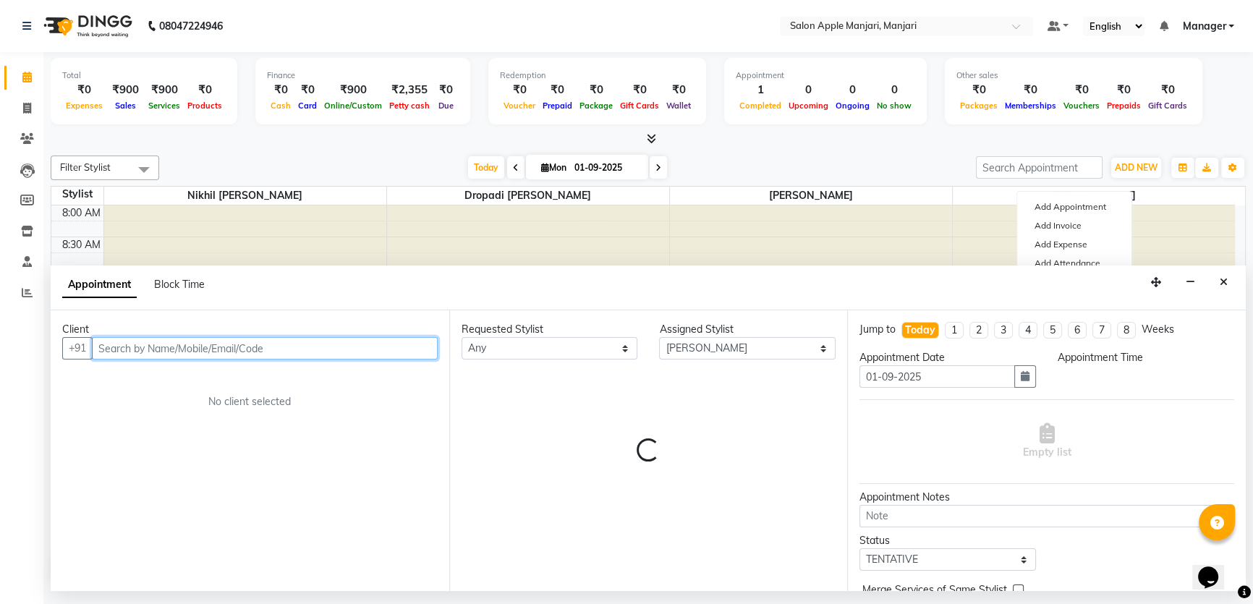
select select "585"
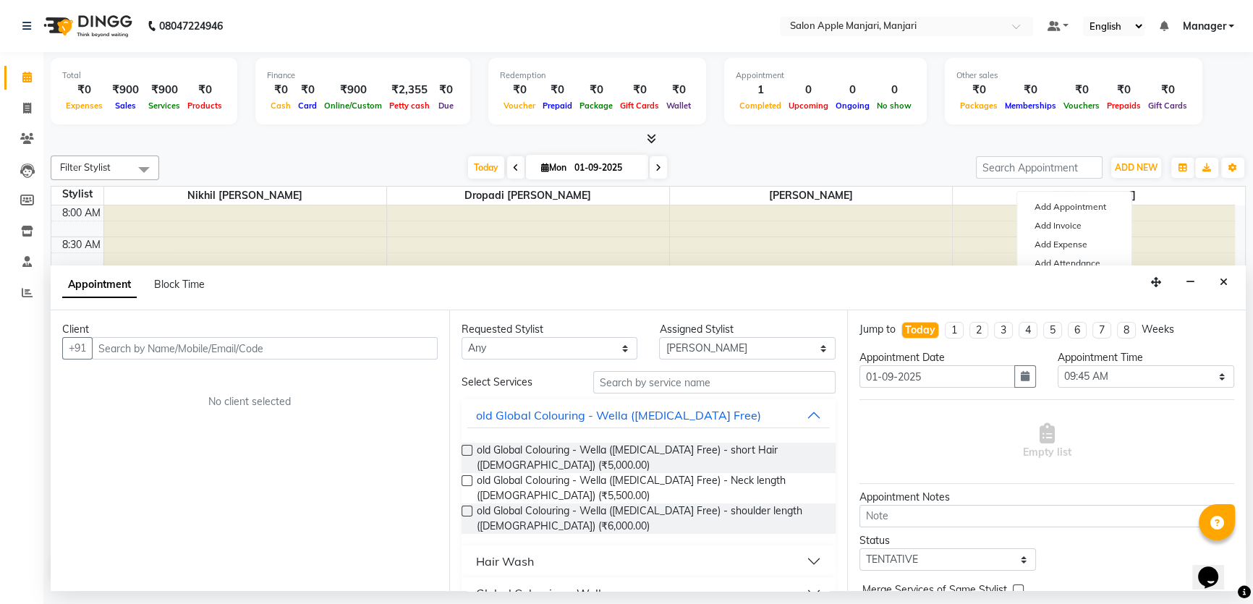
drag, startPoint x: 1216, startPoint y: 296, endPoint x: 1193, endPoint y: 267, distance: 37.1
click at [1220, 287] on icon "Close" at bounding box center [1224, 282] width 8 height 10
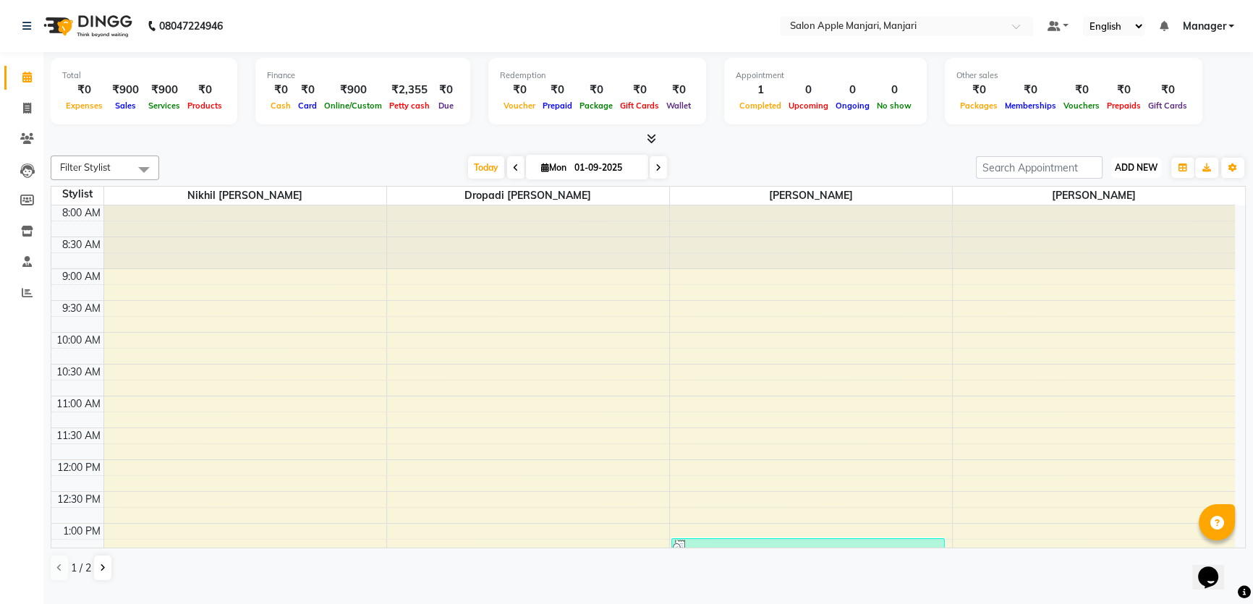
click at [1149, 173] on span "ADD NEW" at bounding box center [1136, 167] width 43 height 11
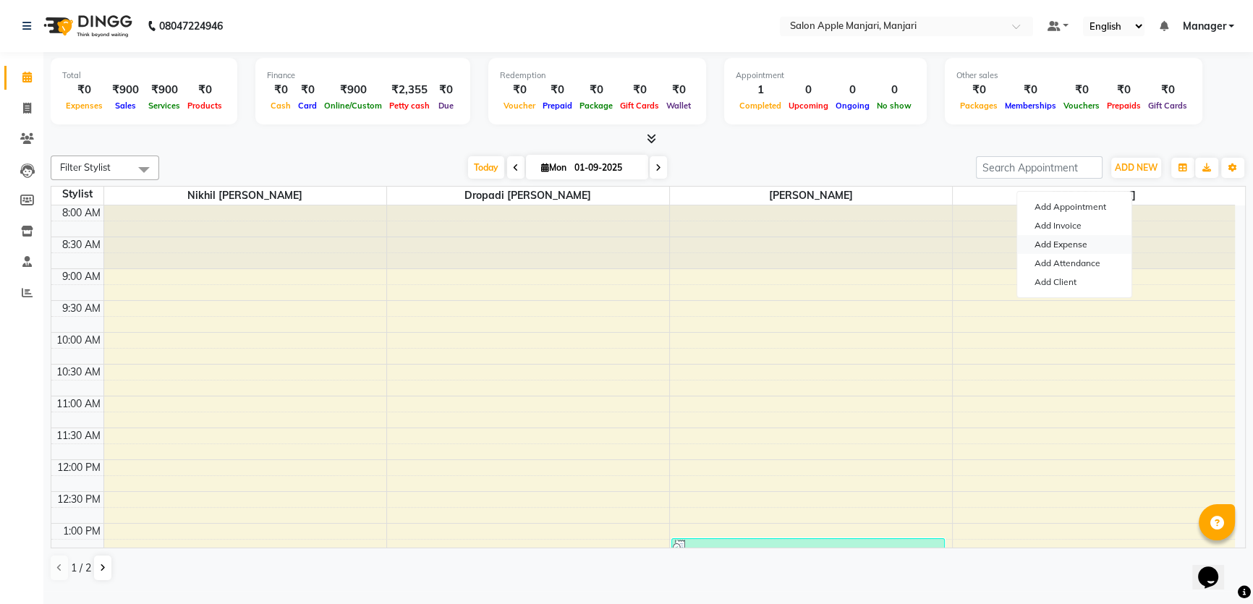
click at [1094, 247] on link "Add Expense" at bounding box center [1074, 244] width 114 height 19
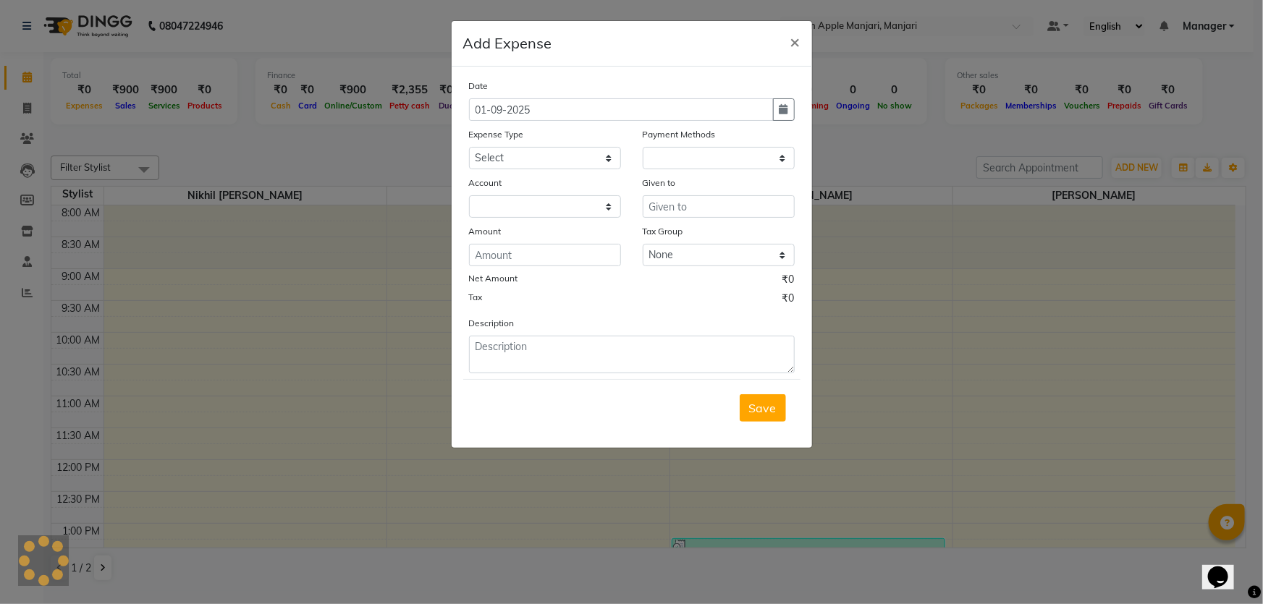
select select "1"
select select "7216"
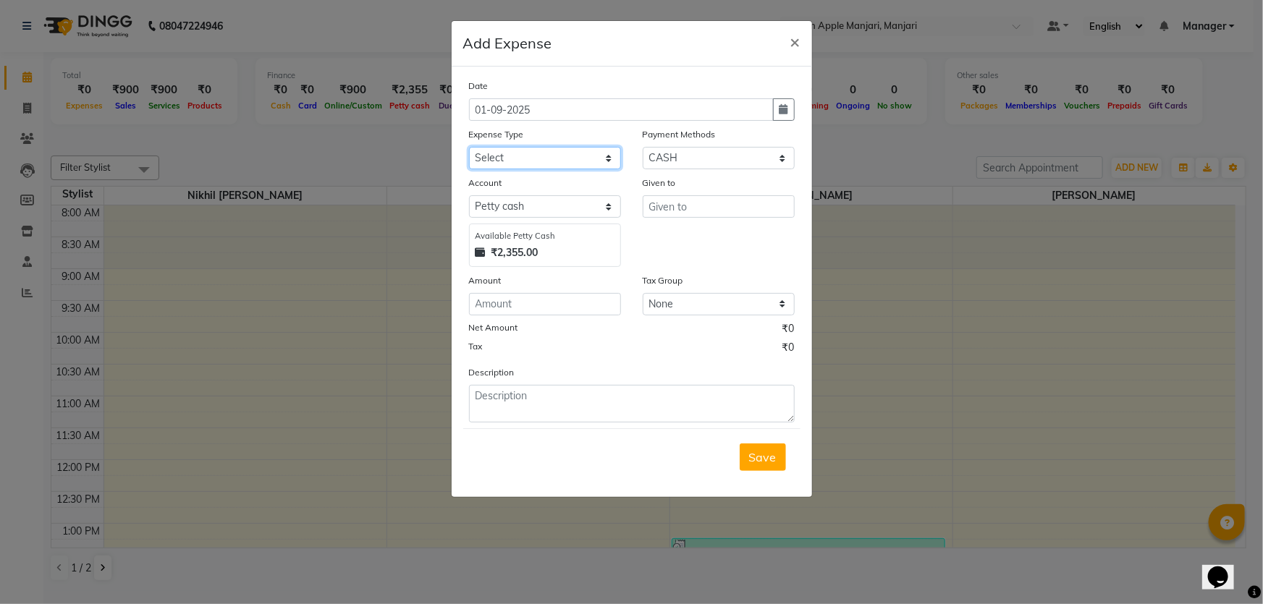
click at [581, 169] on select "Select CASH HANDED OVER TO OWNER client refund Client Snacks Donation Electrici…" at bounding box center [545, 158] width 152 height 22
select select "10349"
click at [469, 169] on select "Select CASH HANDED OVER TO OWNER client refund Client Snacks Donation Electrici…" at bounding box center [545, 158] width 152 height 22
click at [543, 315] on input "number" at bounding box center [545, 304] width 152 height 22
click at [565, 315] on input "number" at bounding box center [545, 304] width 152 height 22
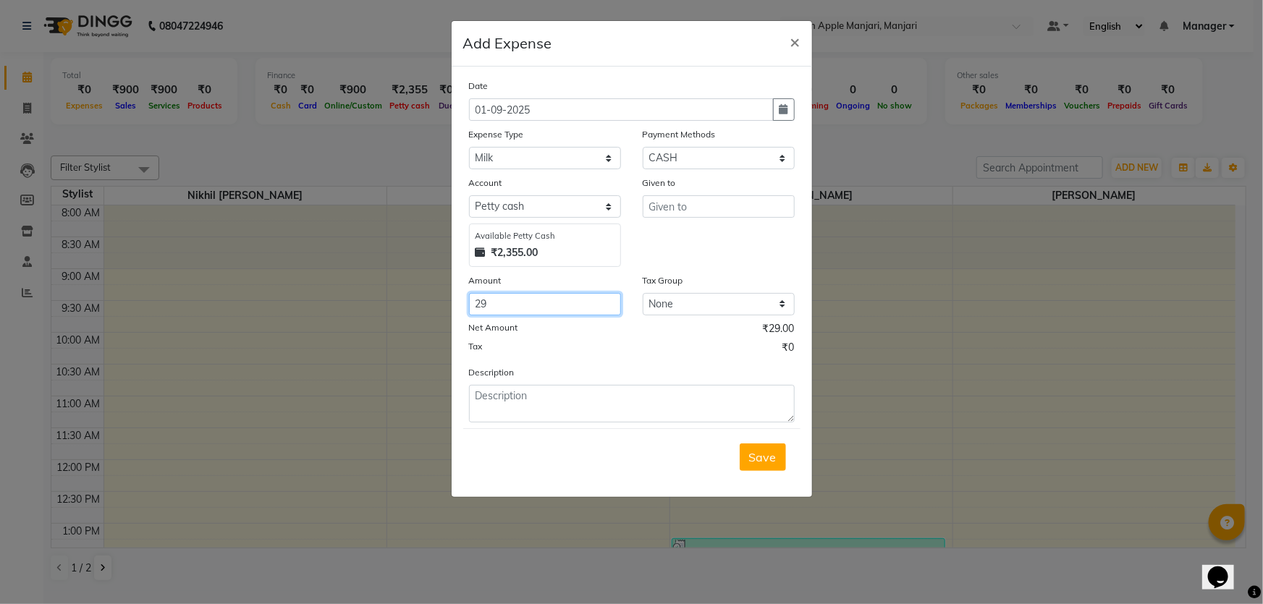
type input "29"
click at [703, 218] on input "text" at bounding box center [718, 206] width 152 height 22
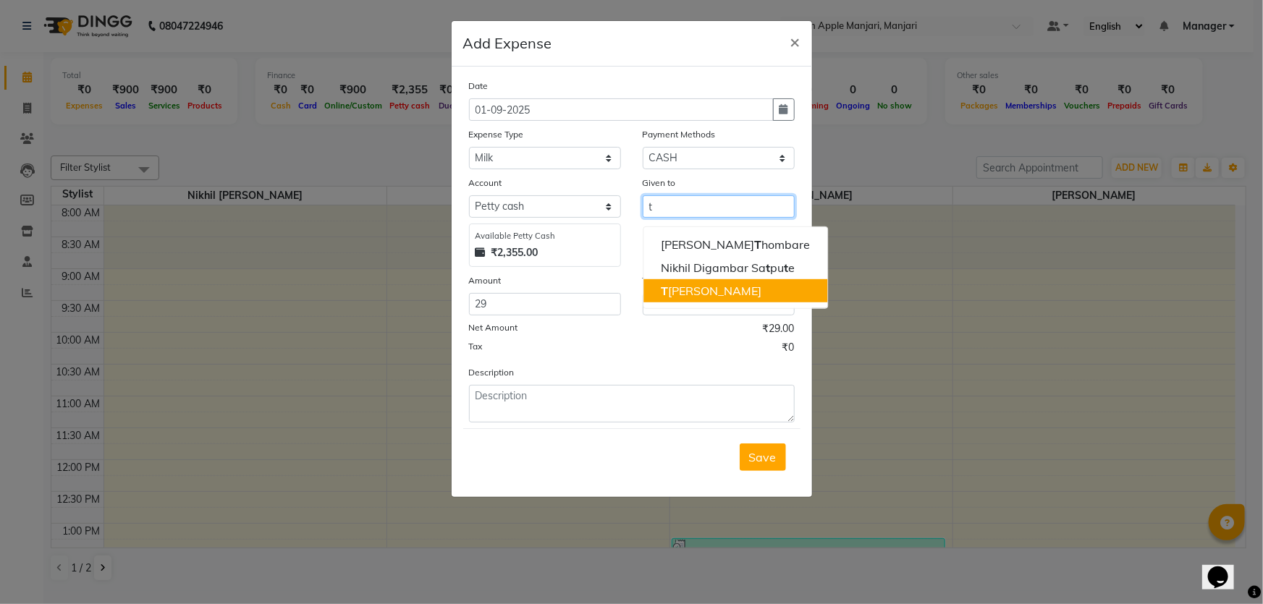
click at [705, 298] on ngb-highlight "T alib Shaik" at bounding box center [711, 291] width 101 height 14
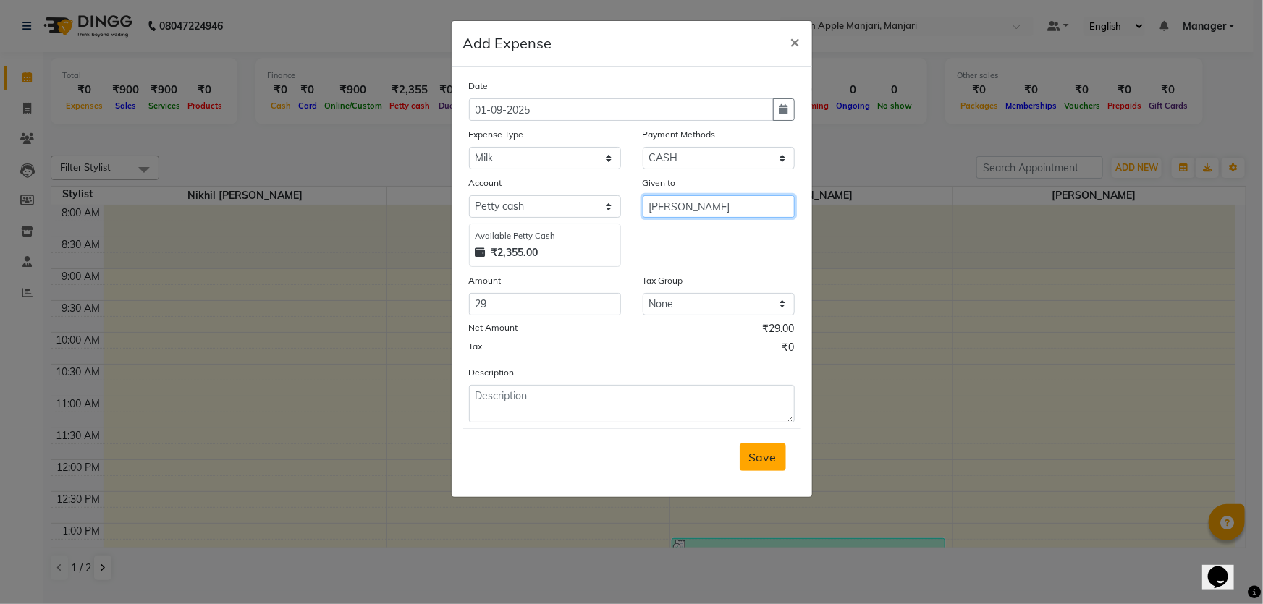
type input "[PERSON_NAME]"
click at [752, 471] on button "Save" at bounding box center [762, 457] width 46 height 27
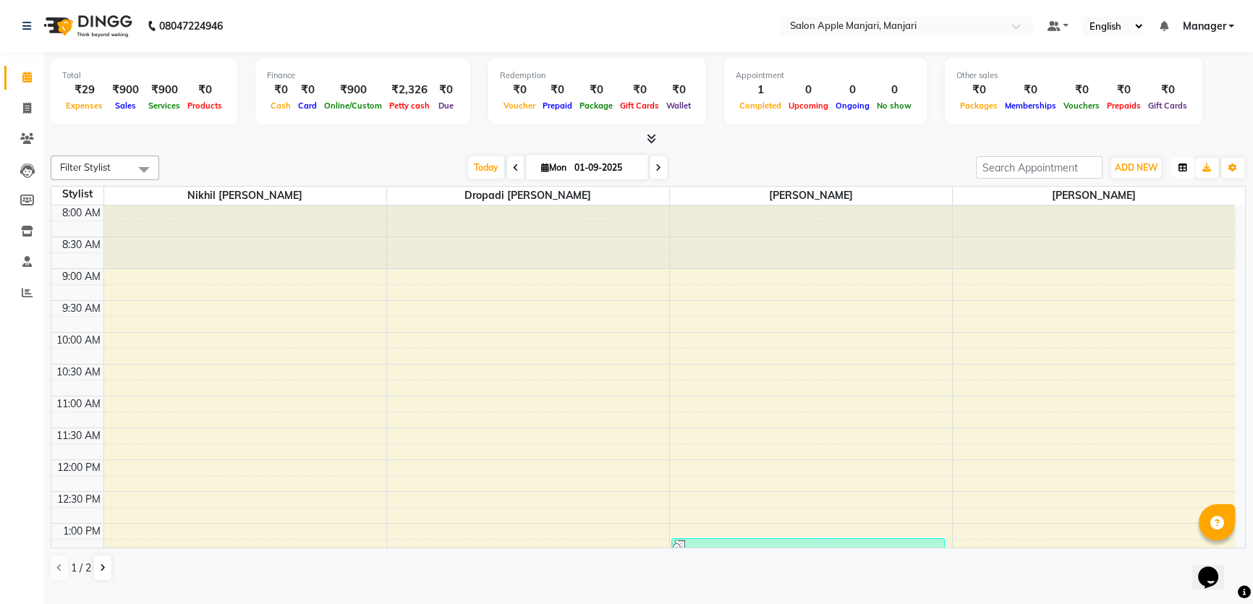
click at [1184, 178] on button "button" at bounding box center [1182, 168] width 23 height 20
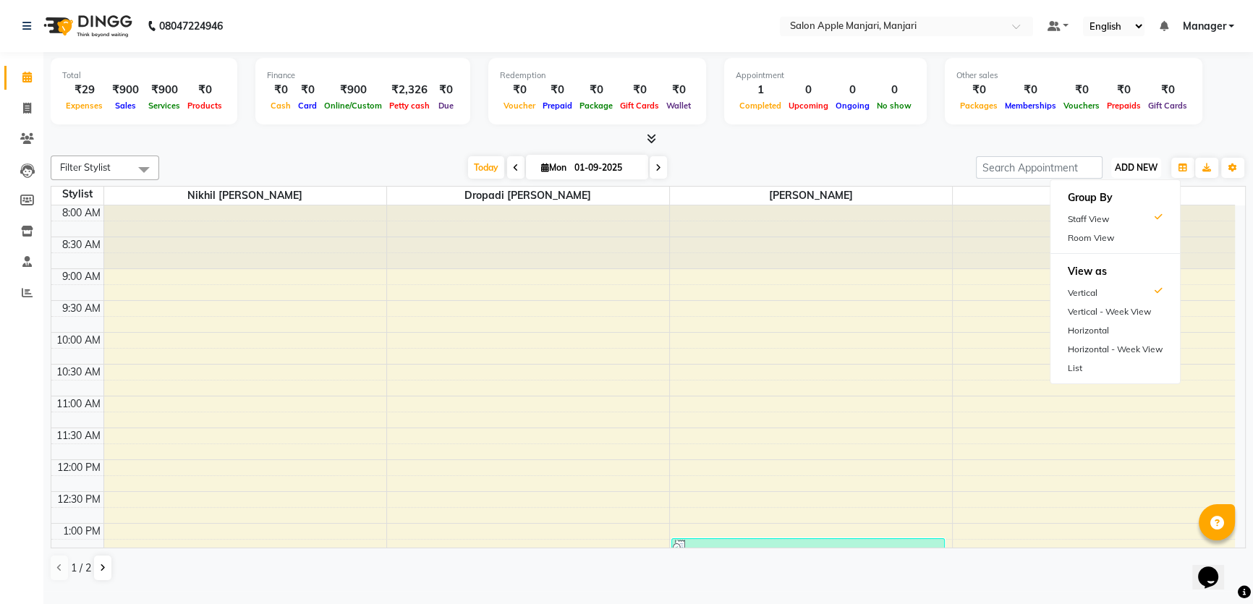
click at [1129, 173] on span "ADD NEW" at bounding box center [1136, 167] width 43 height 11
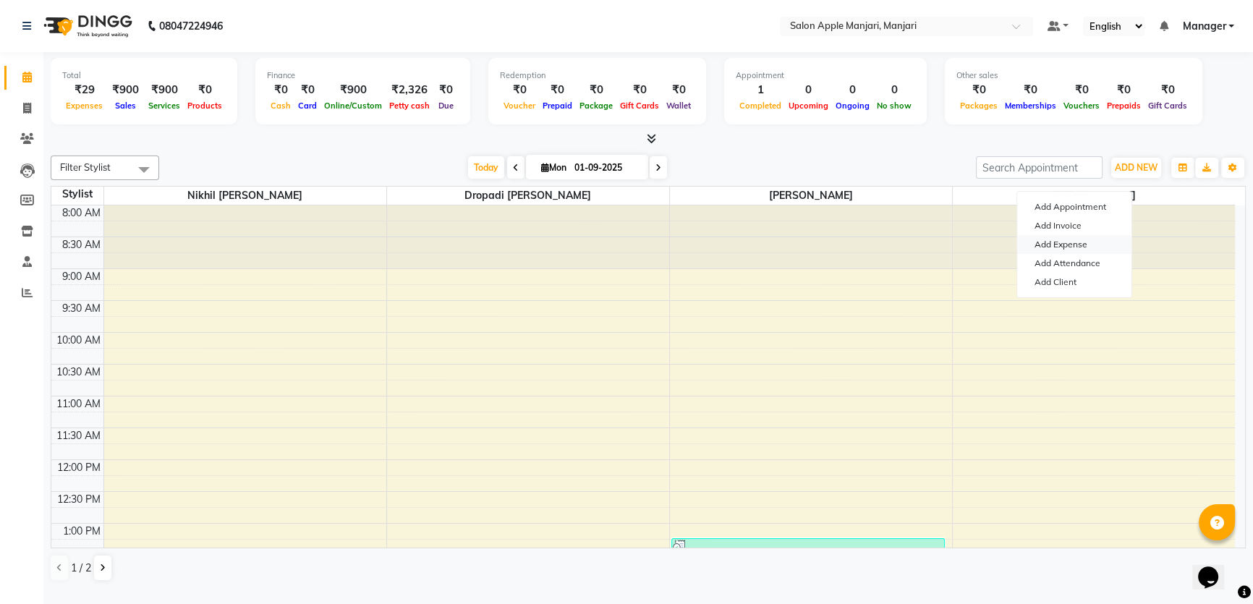
click at [1095, 248] on link "Add Expense" at bounding box center [1074, 244] width 114 height 19
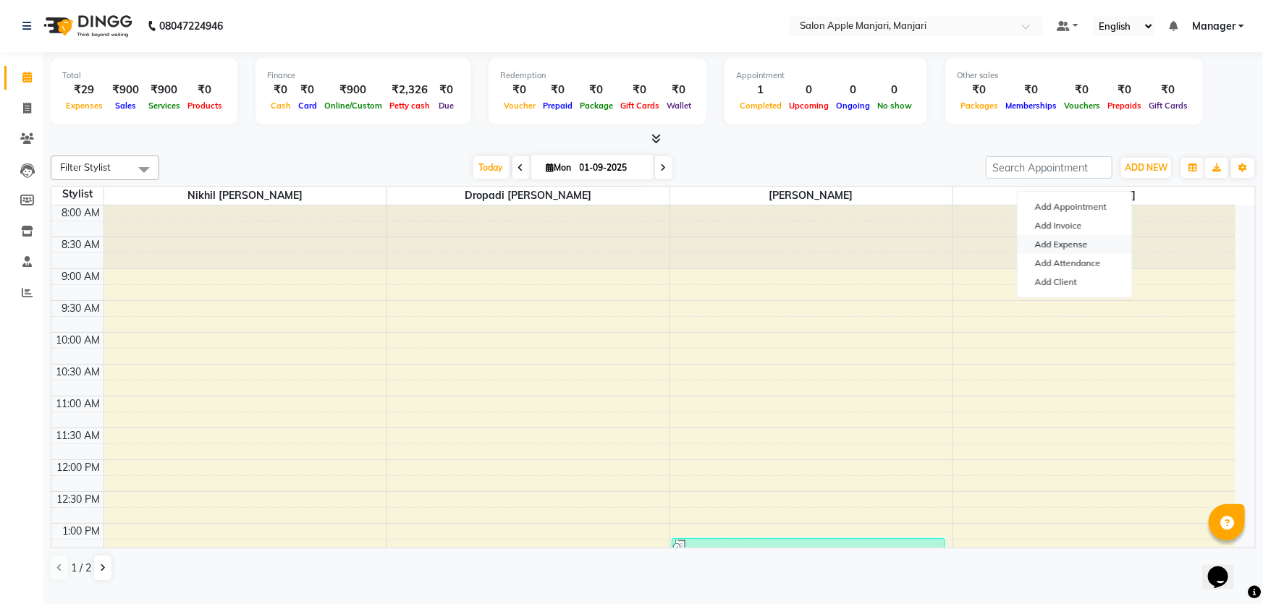
select select "1"
select select "7216"
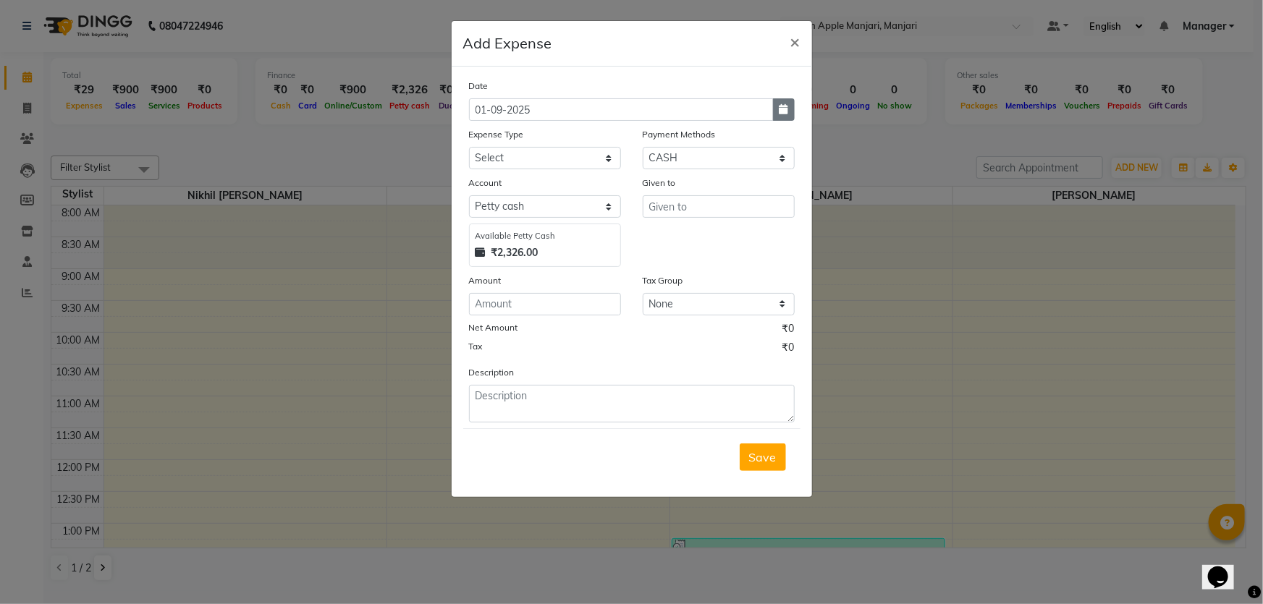
click at [779, 114] on icon "button" at bounding box center [783, 109] width 9 height 10
select select "9"
select select "2025"
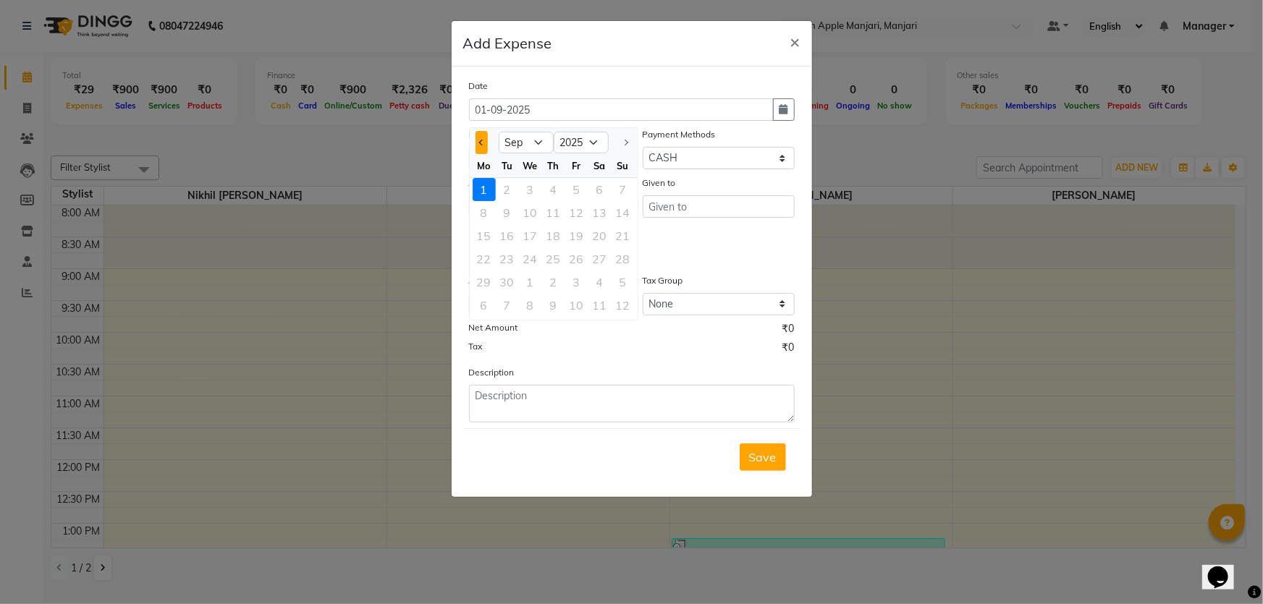
click at [484, 145] on span "Previous month" at bounding box center [481, 143] width 6 height 6
select select "8"
click at [611, 294] on div "30" at bounding box center [599, 282] width 23 height 23
type input "30-08-2025"
click at [562, 169] on select "Select CASH HANDED OVER TO OWNER client refund Client Snacks Donation Electrici…" at bounding box center [545, 158] width 152 height 22
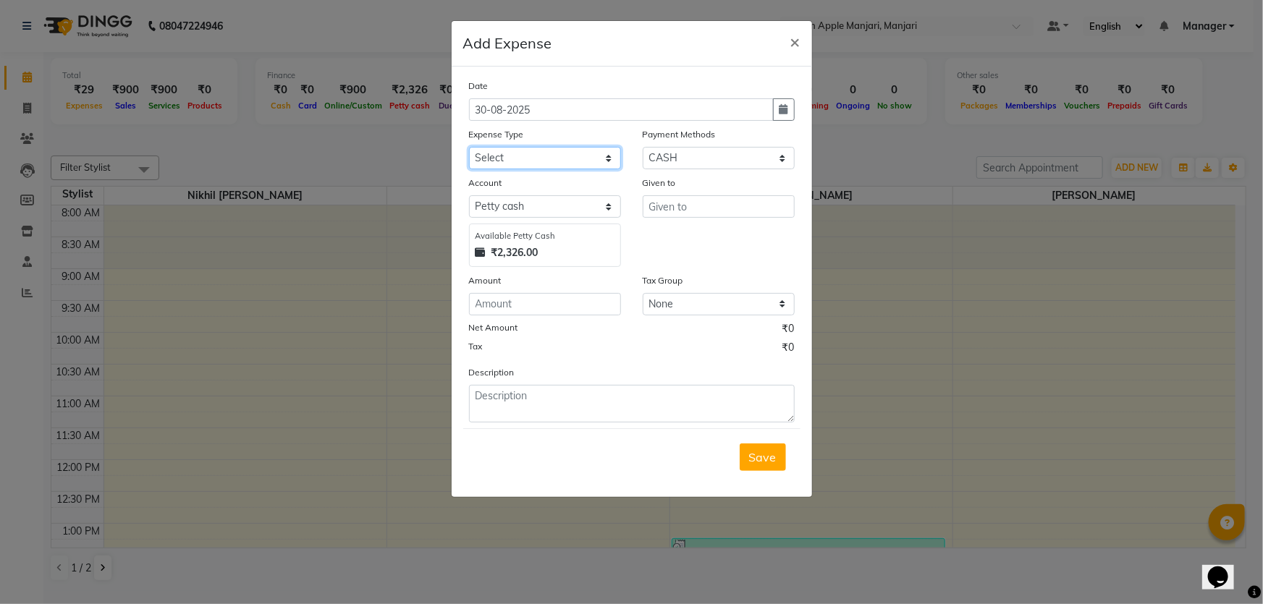
select select "17640"
click at [469, 169] on select "Select CASH HANDED OVER TO OWNER client refund Client Snacks Donation Electrici…" at bounding box center [545, 158] width 152 height 22
click at [553, 315] on input "number" at bounding box center [545, 304] width 152 height 22
type input "1300"
click at [728, 218] on input "text" at bounding box center [718, 206] width 152 height 22
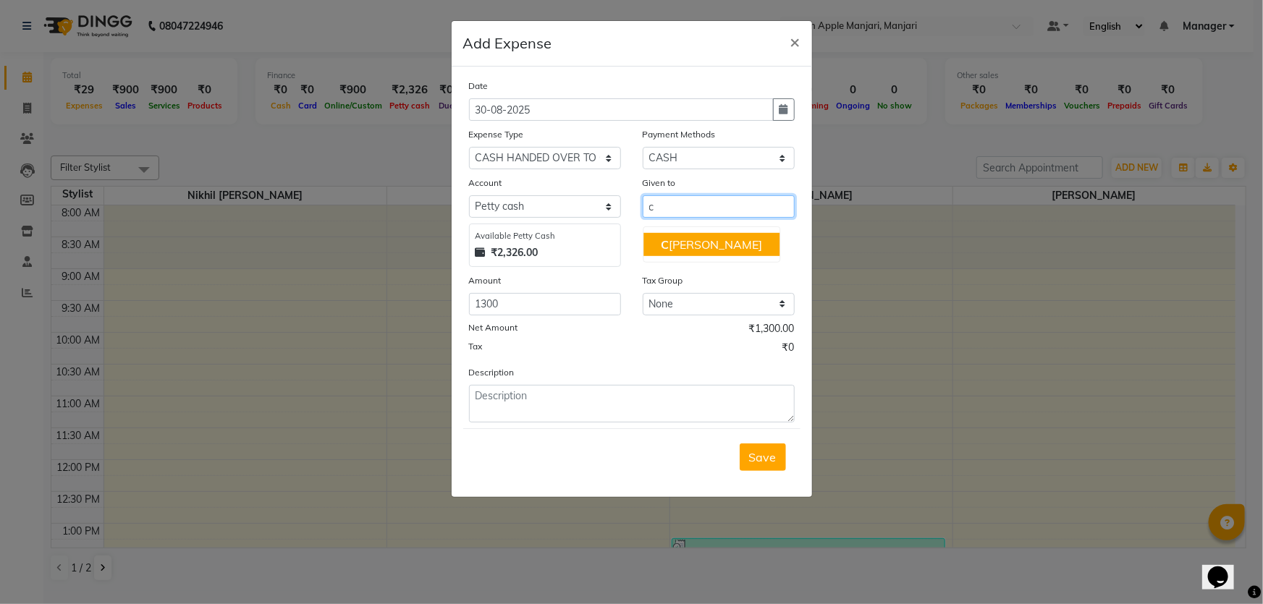
click at [742, 252] on ngb-highlight "C haya Thombare" at bounding box center [711, 244] width 101 height 14
type input "[PERSON_NAME]"
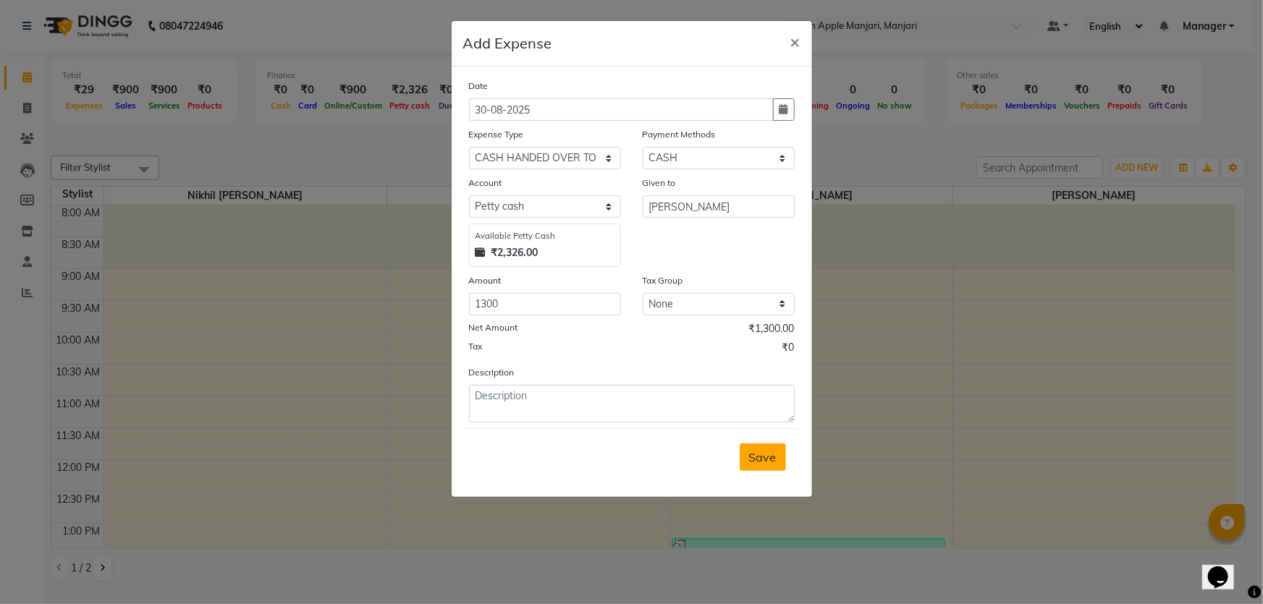
click at [755, 465] on span "Save" at bounding box center [762, 457] width 27 height 14
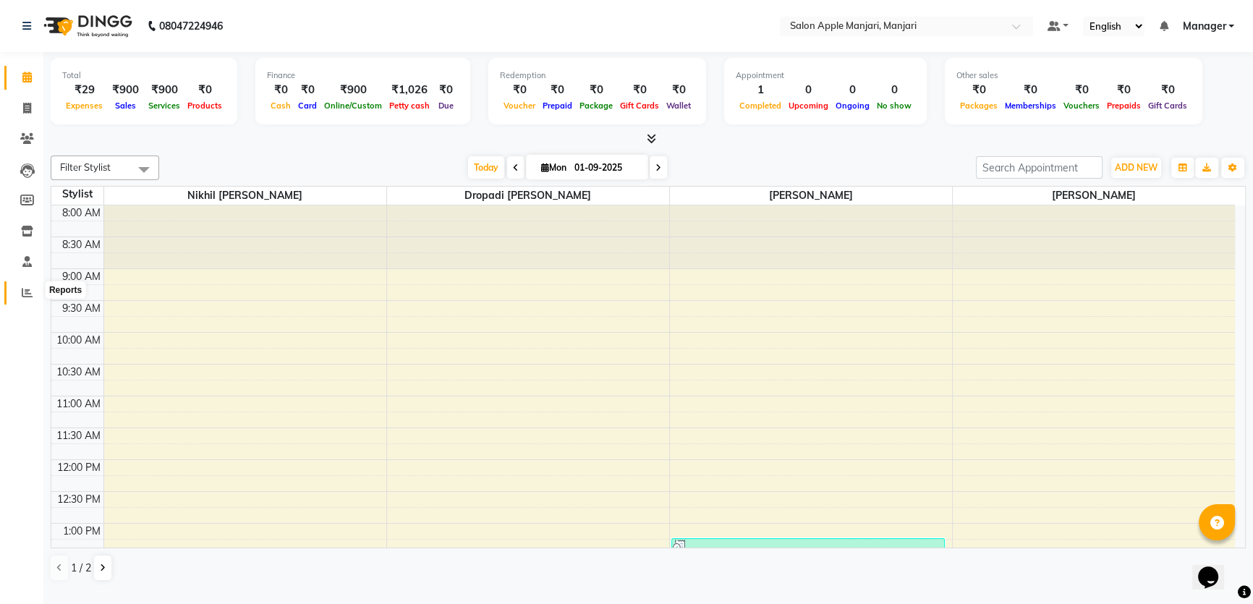
click at [23, 291] on icon at bounding box center [27, 292] width 11 height 11
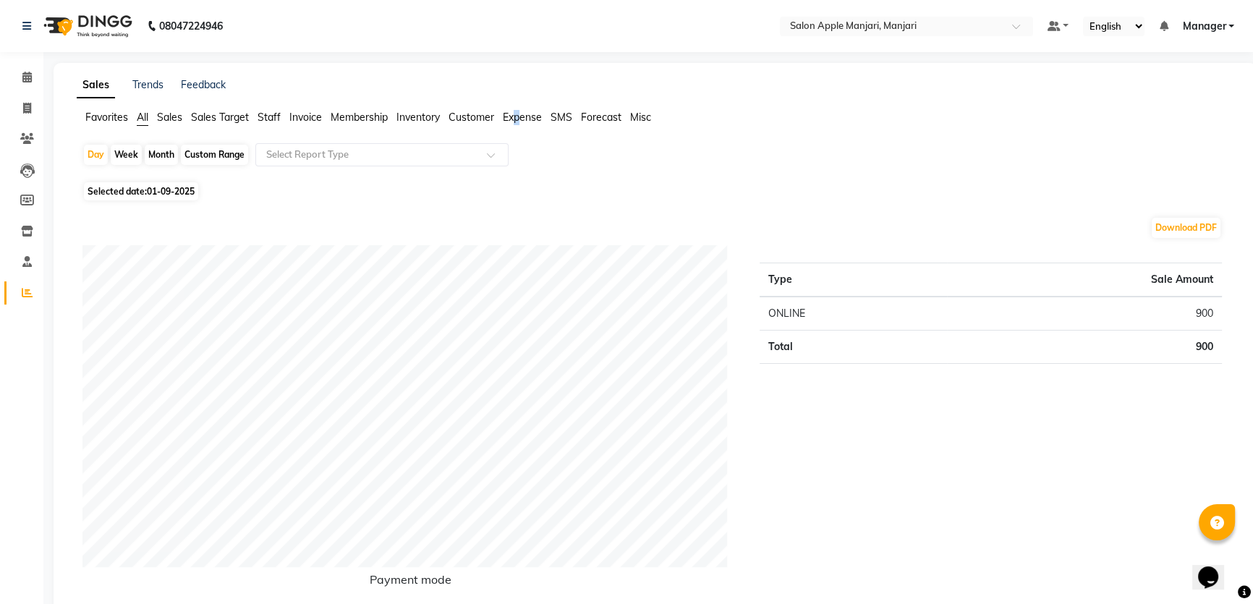
click at [525, 124] on span "Expense" at bounding box center [522, 117] width 39 height 13
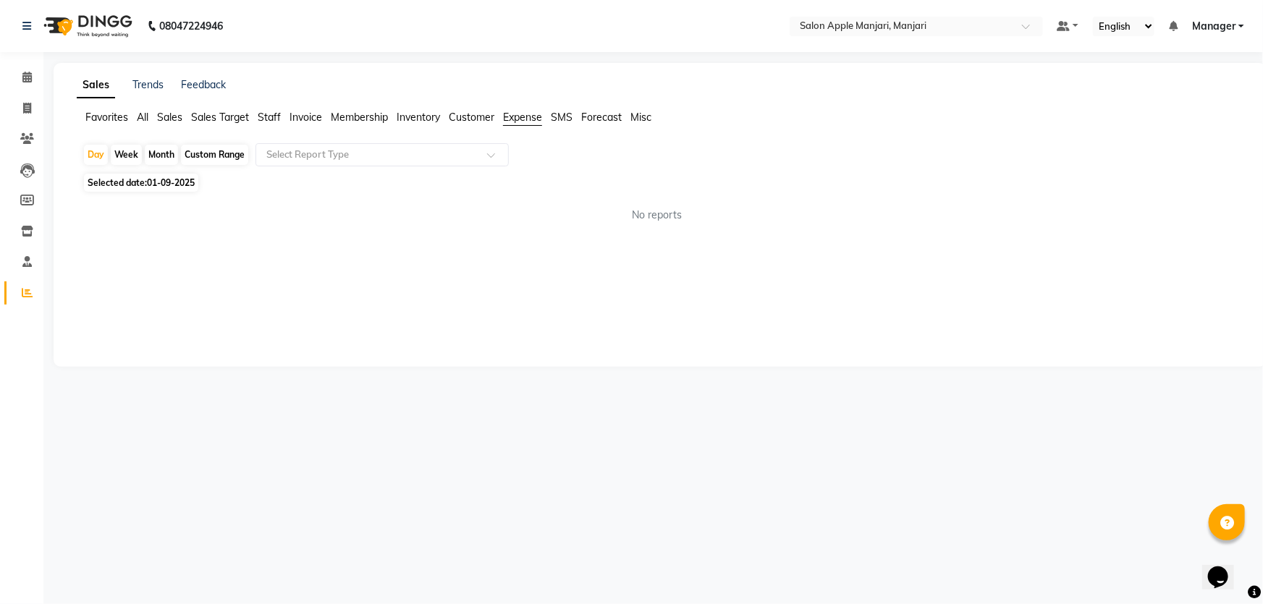
click at [224, 165] on div "Custom Range" at bounding box center [214, 155] width 67 height 20
select select "9"
select select "2025"
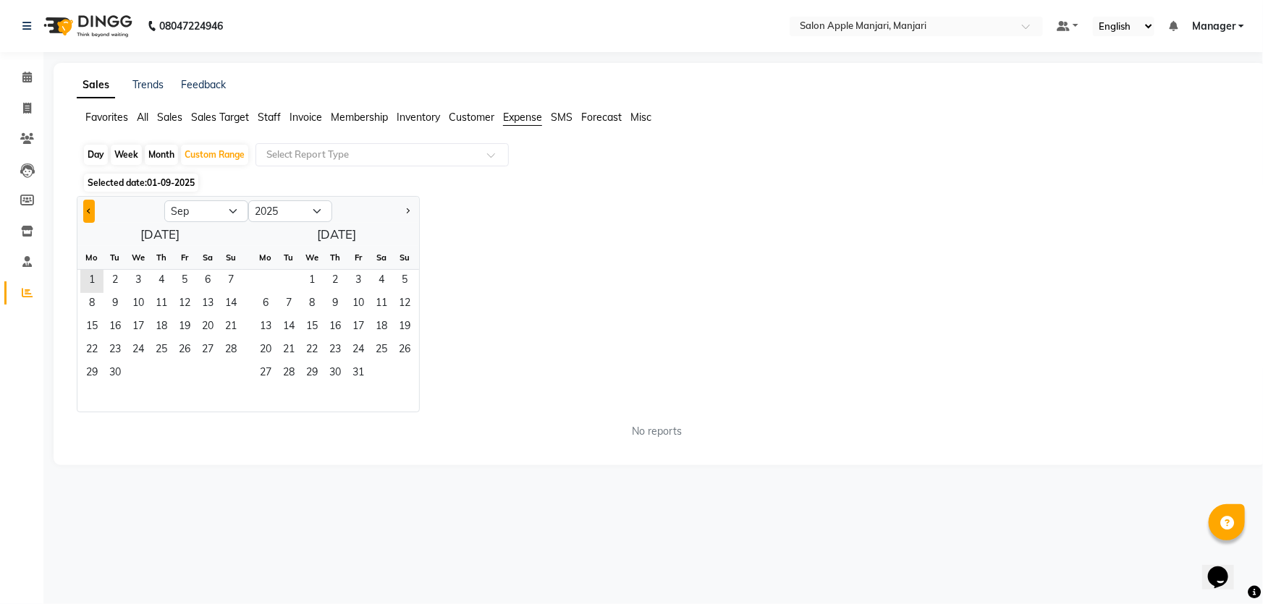
click at [95, 223] on button "Previous month" at bounding box center [89, 211] width 12 height 23
select select "8"
click at [173, 386] on span "28" at bounding box center [161, 373] width 23 height 23
click at [242, 362] on span "24" at bounding box center [230, 350] width 23 height 23
click at [242, 386] on span "31" at bounding box center [230, 373] width 23 height 23
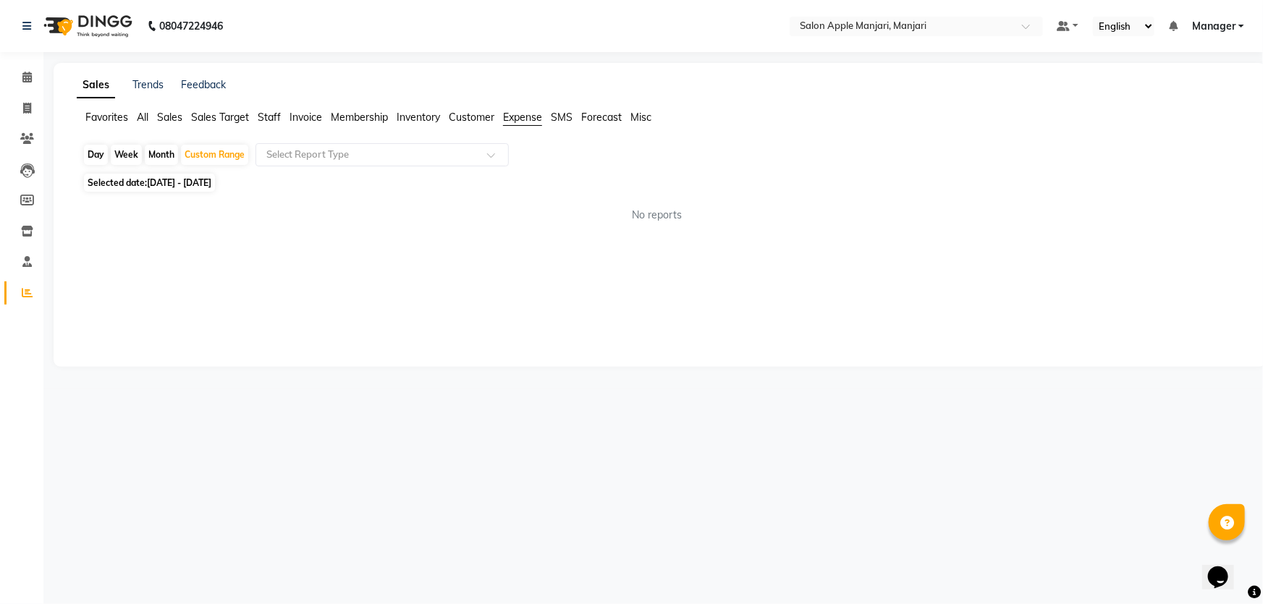
click at [132, 165] on div "Week" at bounding box center [126, 155] width 31 height 20
select select "8"
select select "2025"
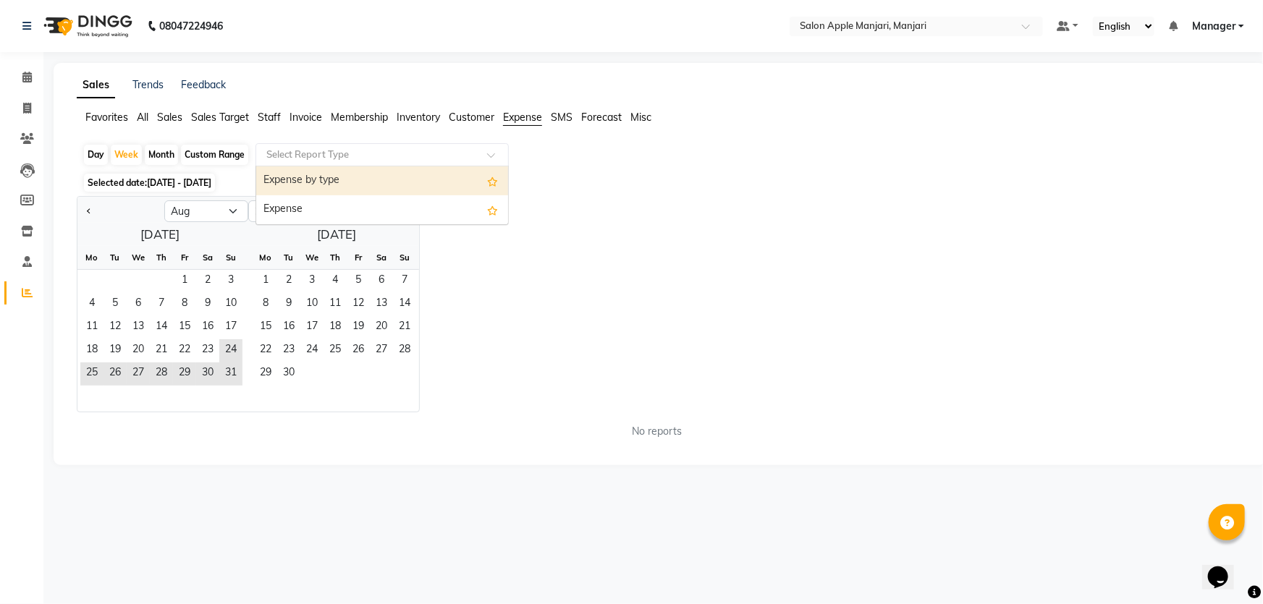
click at [501, 166] on span at bounding box center [496, 159] width 18 height 14
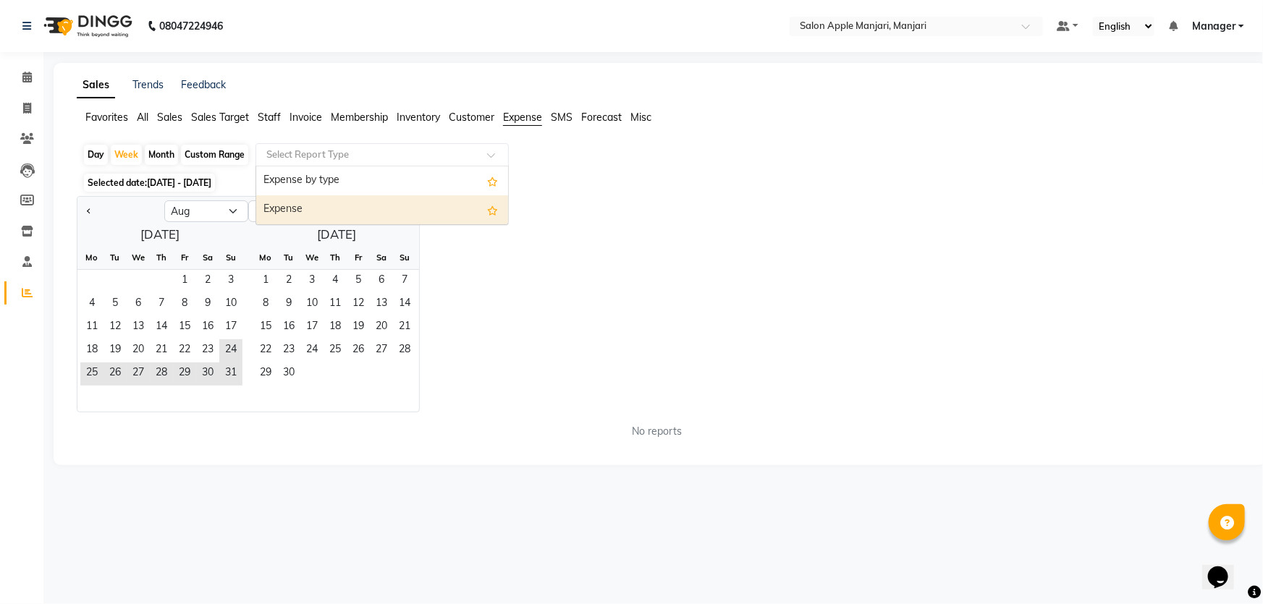
click at [337, 223] on div "Expense" at bounding box center [382, 209] width 252 height 29
select select "filtered_report"
select select "pdf"
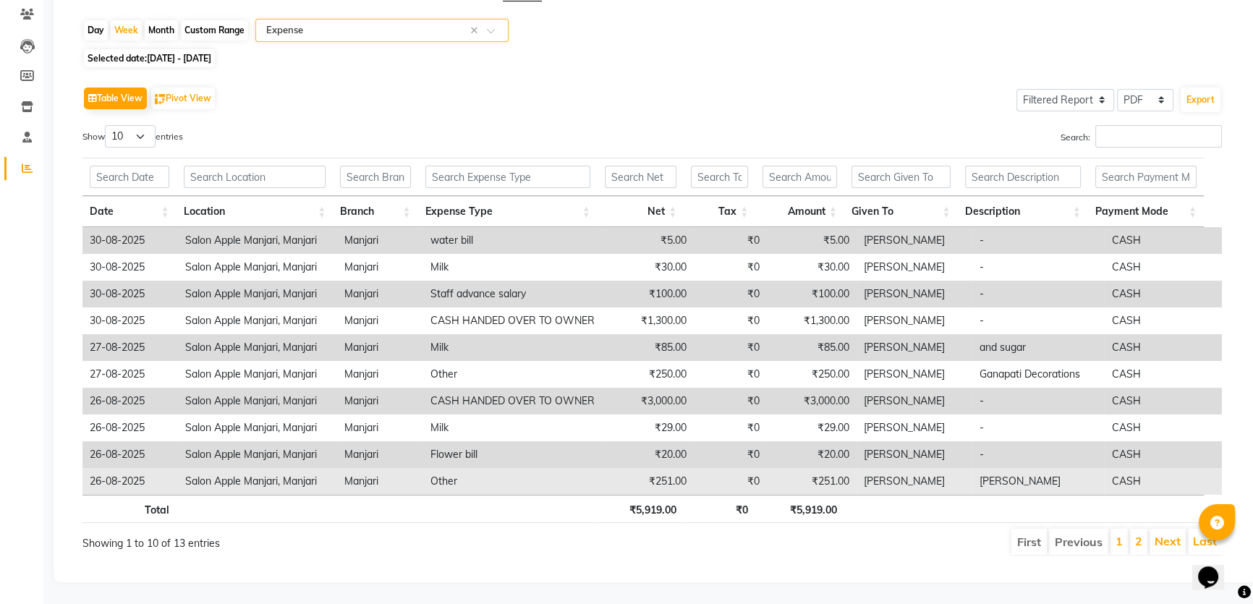
scroll to position [55, 0]
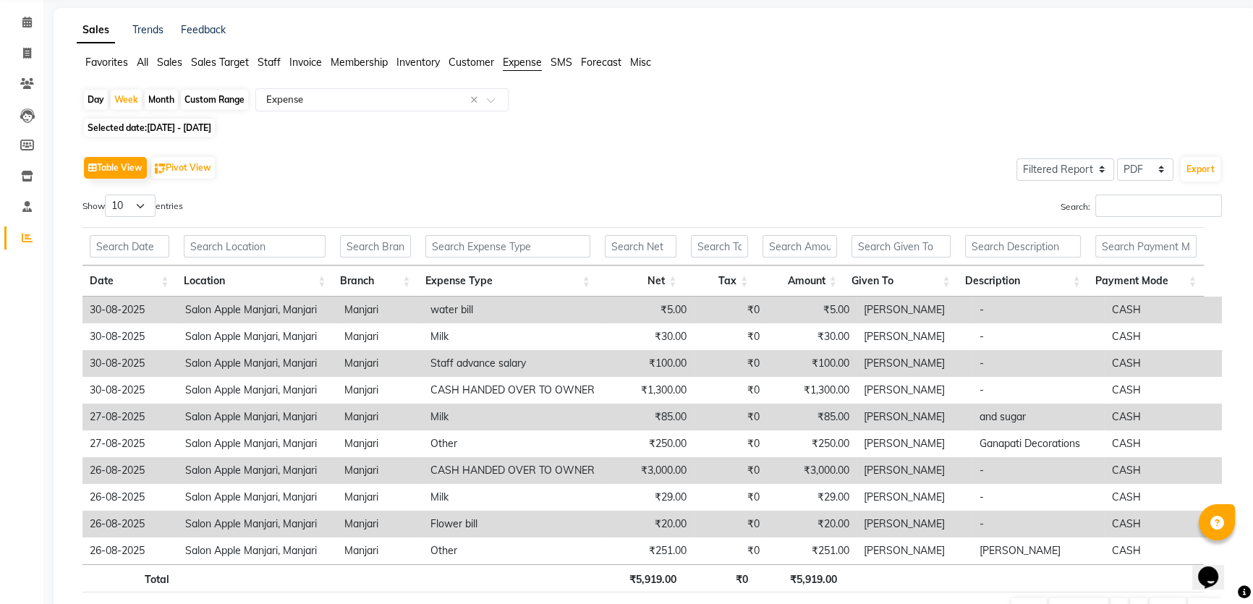
click at [230, 110] on div "Custom Range" at bounding box center [214, 100] width 67 height 20
select select "8"
select select "2025"
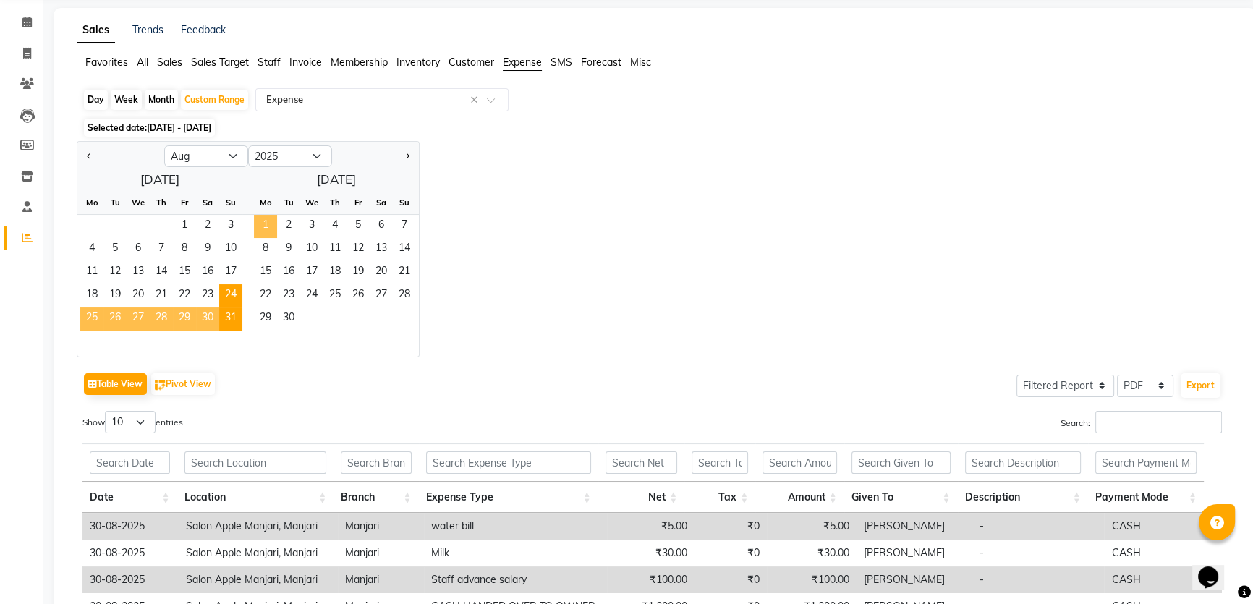
click at [277, 238] on span "1" at bounding box center [265, 226] width 23 height 23
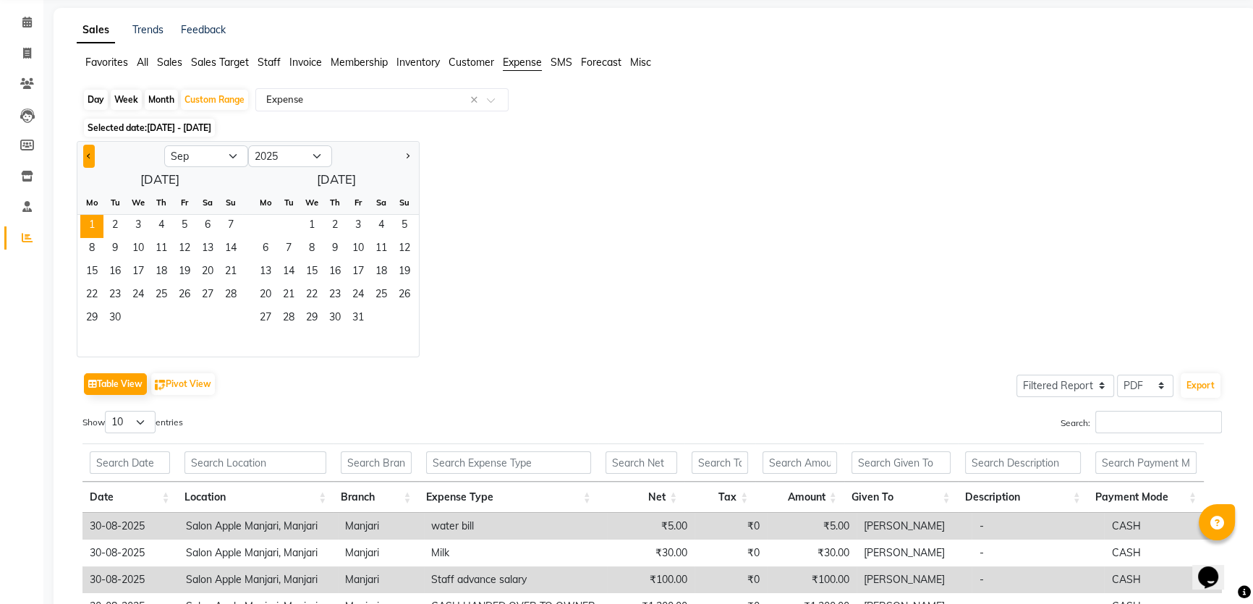
click at [93, 168] on button "Previous month" at bounding box center [89, 156] width 12 height 23
select select "8"
click at [150, 331] on span "27" at bounding box center [138, 318] width 23 height 23
click at [277, 238] on span "1" at bounding box center [265, 226] width 23 height 23
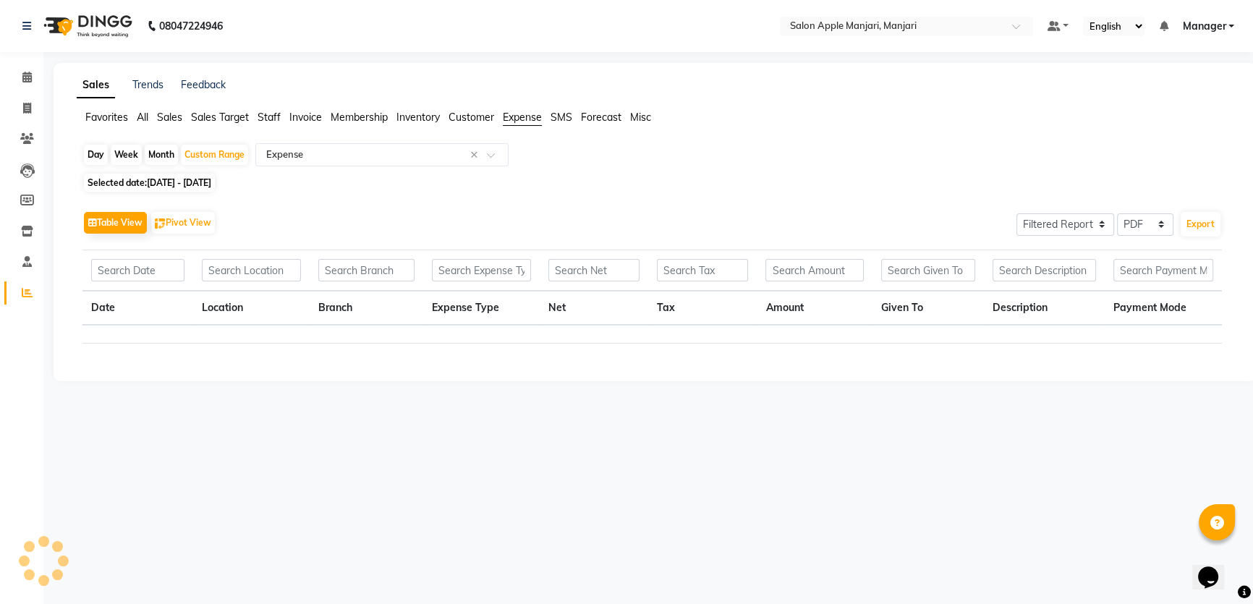
scroll to position [0, 0]
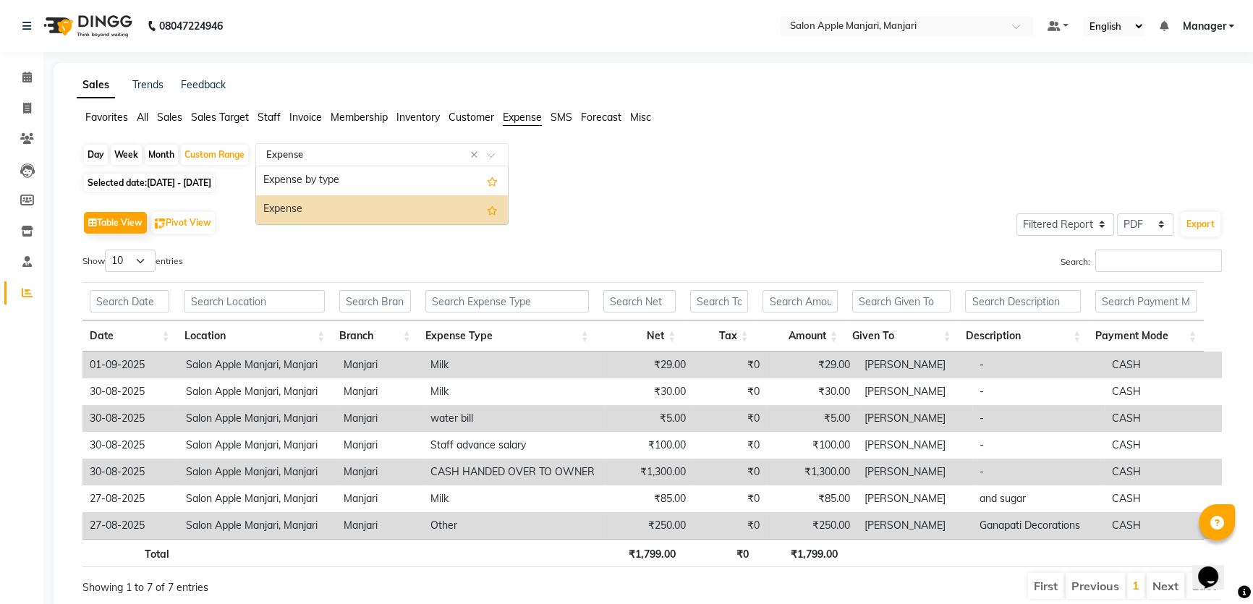
click at [360, 162] on input "text" at bounding box center [367, 155] width 208 height 14
click at [339, 224] on div "Expense" at bounding box center [382, 209] width 252 height 29
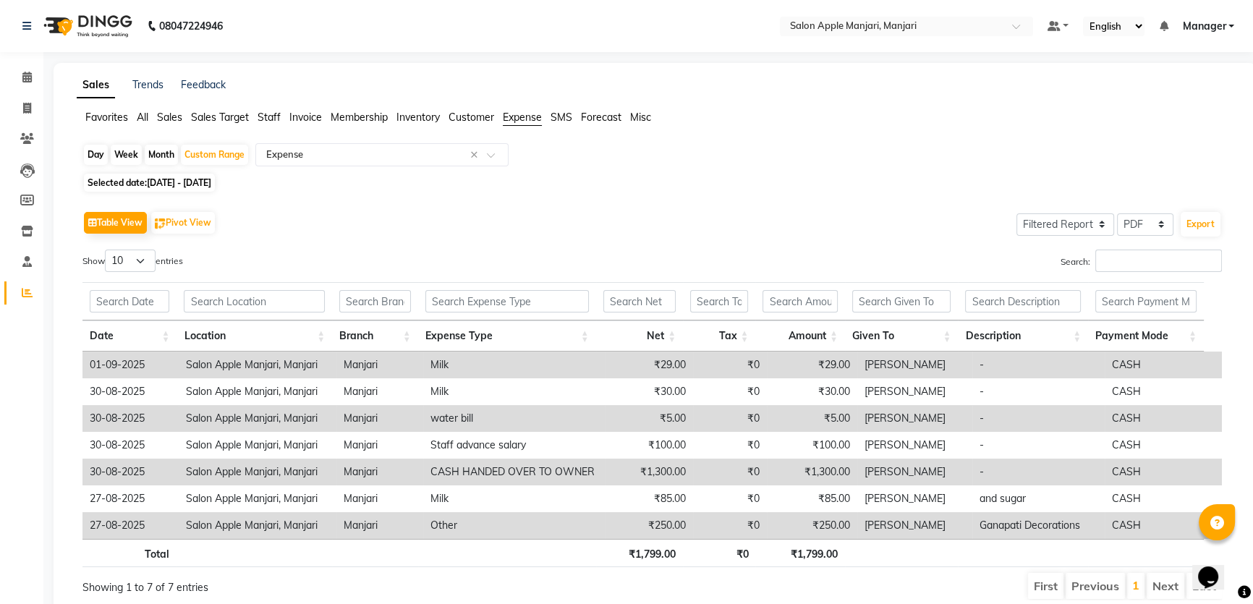
click at [828, 432] on td "₹5.00" at bounding box center [812, 418] width 90 height 27
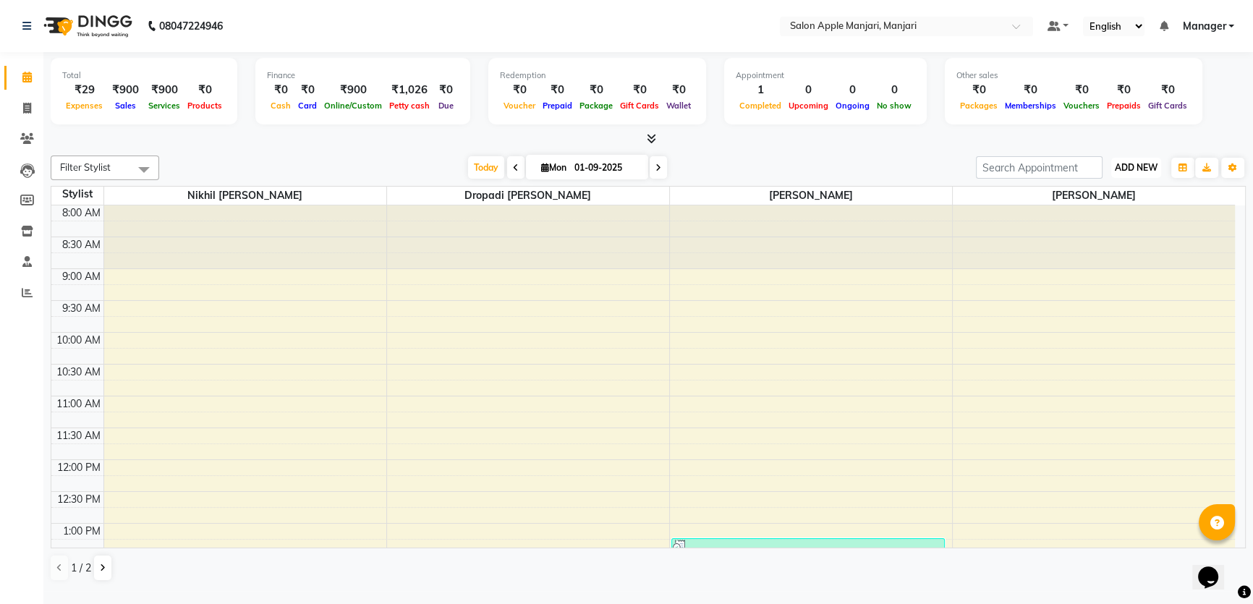
click at [1132, 173] on span "ADD NEW" at bounding box center [1136, 167] width 43 height 11
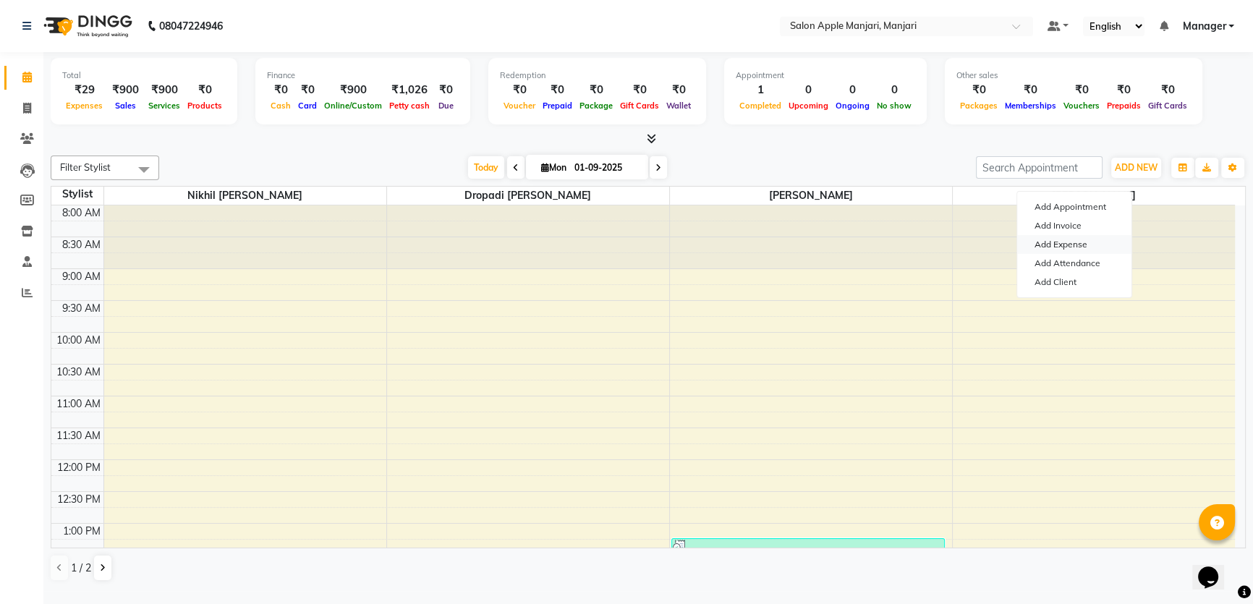
click at [1093, 254] on link "Add Expense" at bounding box center [1074, 244] width 114 height 19
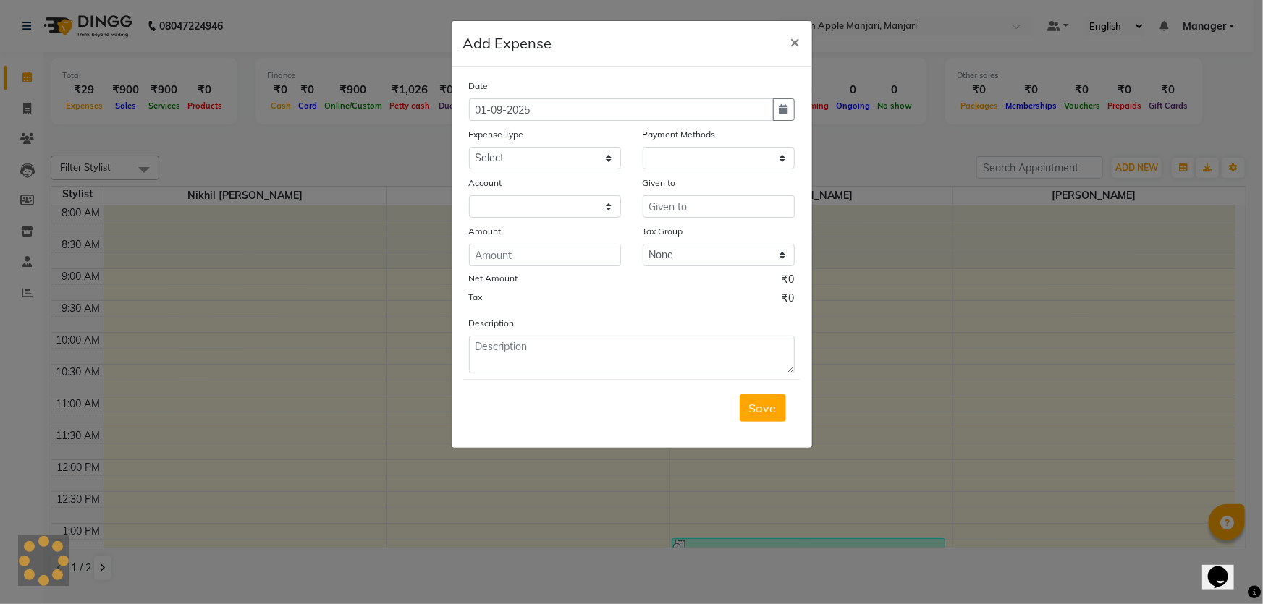
select select "1"
select select "7216"
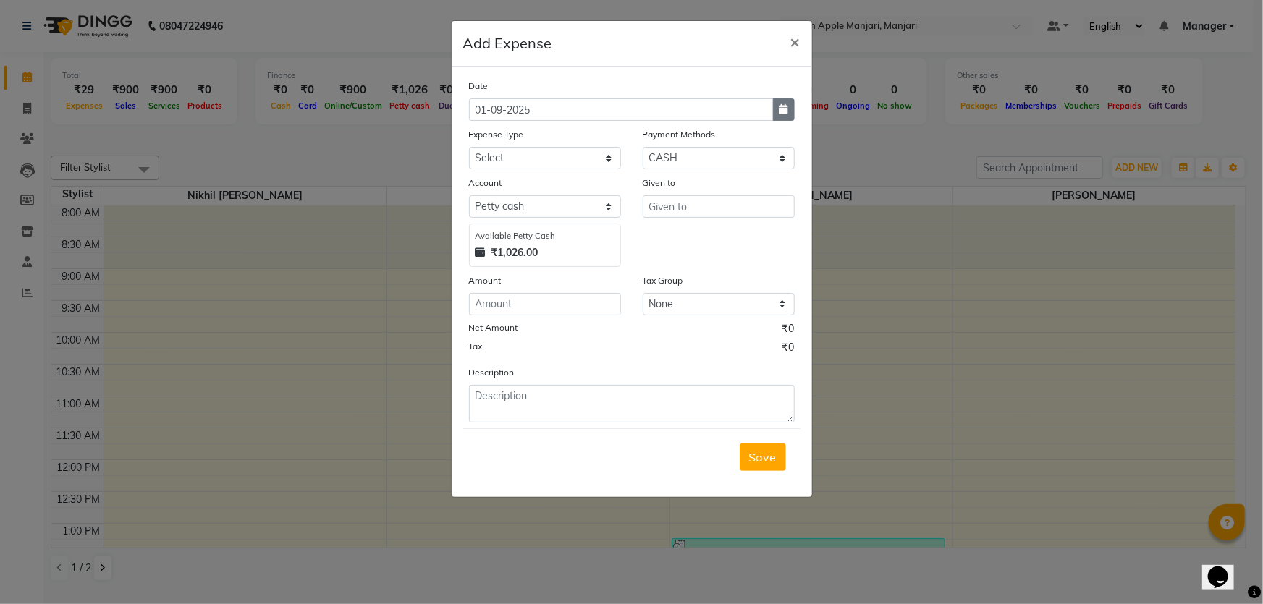
click at [781, 121] on button "button" at bounding box center [784, 109] width 22 height 22
select select "9"
select select "2025"
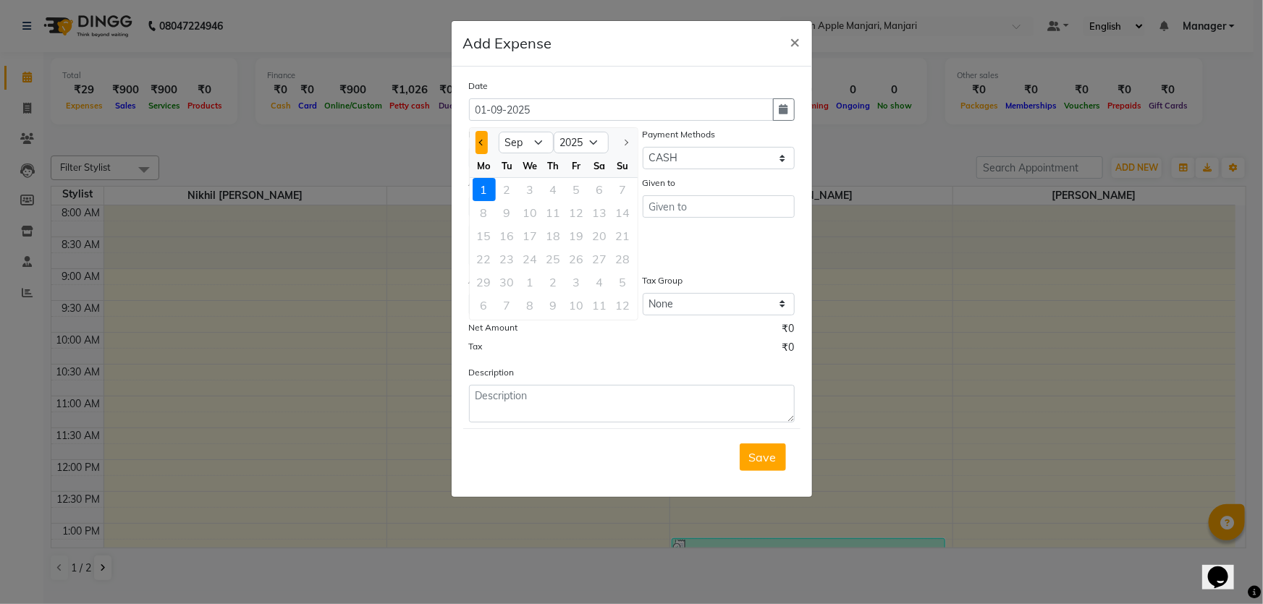
click at [478, 154] on button "Previous month" at bounding box center [481, 142] width 12 height 23
select select "8"
click at [635, 294] on div "31" at bounding box center [622, 282] width 23 height 23
type input "31-08-2025"
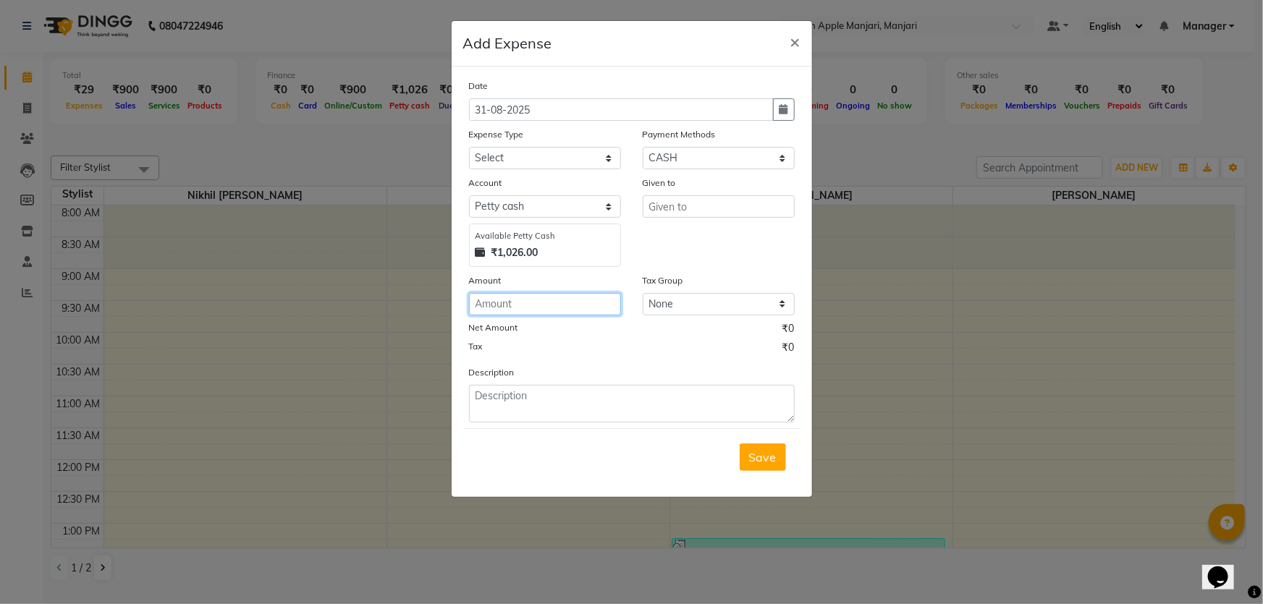
click at [576, 315] on input "number" at bounding box center [545, 304] width 152 height 22
type input "29"
click at [710, 218] on input "text" at bounding box center [718, 206] width 152 height 22
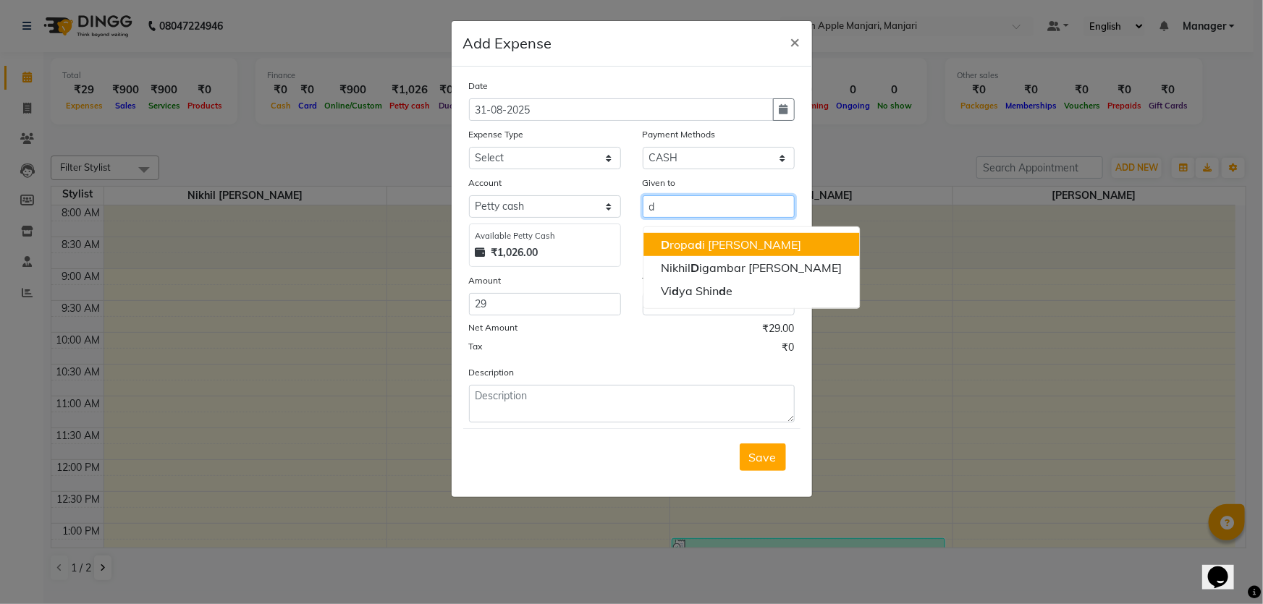
click at [694, 252] on ngb-highlight "D ropa d i Rushikesh Suryawanshi" at bounding box center [731, 244] width 140 height 14
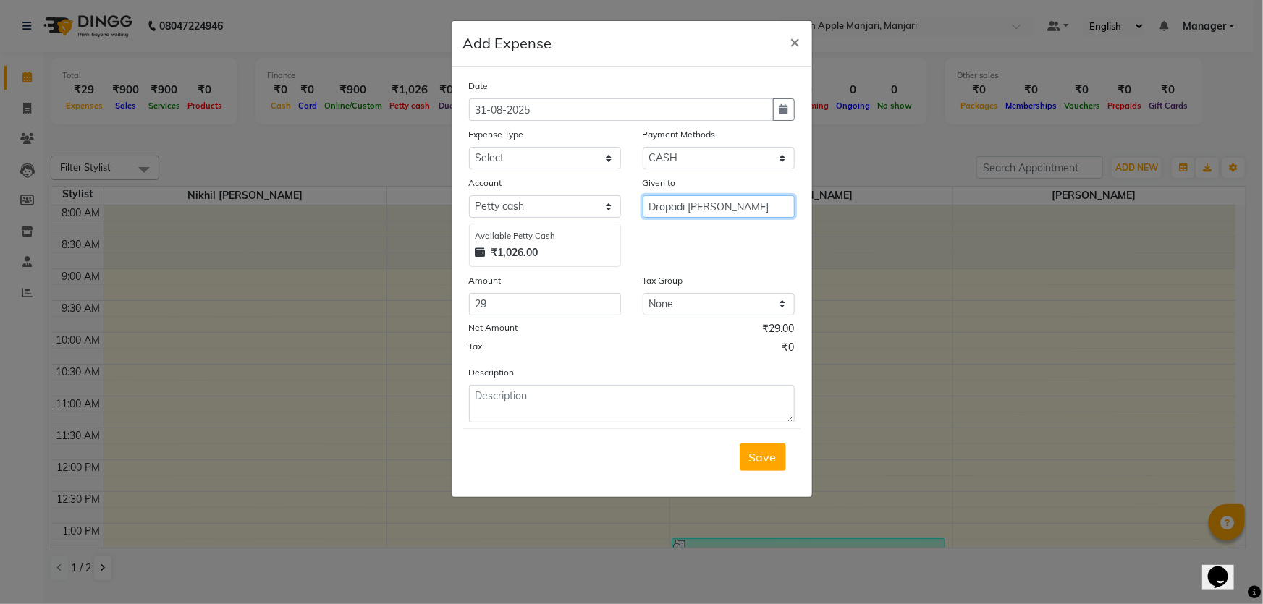
type input "Dropadi [PERSON_NAME]"
click at [712, 485] on div "Save" at bounding box center [631, 456] width 337 height 57
click at [749, 465] on span "Save" at bounding box center [762, 457] width 27 height 14
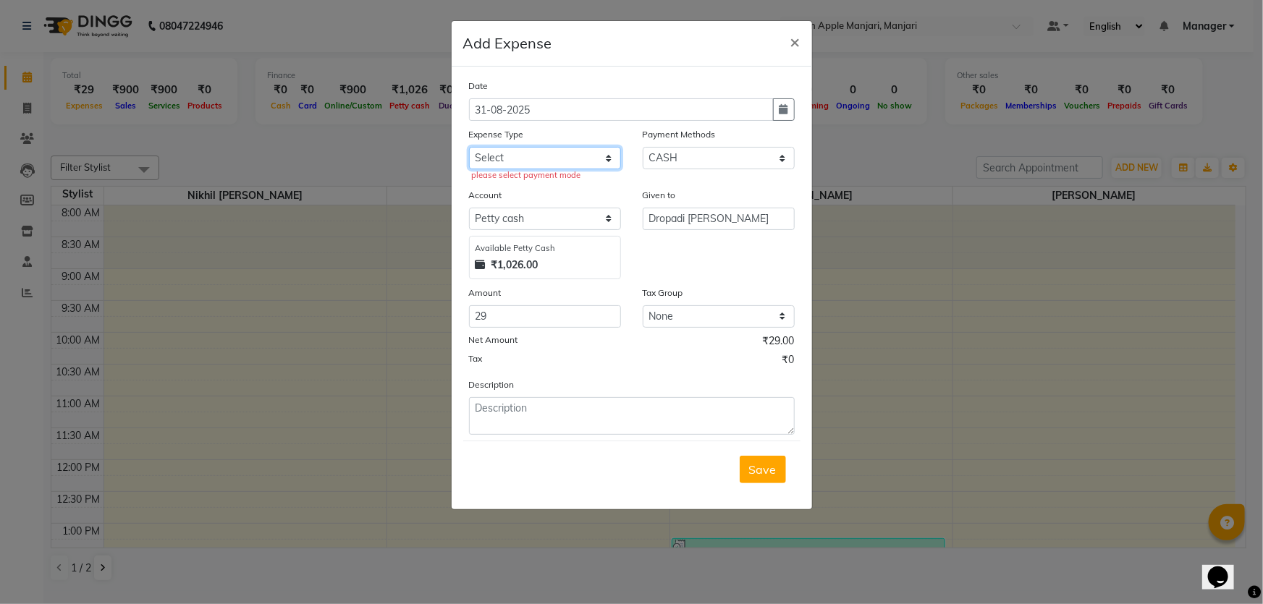
click at [608, 169] on select "Select CASH HANDED OVER TO OWNER client refund Client Snacks Donation Electrici…" at bounding box center [545, 158] width 152 height 22
select select "10349"
click at [469, 169] on select "Select CASH HANDED OVER TO OWNER client refund Client Snacks Donation Electrici…" at bounding box center [545, 158] width 152 height 22
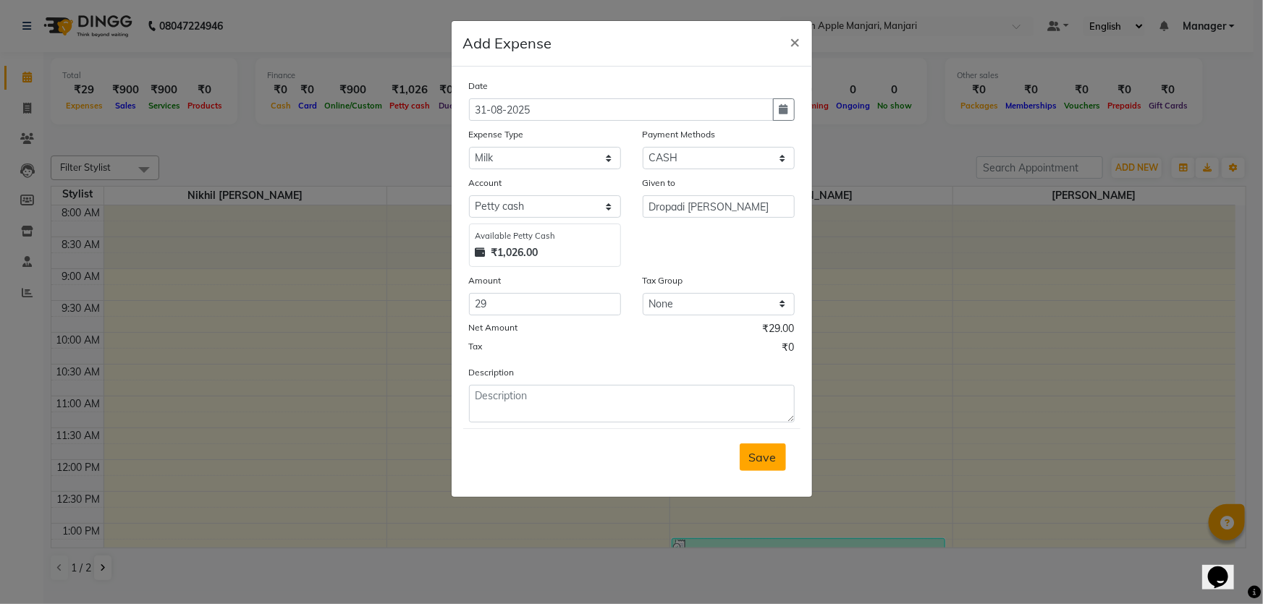
click at [749, 465] on span "Save" at bounding box center [762, 457] width 27 height 14
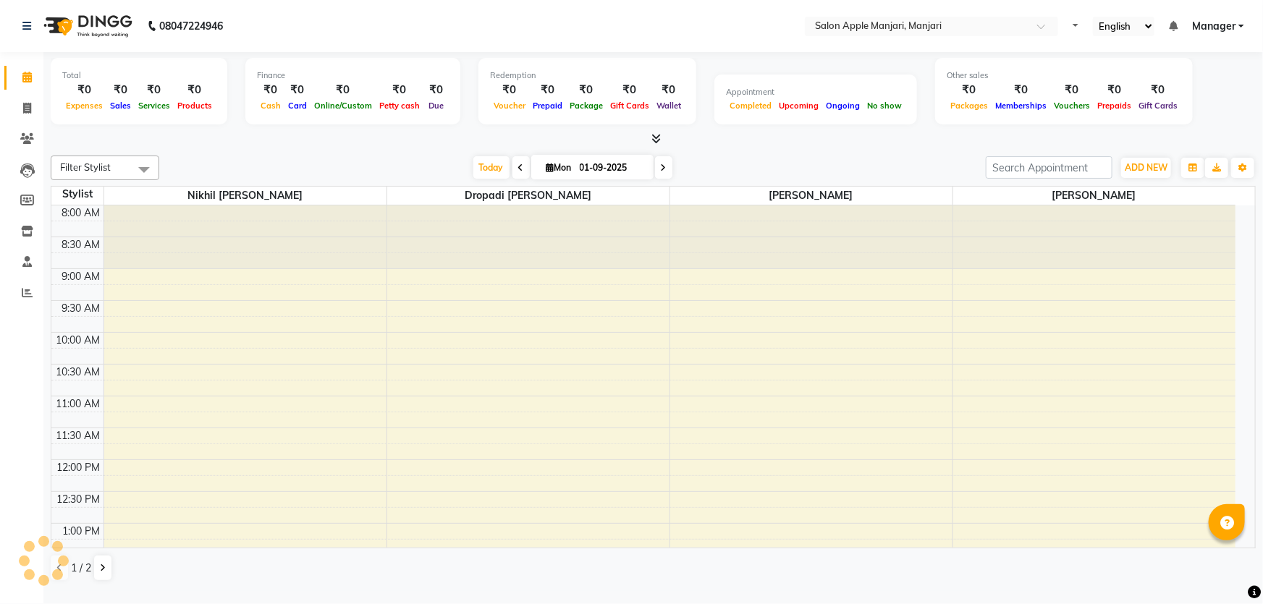
select select "en"
